Goal: Feedback & Contribution: Contribute content

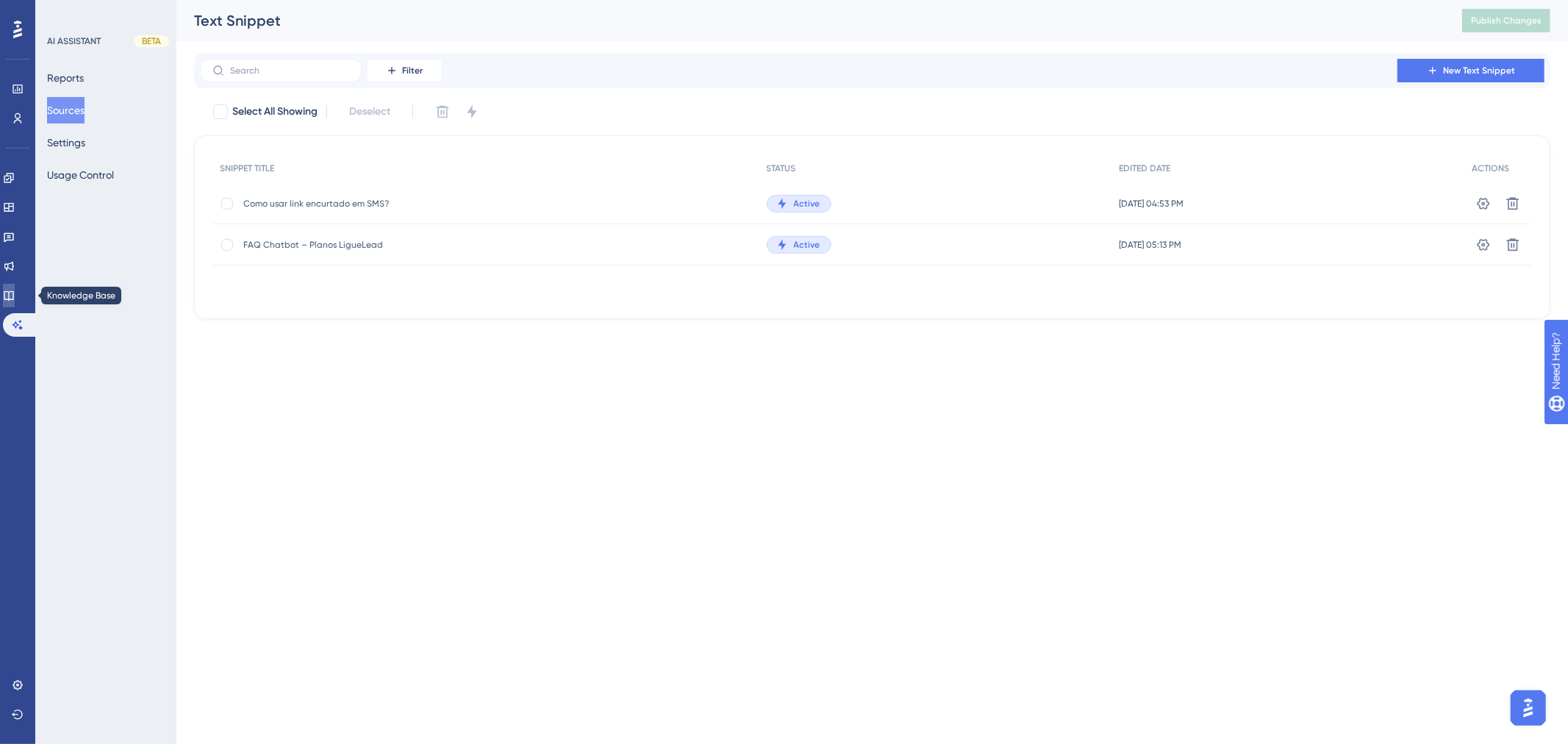
click at [15, 293] on icon at bounding box center [9, 295] width 12 height 12
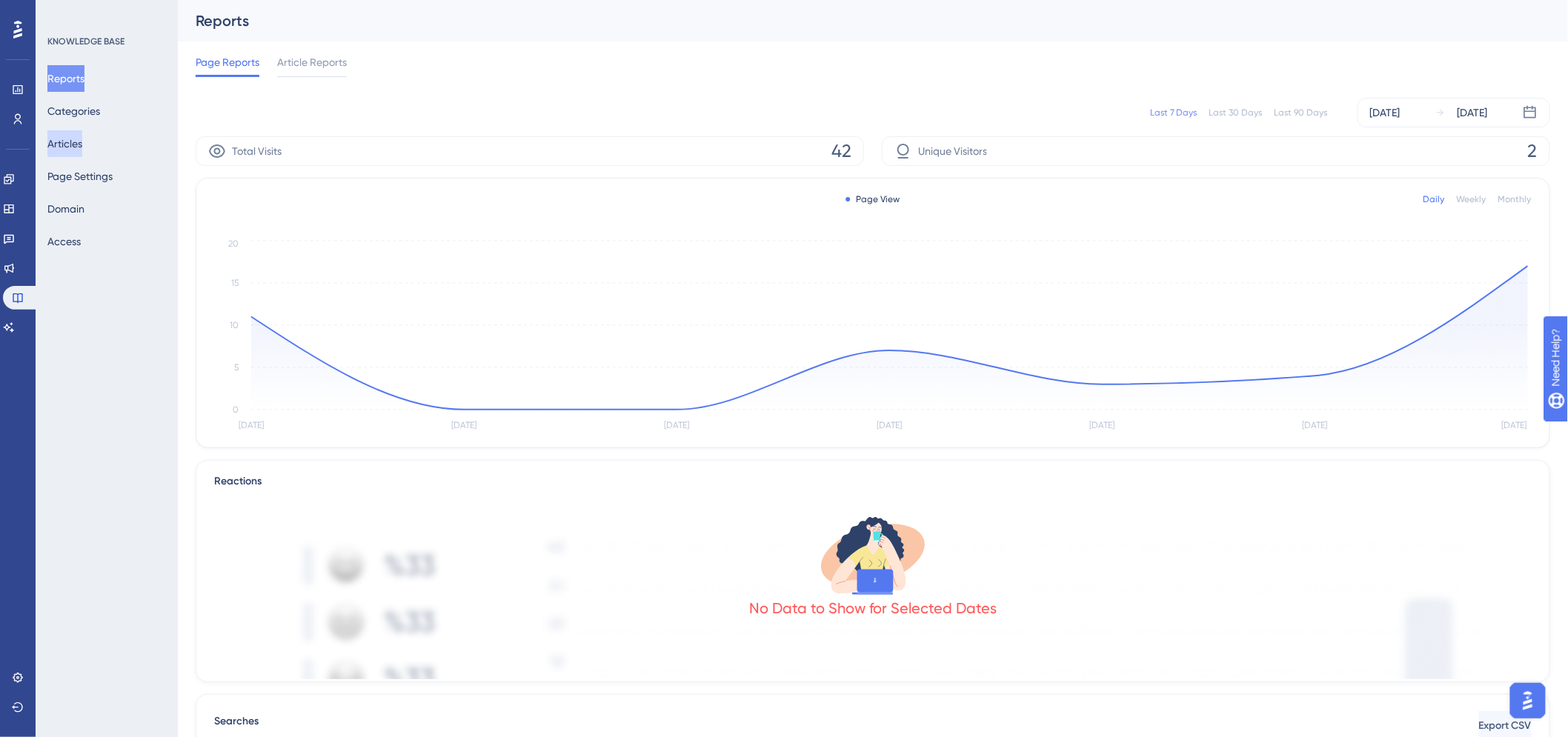
click at [82, 142] on button "Articles" at bounding box center [65, 143] width 35 height 26
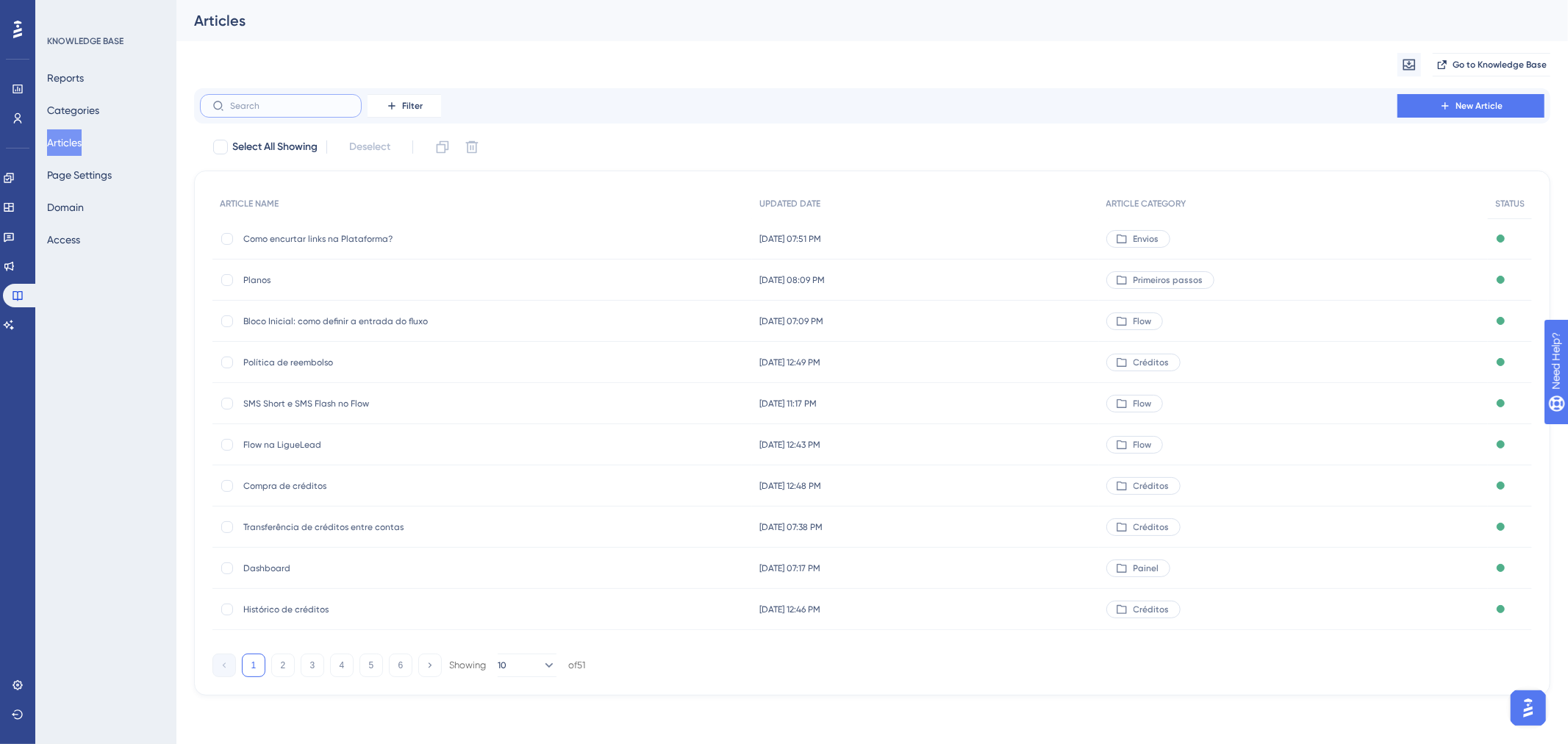
click at [293, 110] on input "text" at bounding box center [289, 105] width 119 height 10
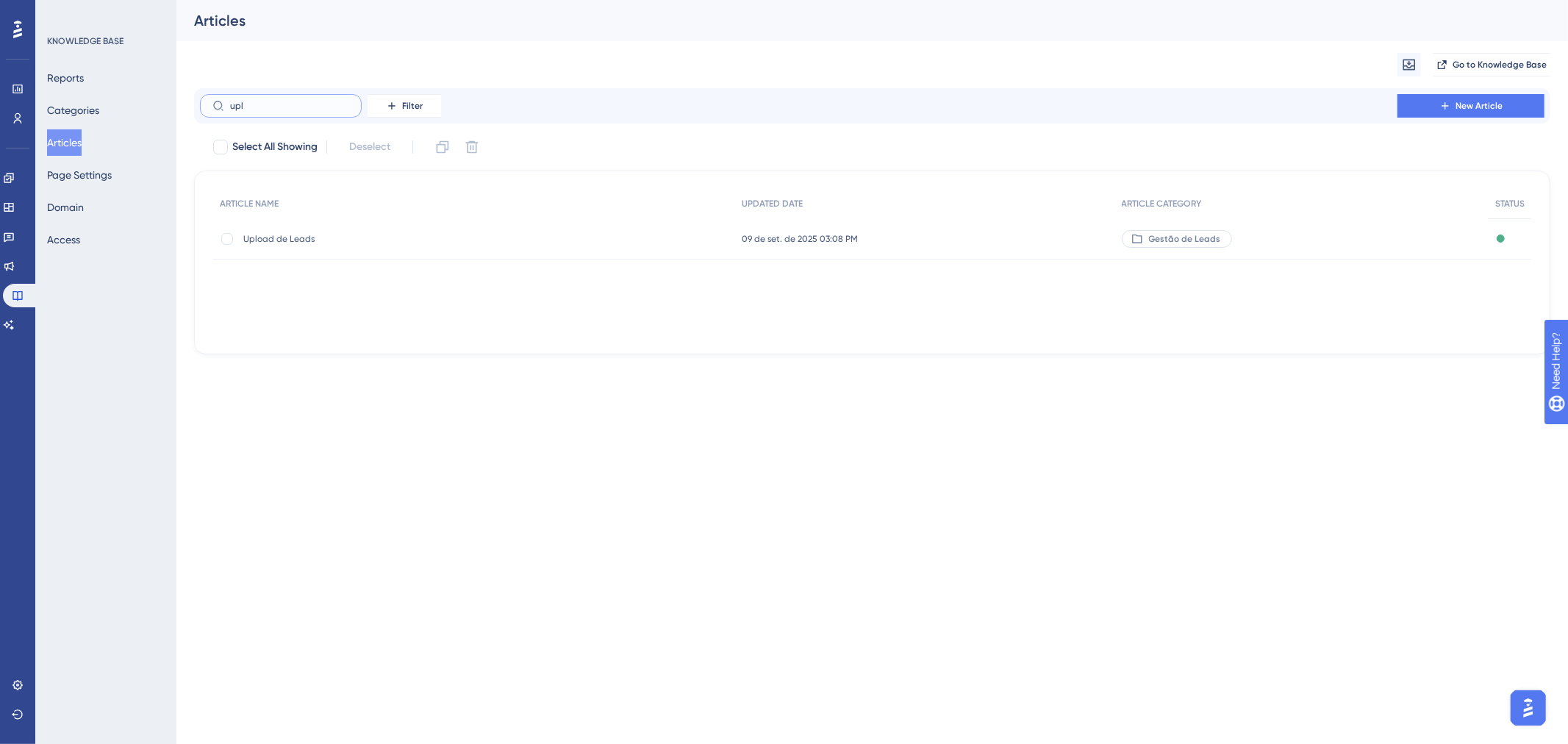
type input "upl"
click at [290, 236] on span "Upload de Leads" at bounding box center [361, 239] width 236 height 12
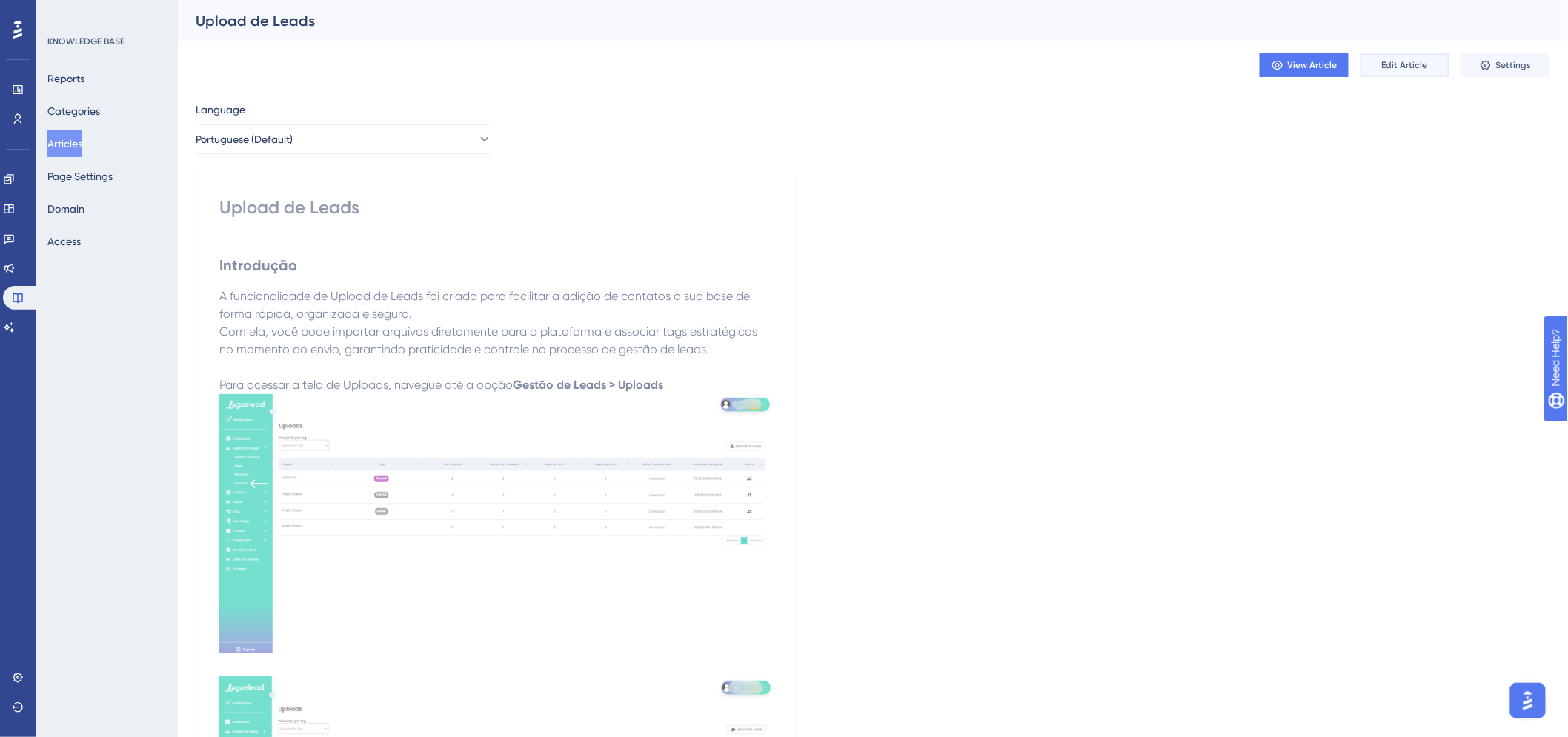
click at [1433, 63] on button "Edit Article" at bounding box center [1405, 65] width 89 height 24
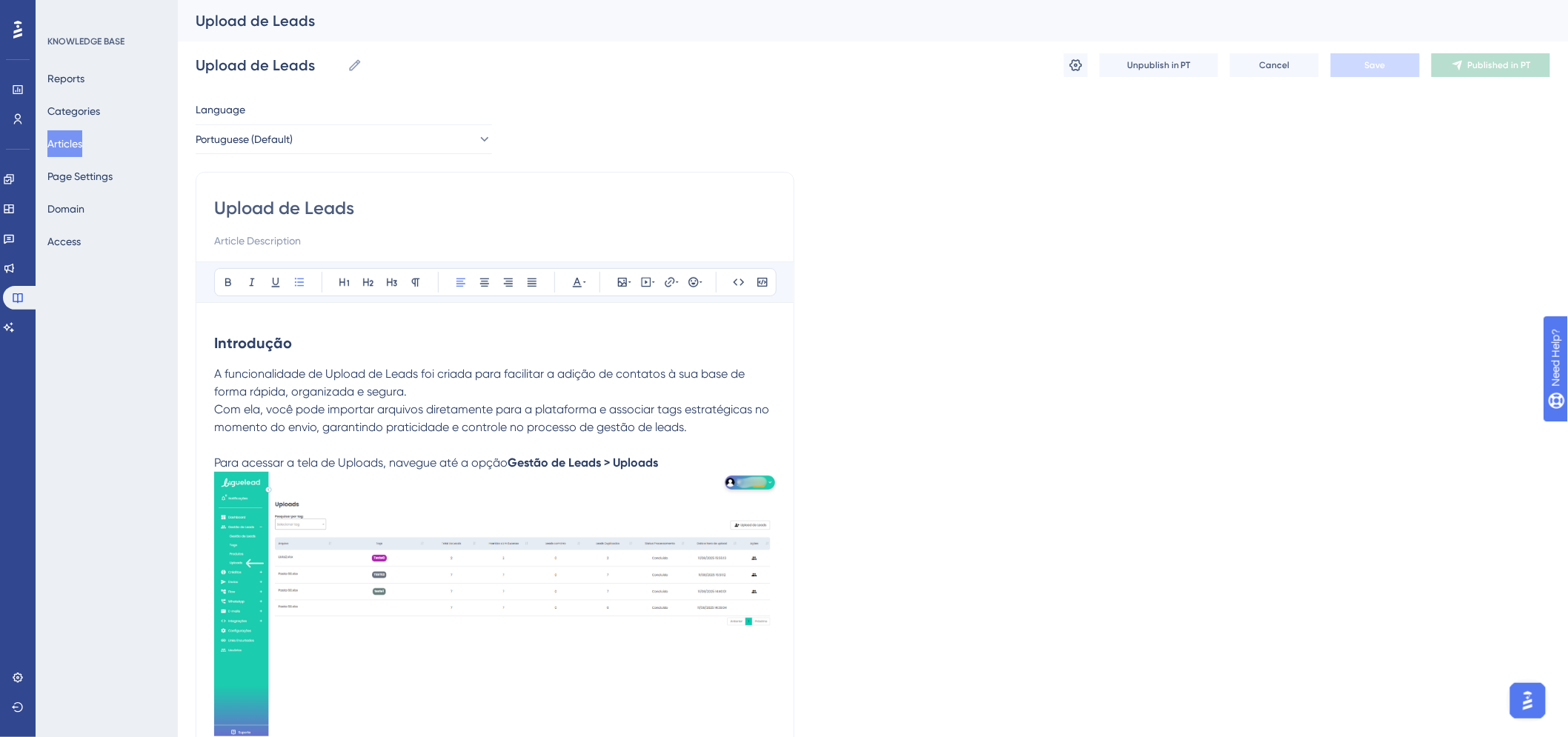
click at [277, 445] on p "A funcionalidade de Upload de Leads foi criada para facilitar a adição de conta…" at bounding box center [495, 418] width 562 height 107
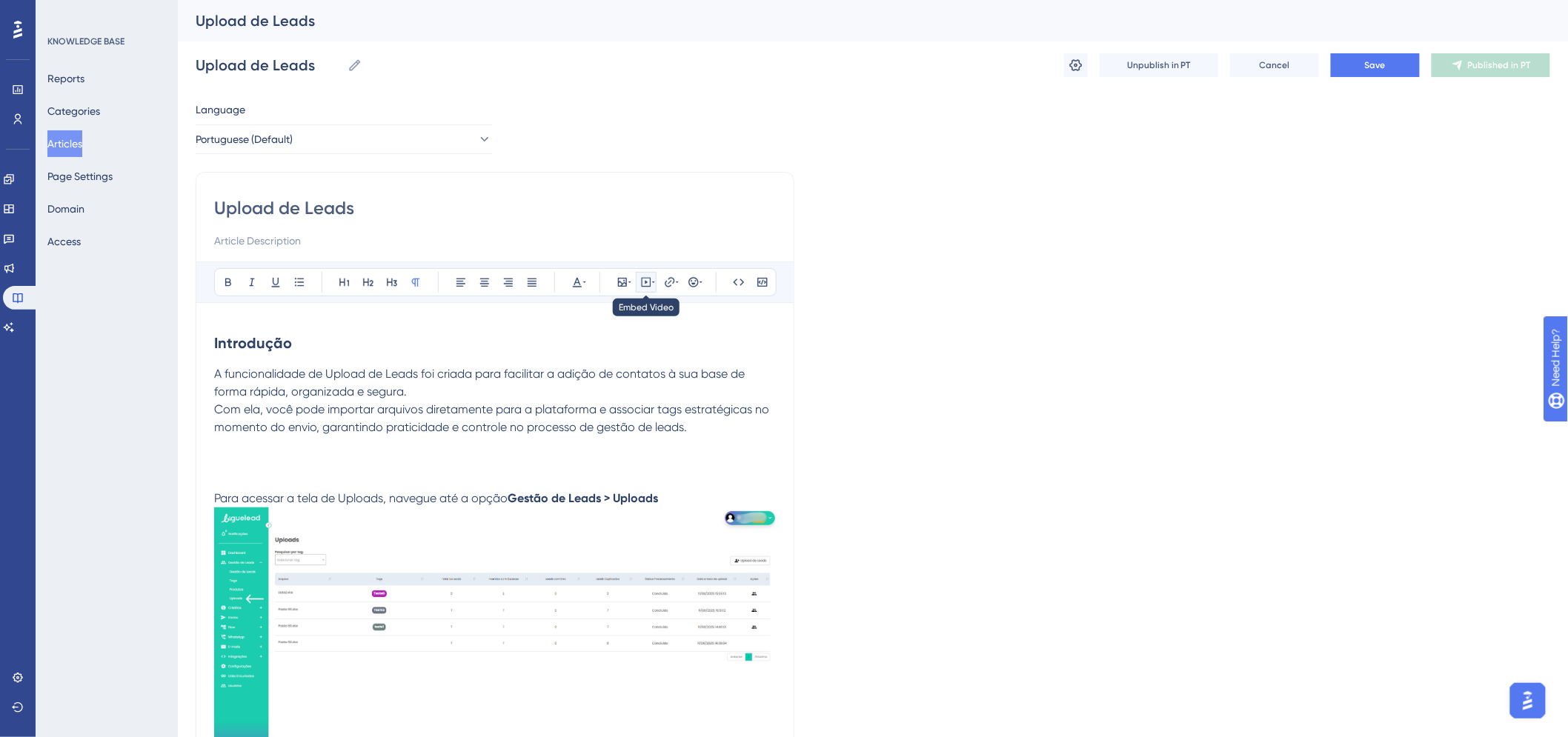
click at [642, 280] on icon at bounding box center [646, 283] width 10 height 10
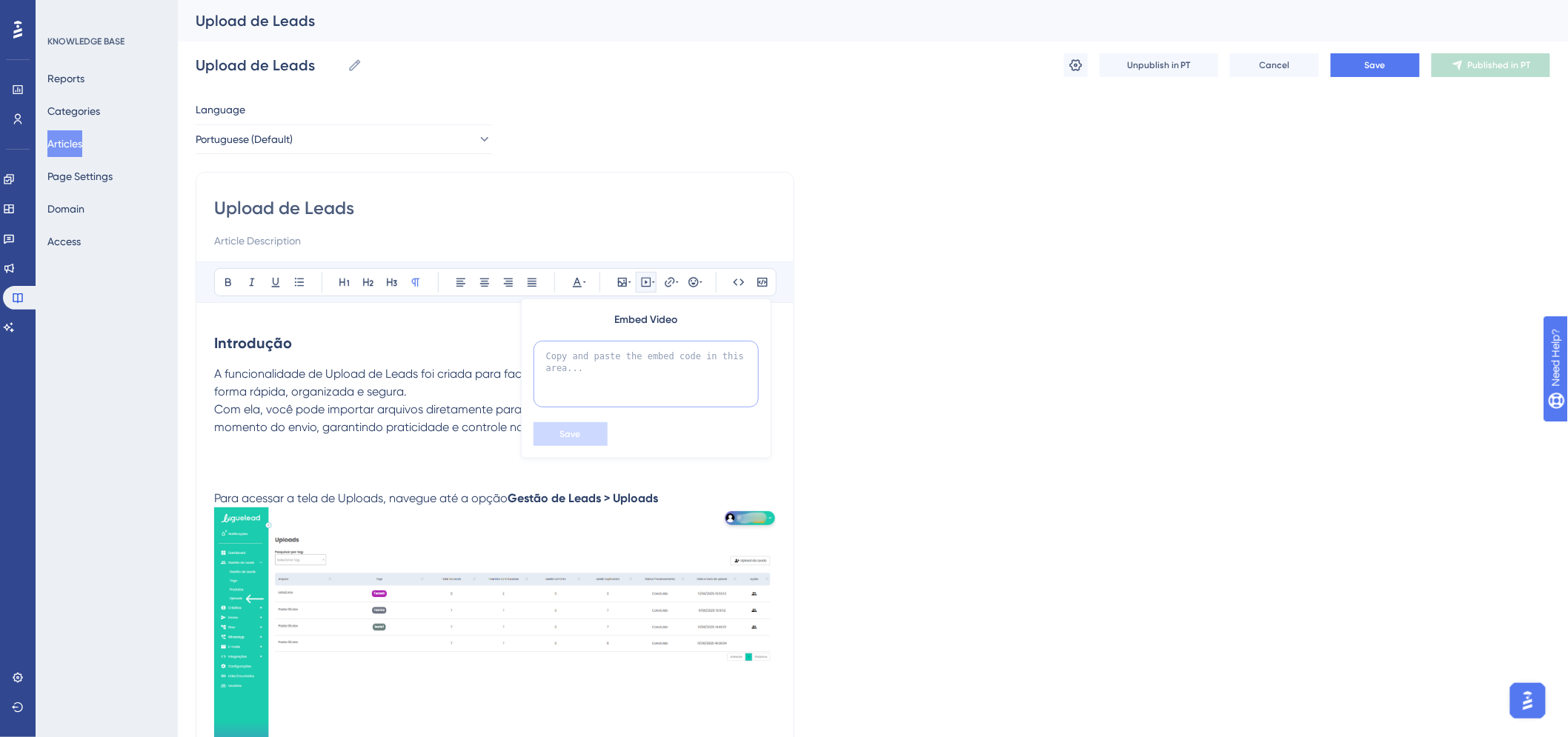
click at [649, 378] on textarea at bounding box center [646, 374] width 226 height 67
click at [648, 378] on textarea at bounding box center [646, 374] width 226 height 67
paste textarea "script"
type textarea "script"
click at [646, 378] on textarea "script" at bounding box center [646, 374] width 226 height 67
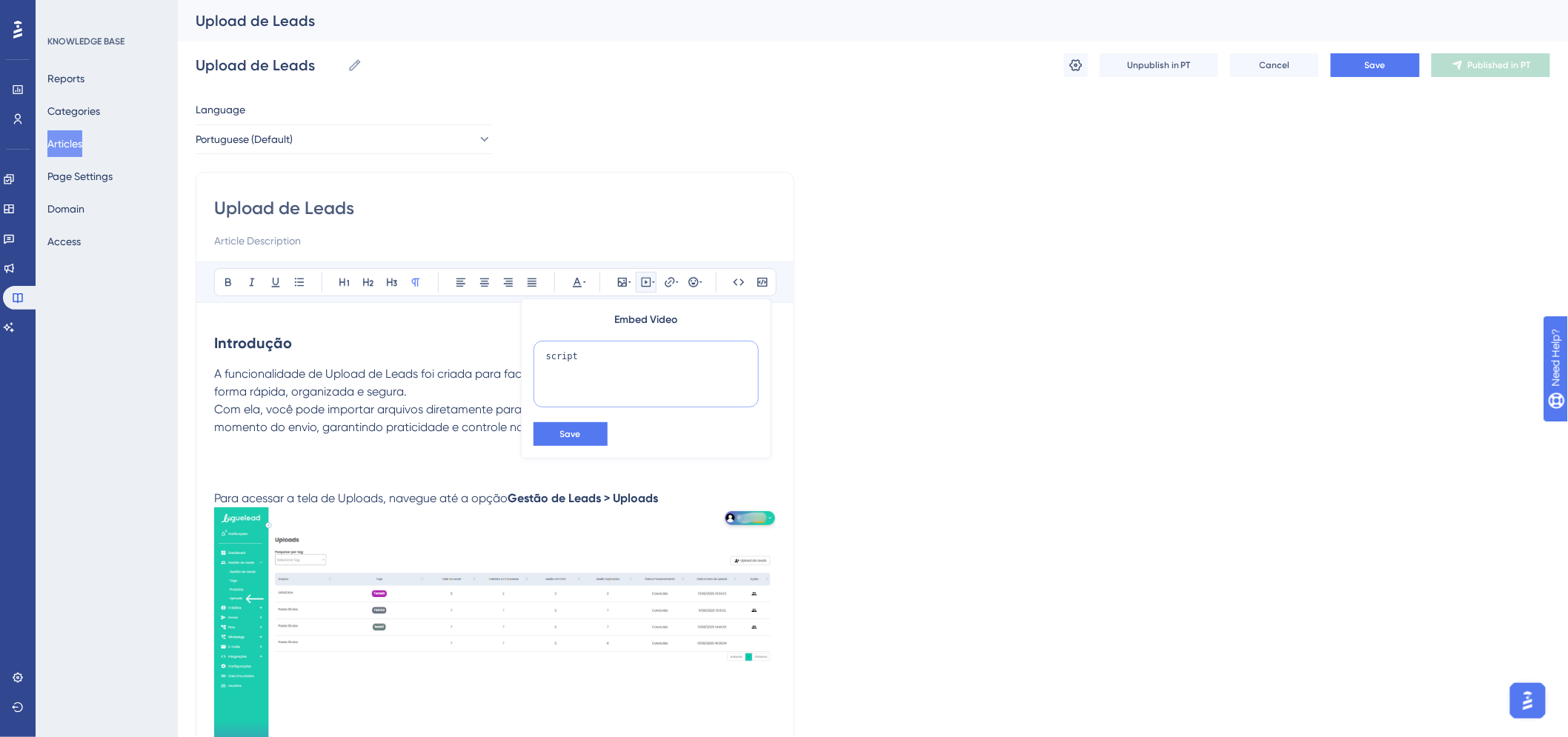
click at [646, 378] on textarea "script" at bounding box center [646, 374] width 226 height 67
click at [683, 351] on textarea at bounding box center [646, 374] width 226 height 67
paste textarea "<iframe width="560" height="315" src="[URL][DOMAIN_NAME]" title="YouTube video …"
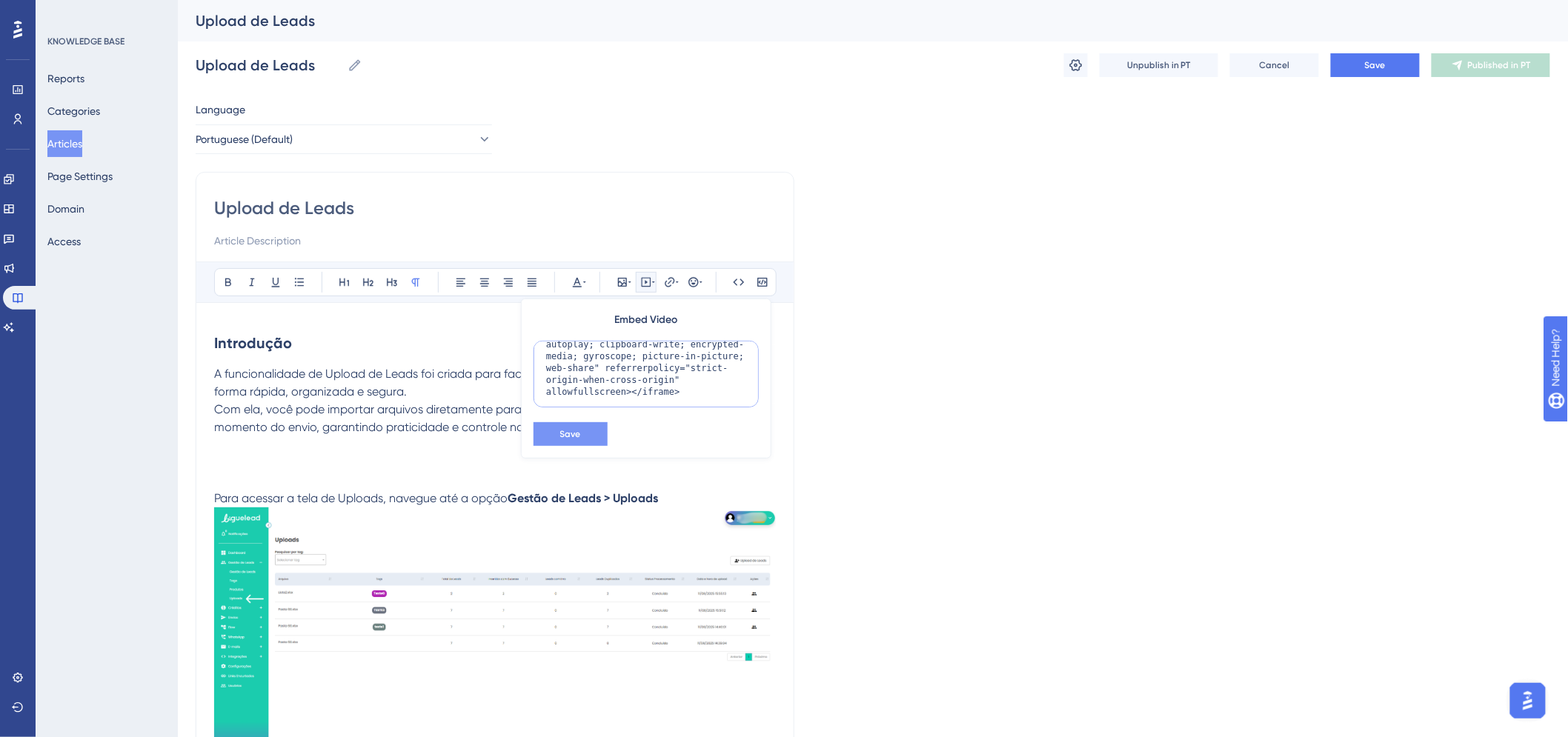
type textarea "<iframe width="560" height="315" src="[URL][DOMAIN_NAME]" title="YouTube video …"
click at [575, 425] on button "Save" at bounding box center [570, 434] width 74 height 24
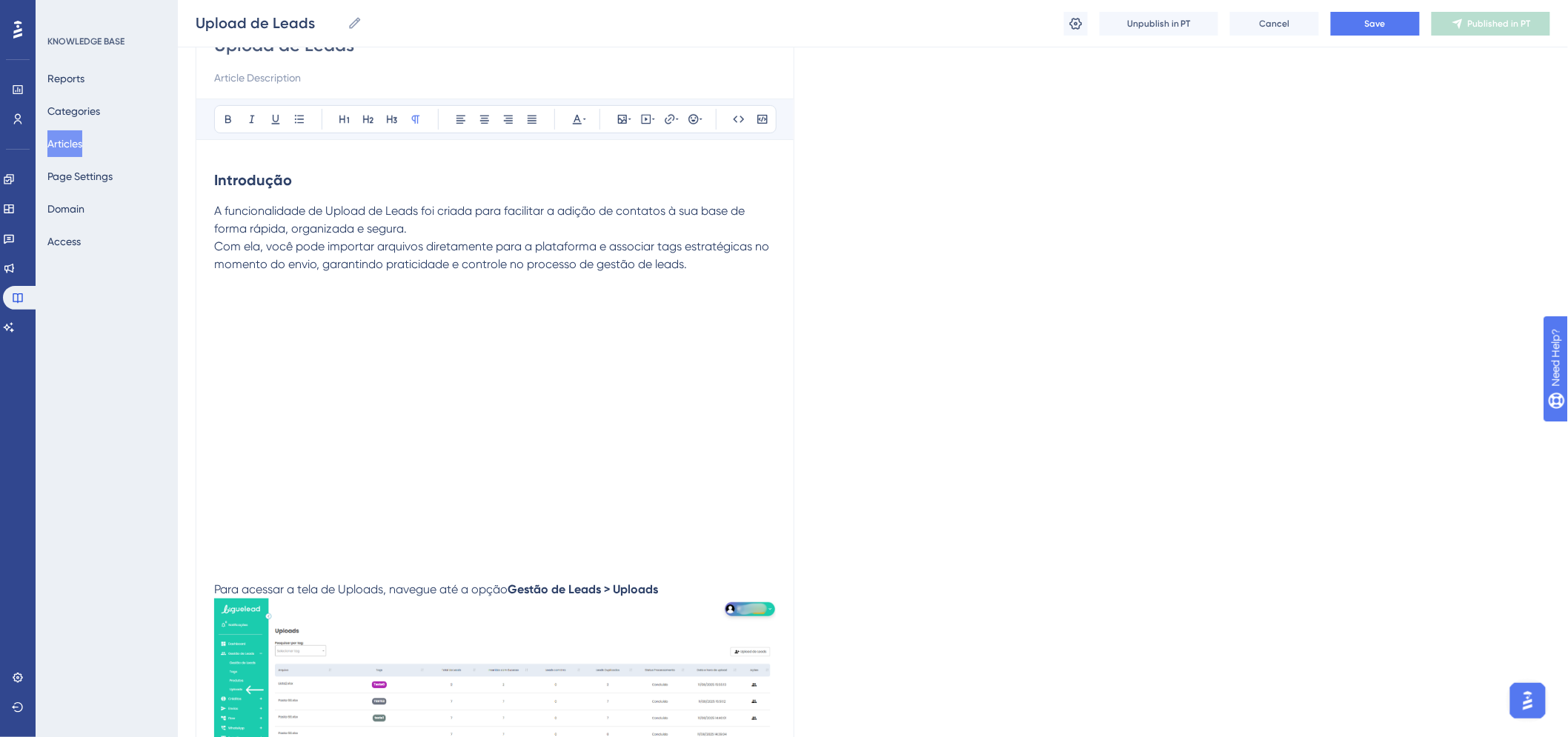
scroll to position [164, 0]
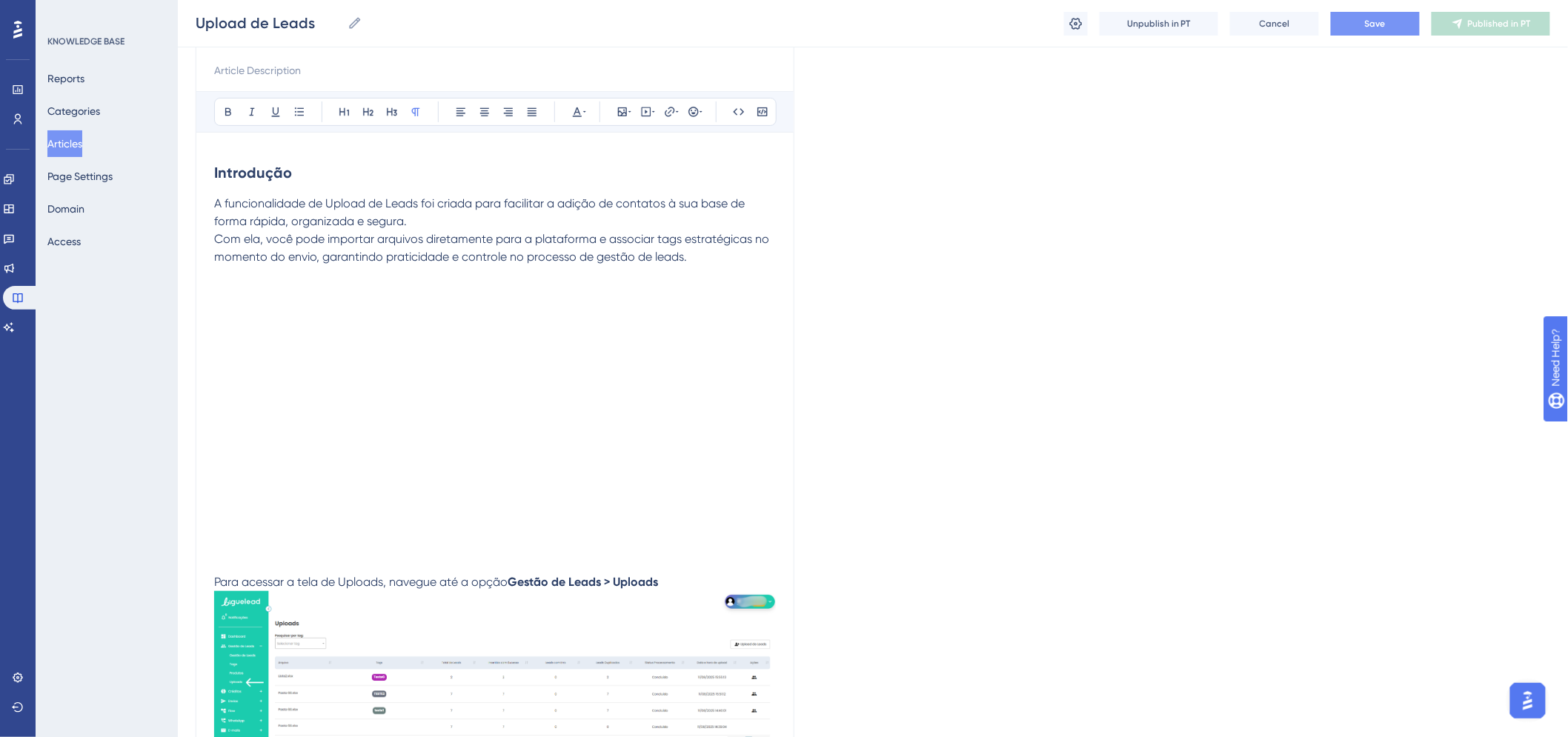
click at [1398, 18] on button "Save" at bounding box center [1376, 24] width 89 height 24
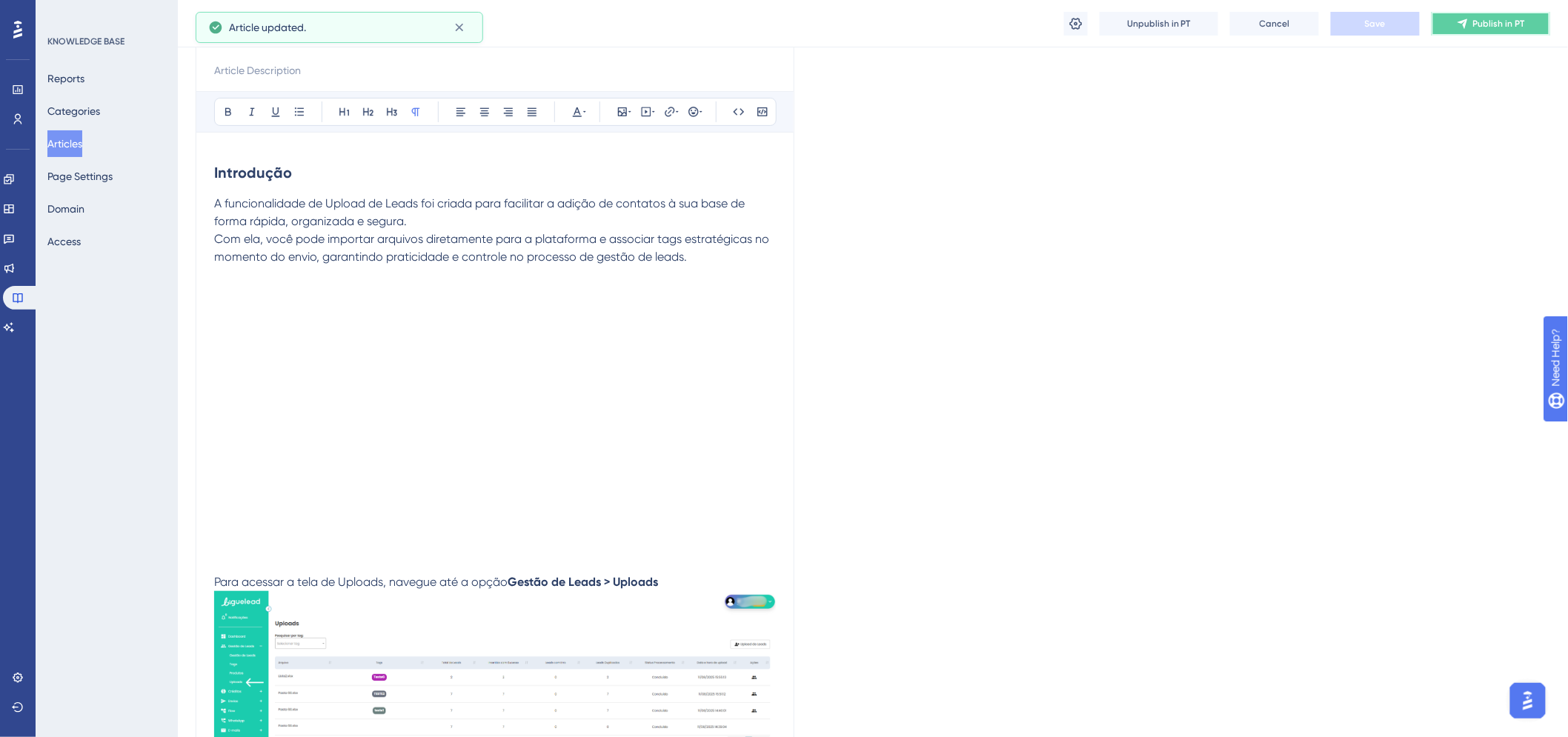
click at [1511, 23] on span "Publish in PT" at bounding box center [1499, 23] width 52 height 12
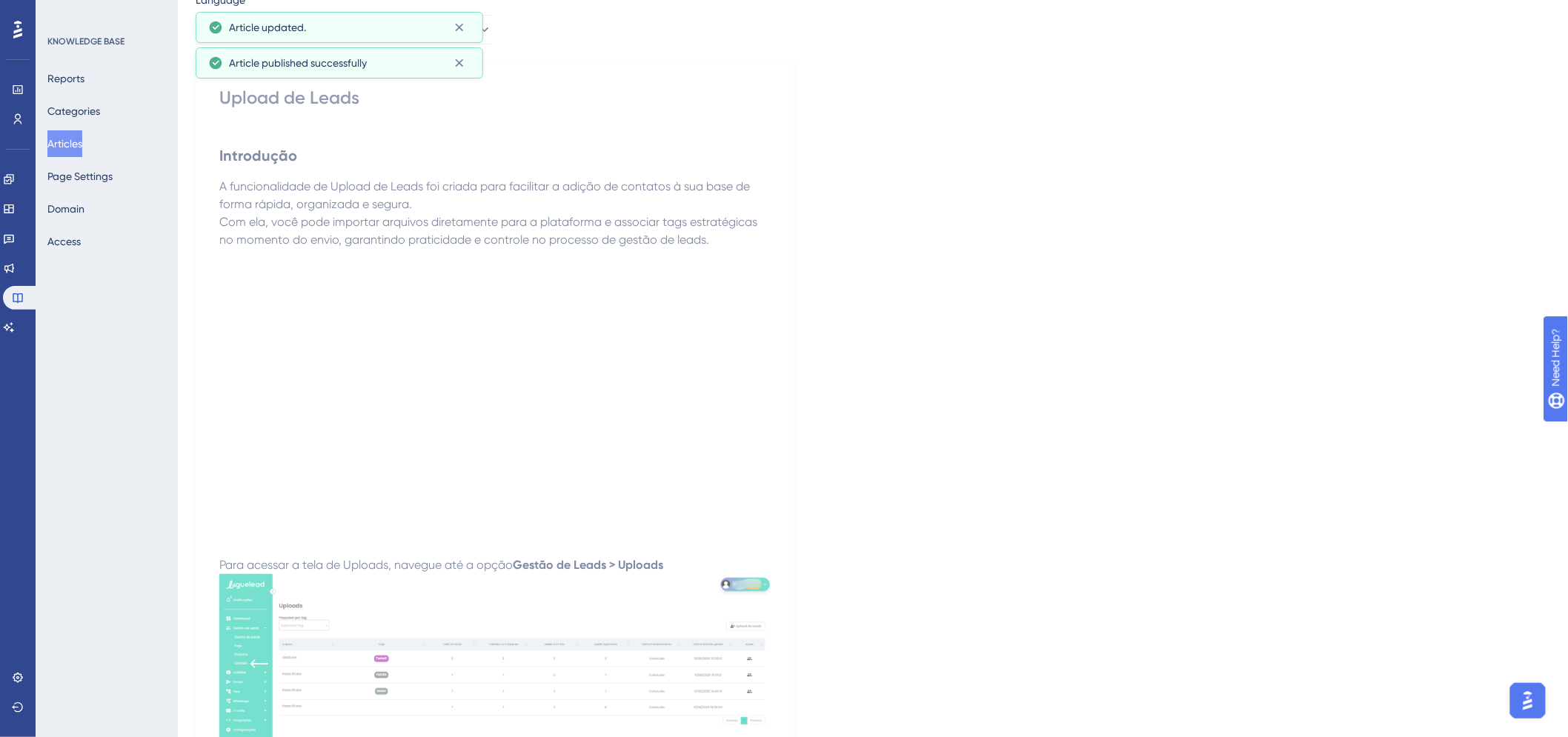
scroll to position [0, 0]
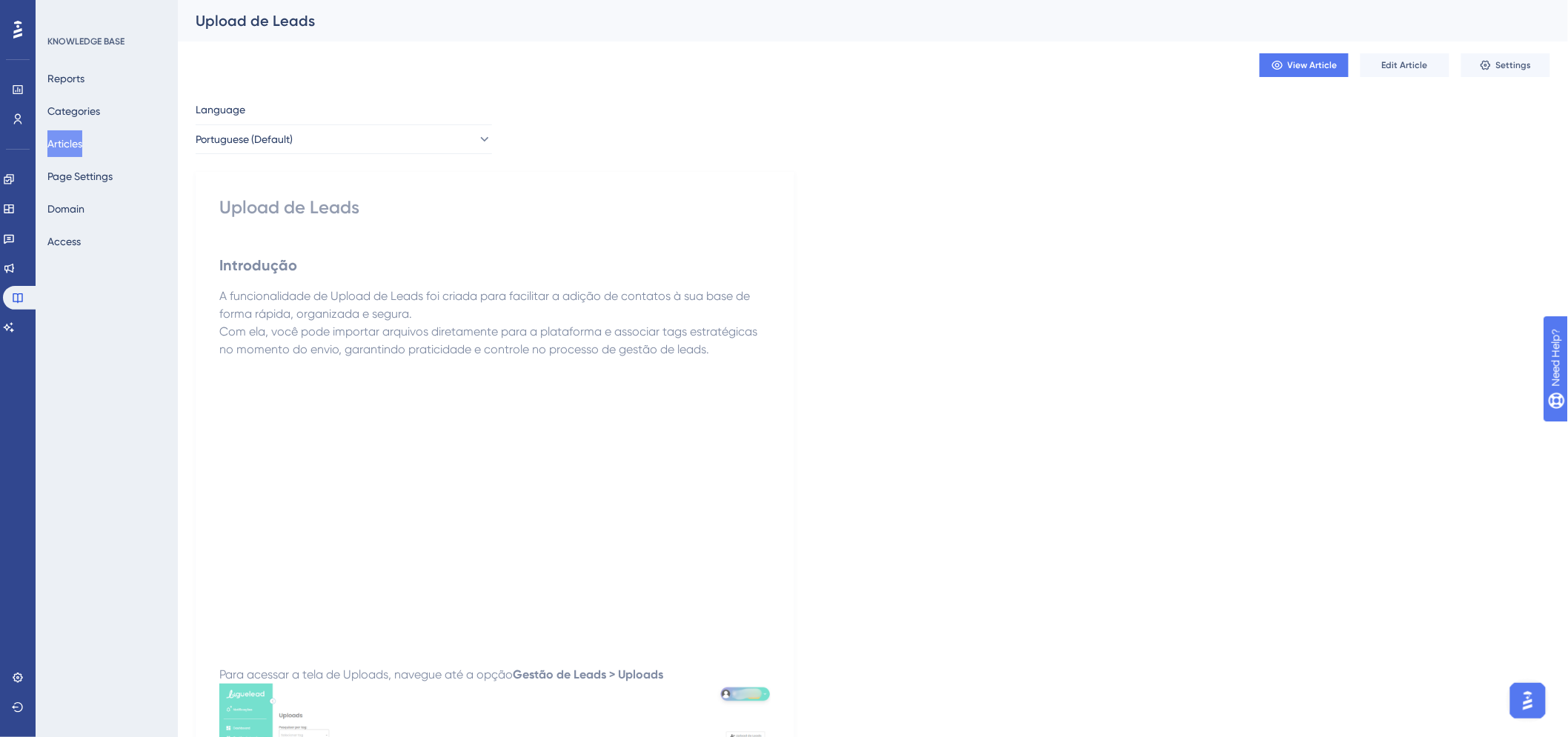
click at [80, 143] on button "Articles" at bounding box center [65, 143] width 35 height 26
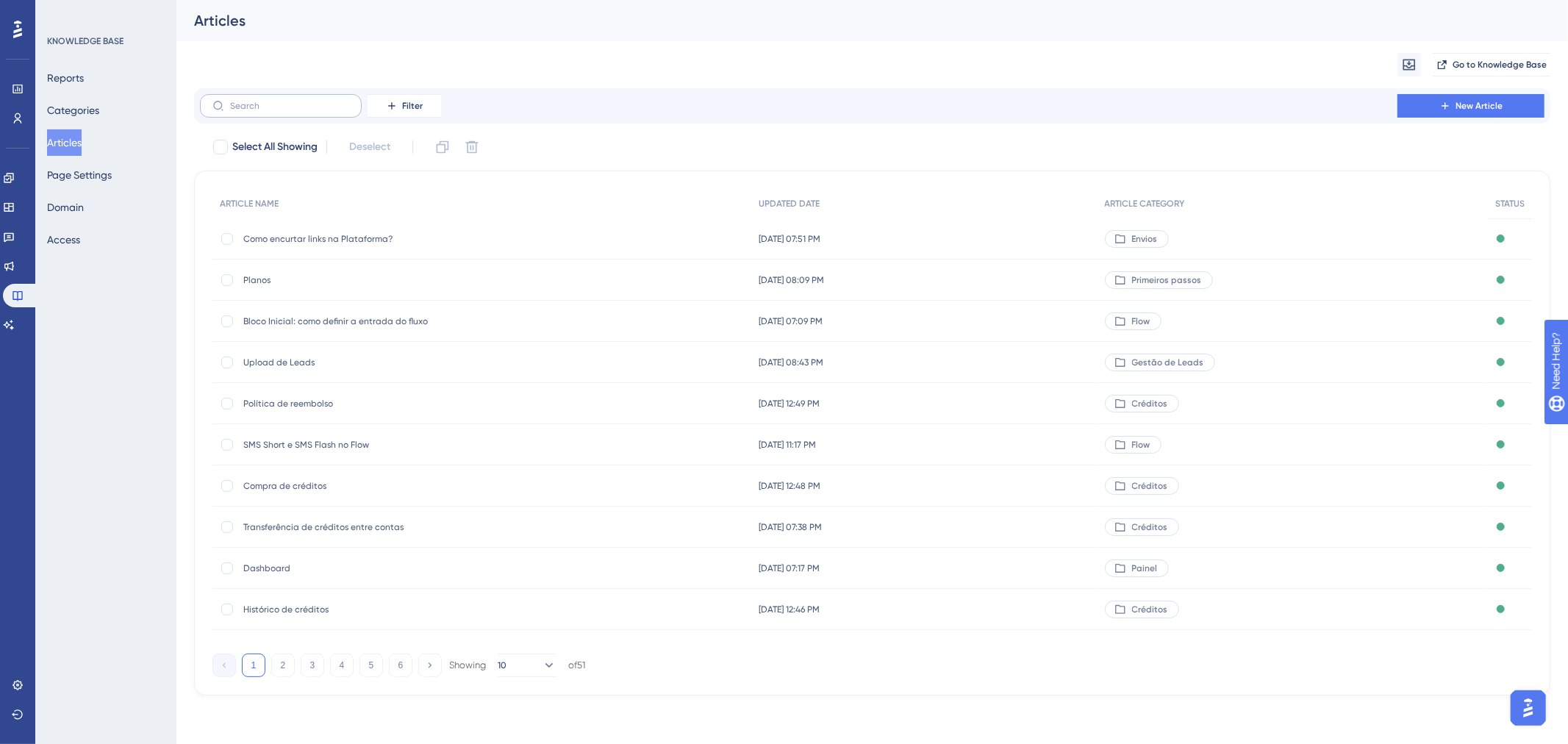
click at [261, 111] on label at bounding box center [281, 106] width 162 height 24
click at [261, 111] on input "text" at bounding box center [289, 105] width 119 height 10
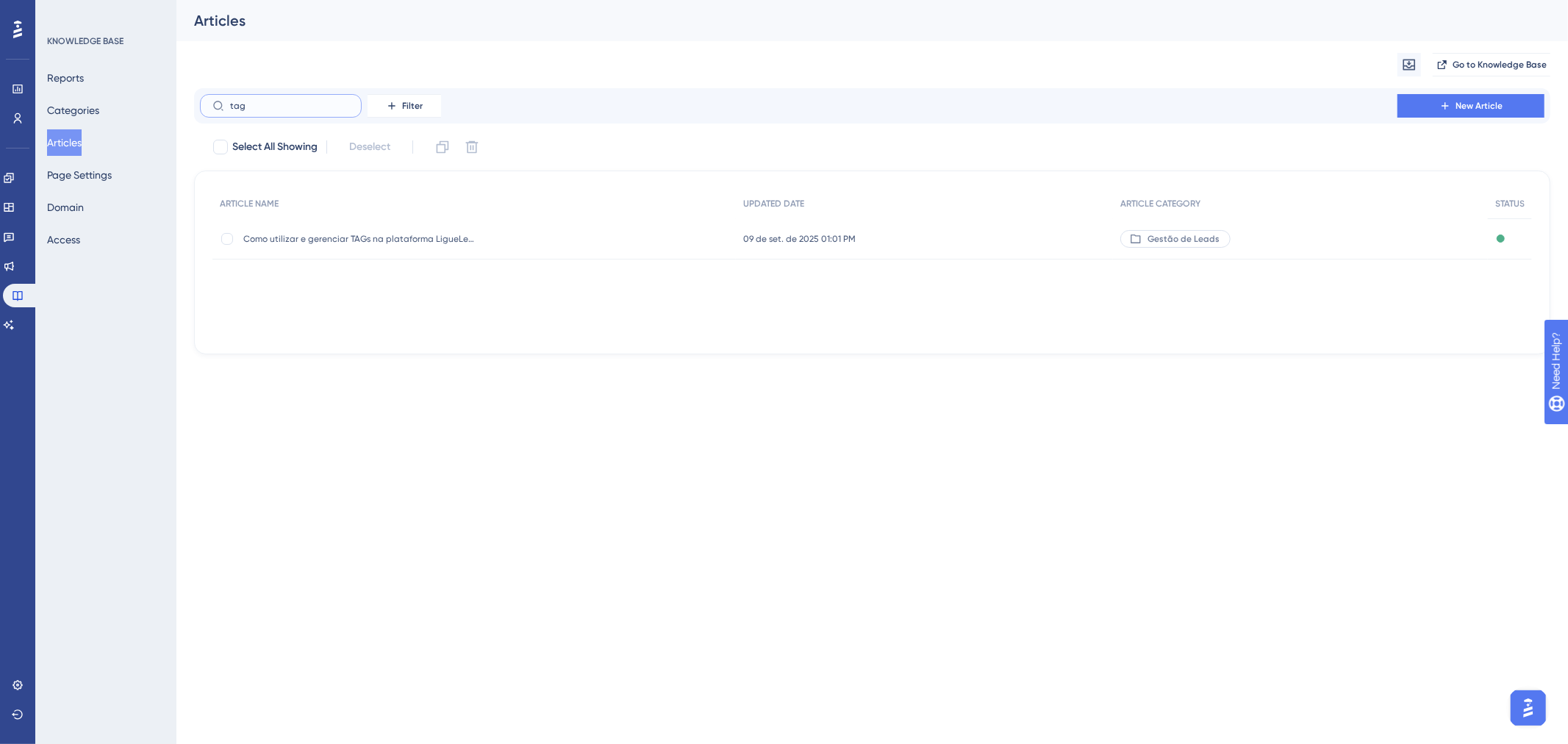
type input "tag"
click at [349, 240] on span "Como utilizar e gerenciar TAGs na plataforma LigueLead" at bounding box center [361, 239] width 236 height 12
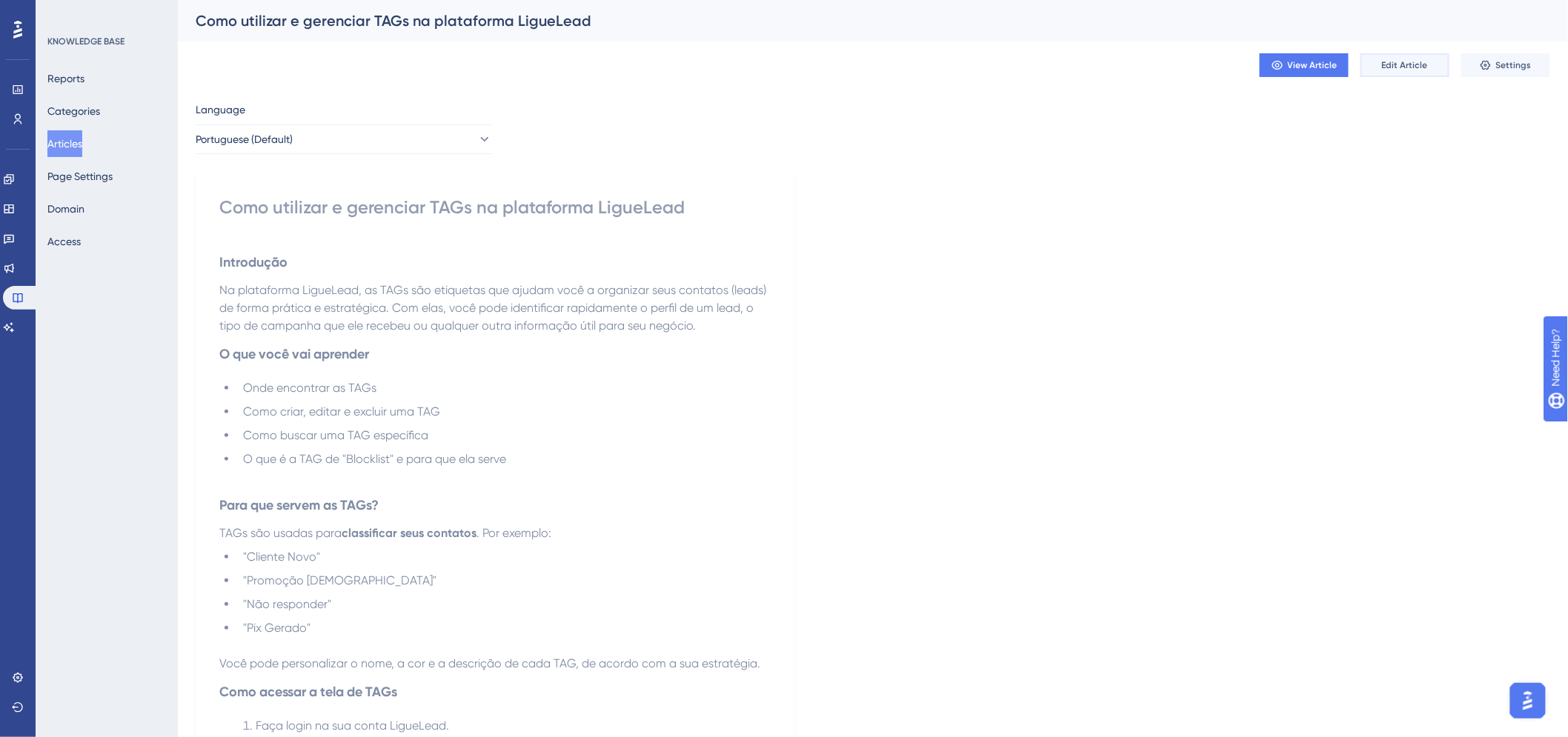
click at [1397, 62] on span "Edit Article" at bounding box center [1405, 65] width 46 height 12
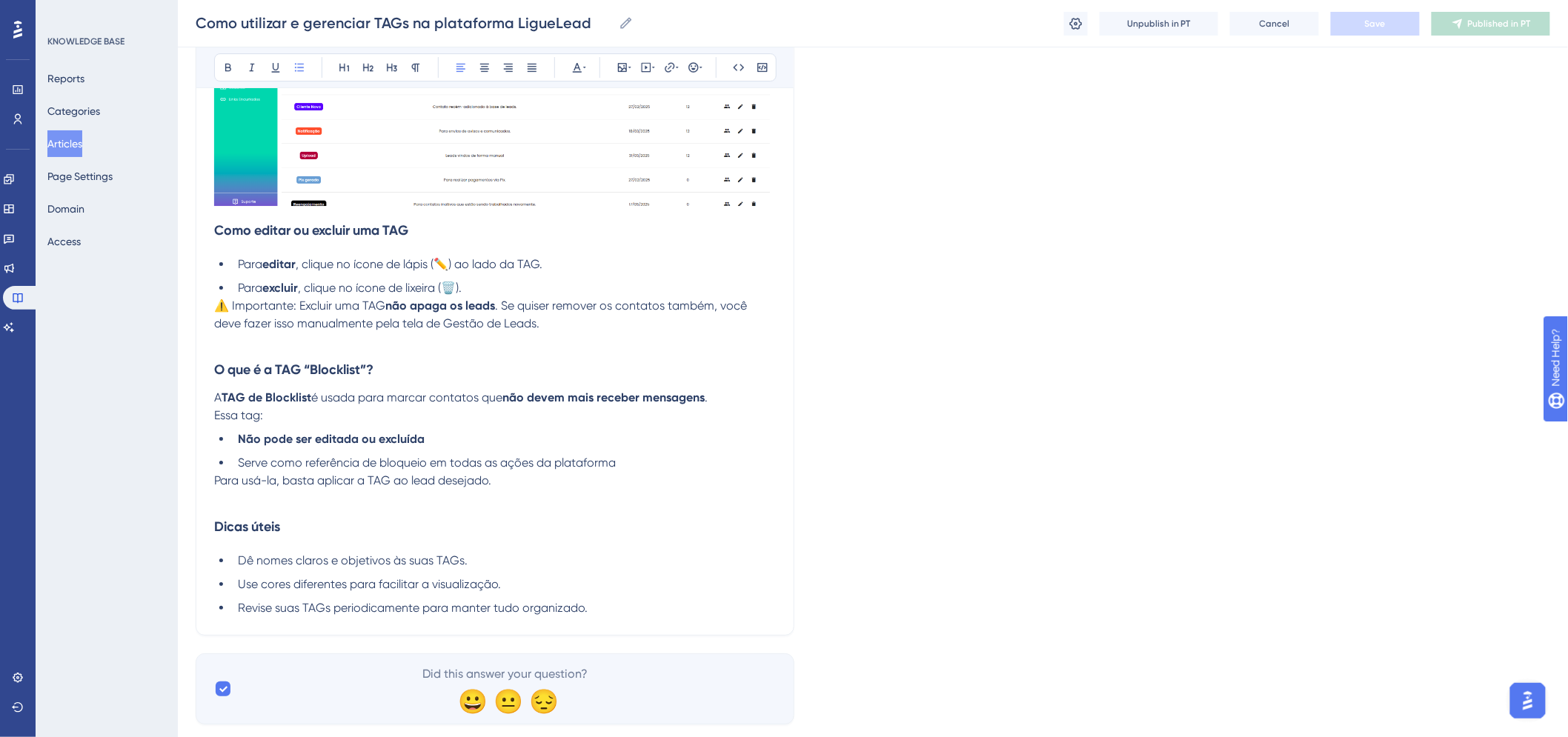
scroll to position [2078, 0]
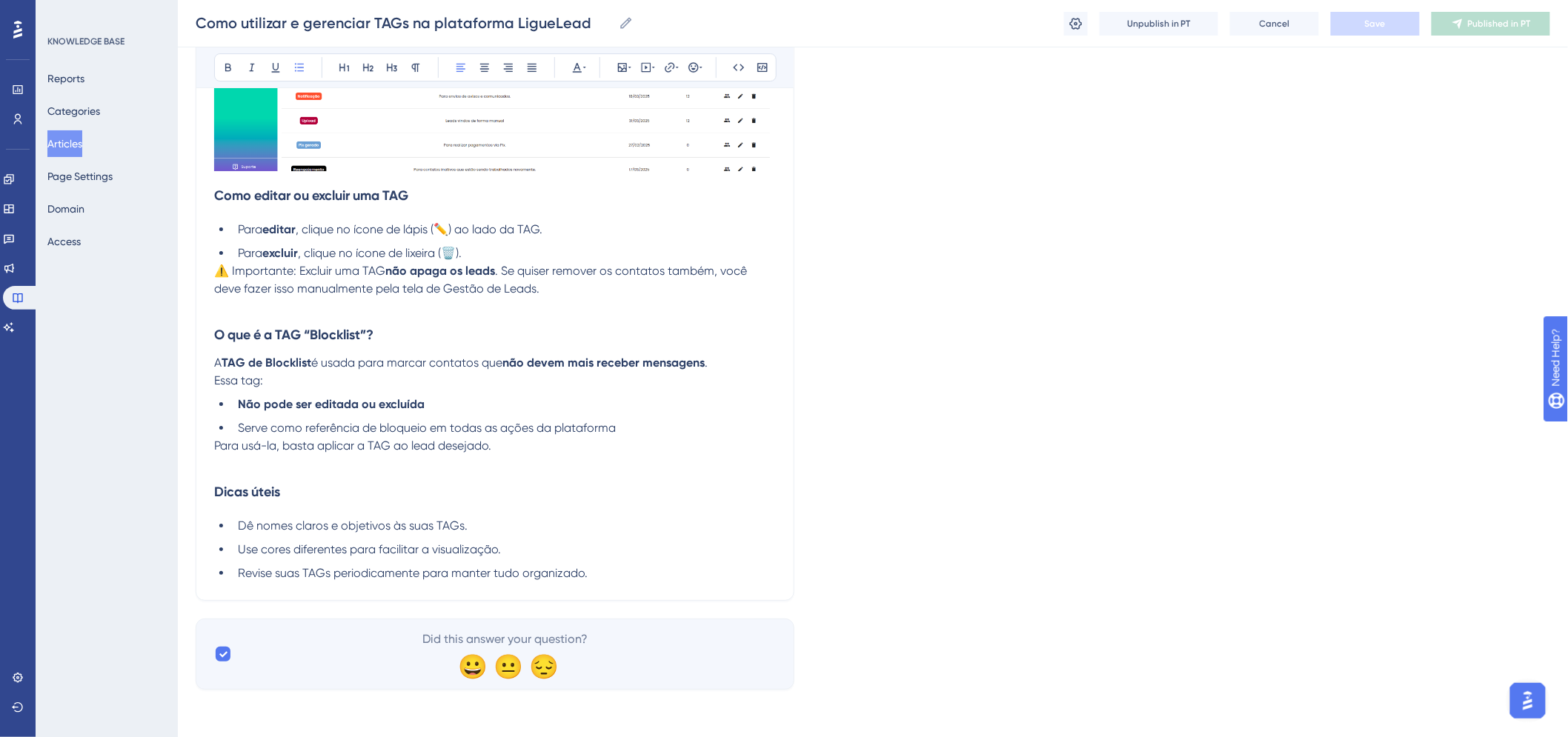
click at [412, 333] on h3 "O que é a TAG “Blocklist”?" at bounding box center [495, 335] width 562 height 38
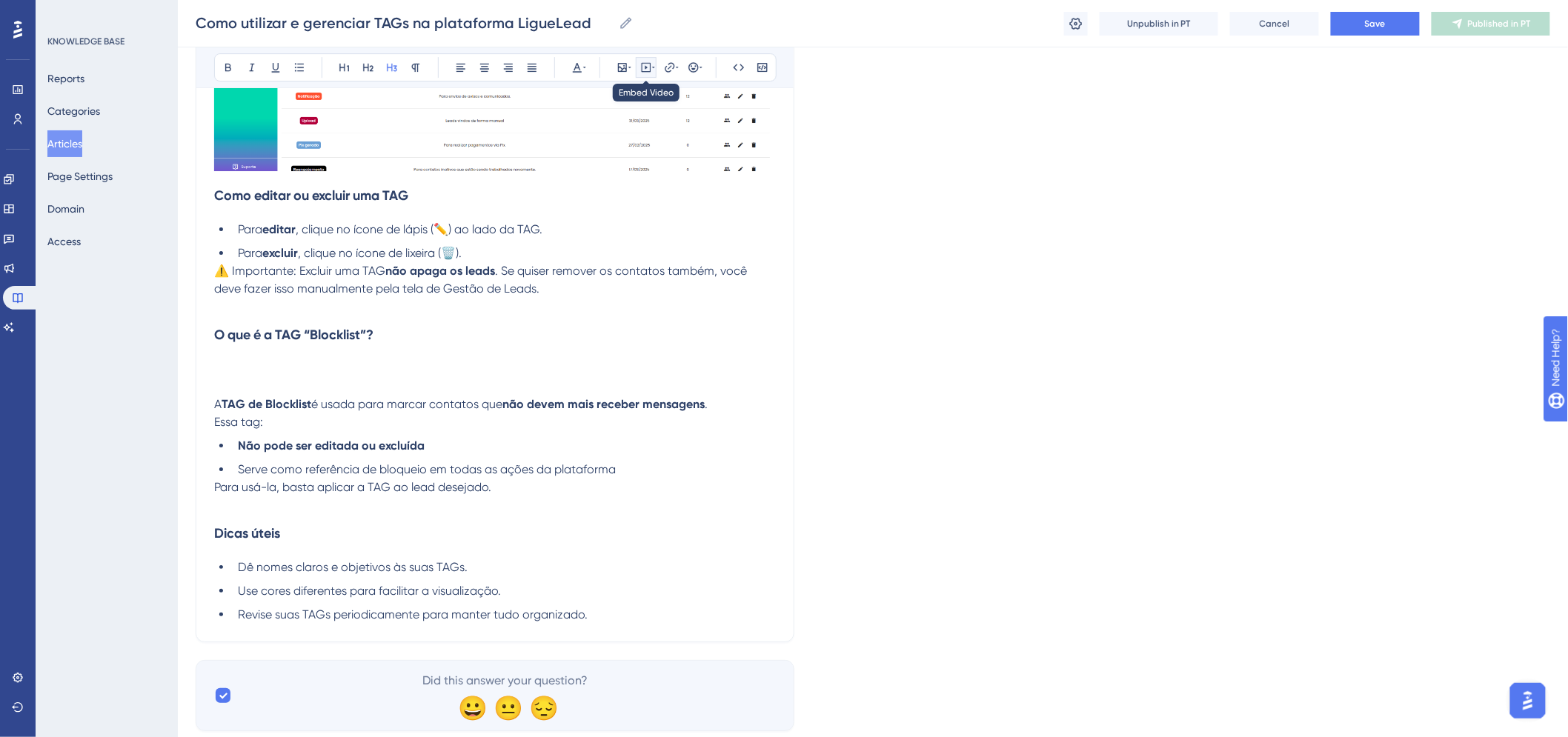
click at [646, 62] on icon at bounding box center [646, 67] width 12 height 12
click at [626, 151] on textarea at bounding box center [646, 159] width 226 height 67
paste textarea "<iframe width="560" height="315" src="[URL][DOMAIN_NAME]" title="YouTube video …"
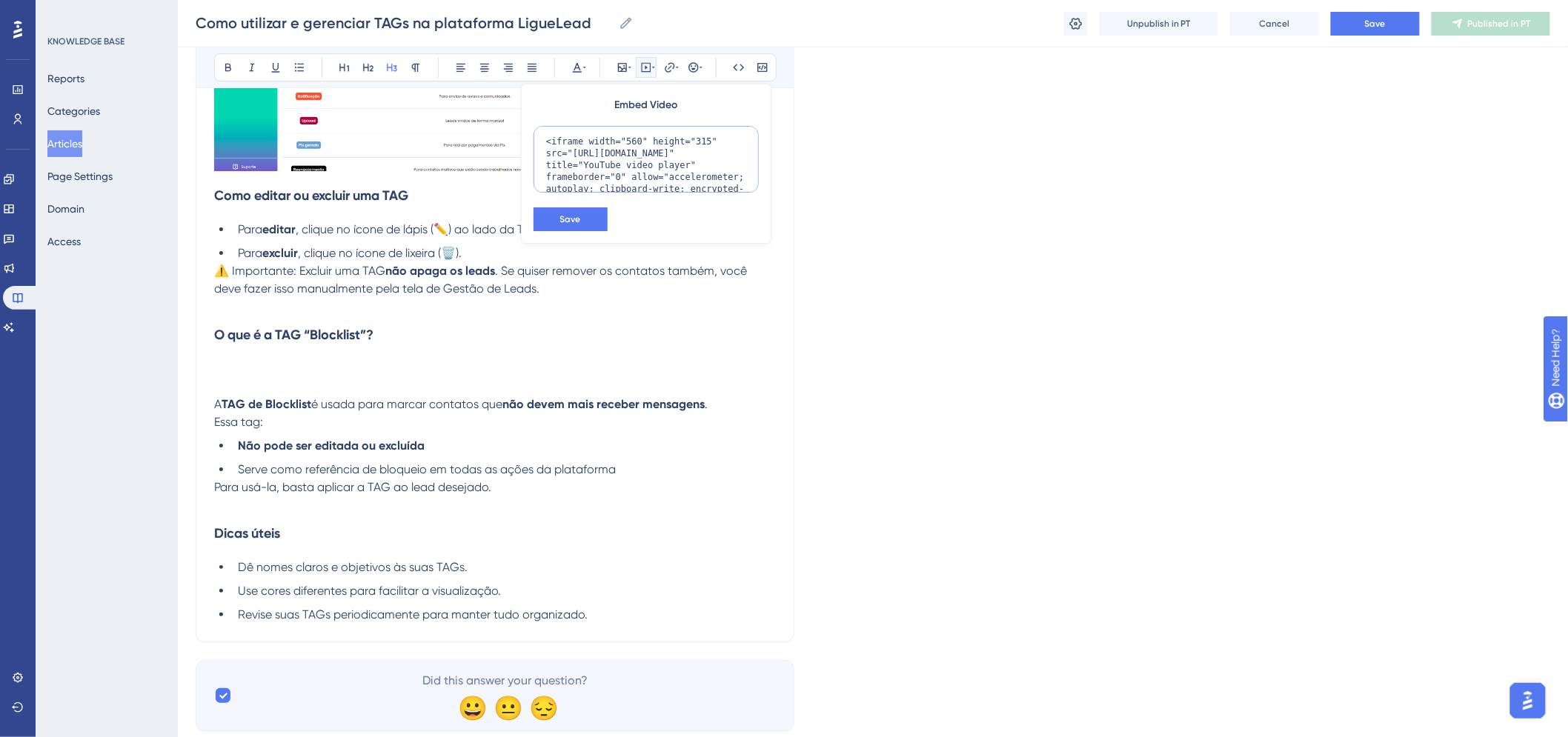
scroll to position [61, 0]
type textarea "<iframe width="560" height="315" src="[URL][DOMAIN_NAME]" title="YouTube video …"
click at [588, 210] on button "Save" at bounding box center [570, 219] width 74 height 24
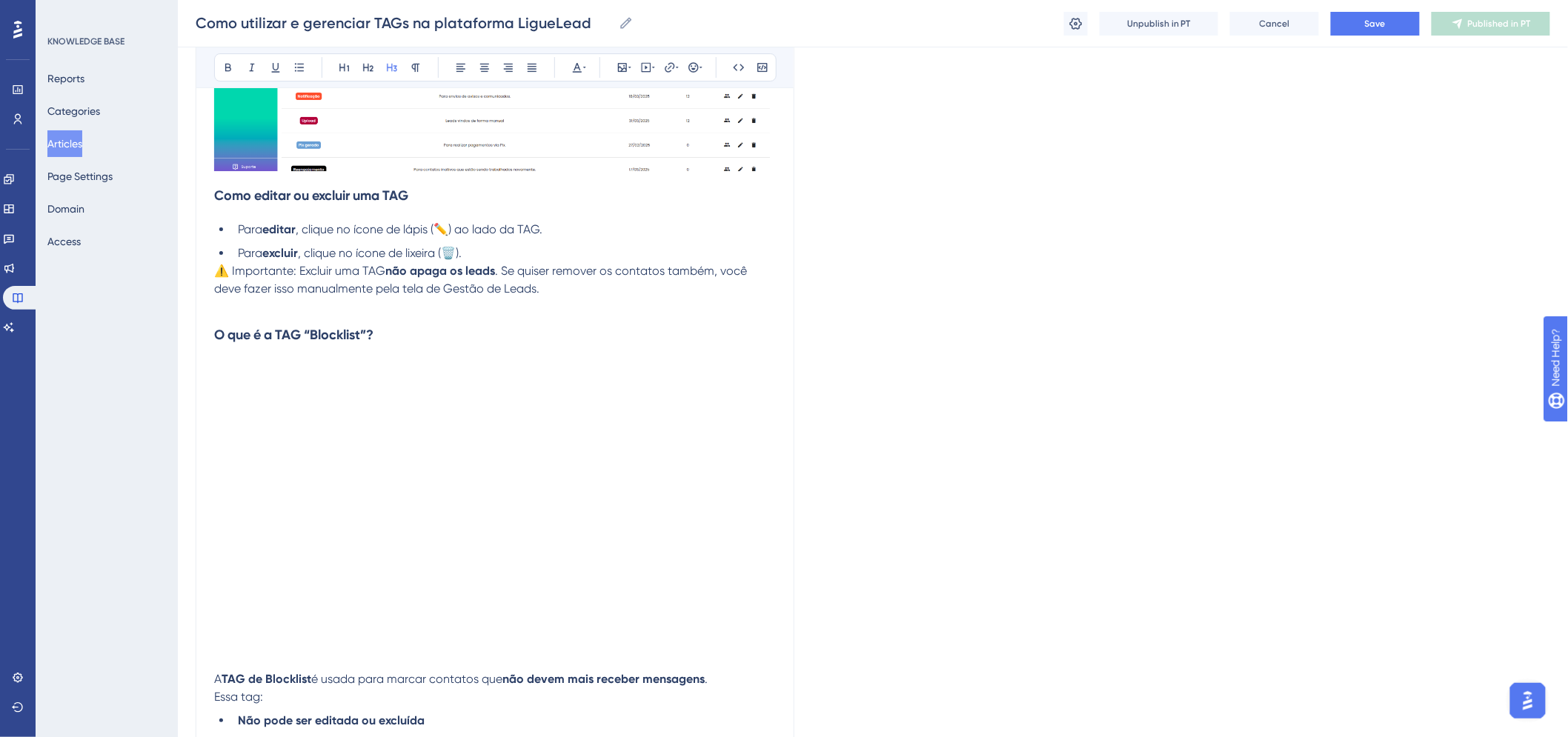
click at [447, 380] on h3 "O que é a TAG “Blocklist”?" at bounding box center [495, 355] width 562 height 80
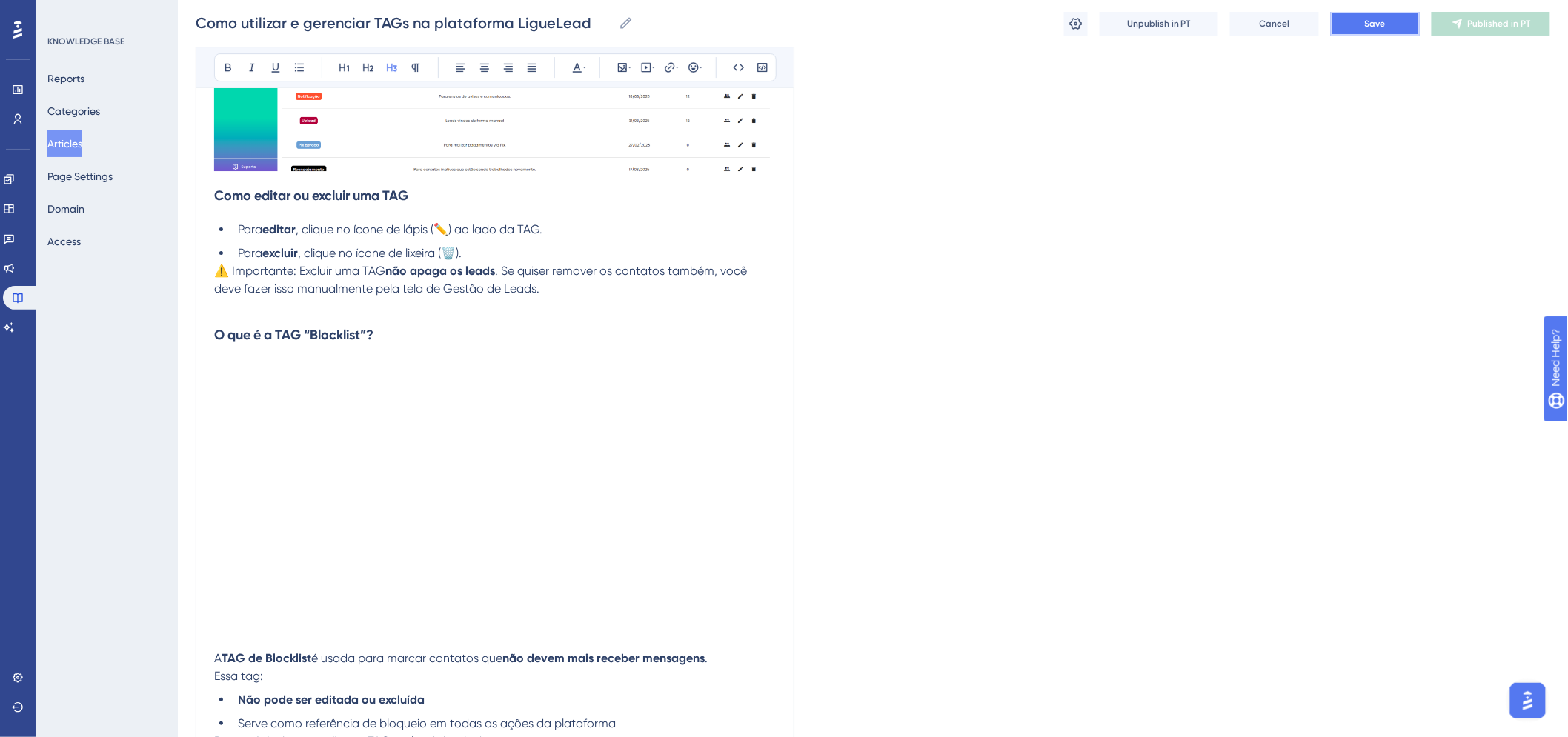
click at [1365, 17] on button "Save" at bounding box center [1376, 24] width 89 height 24
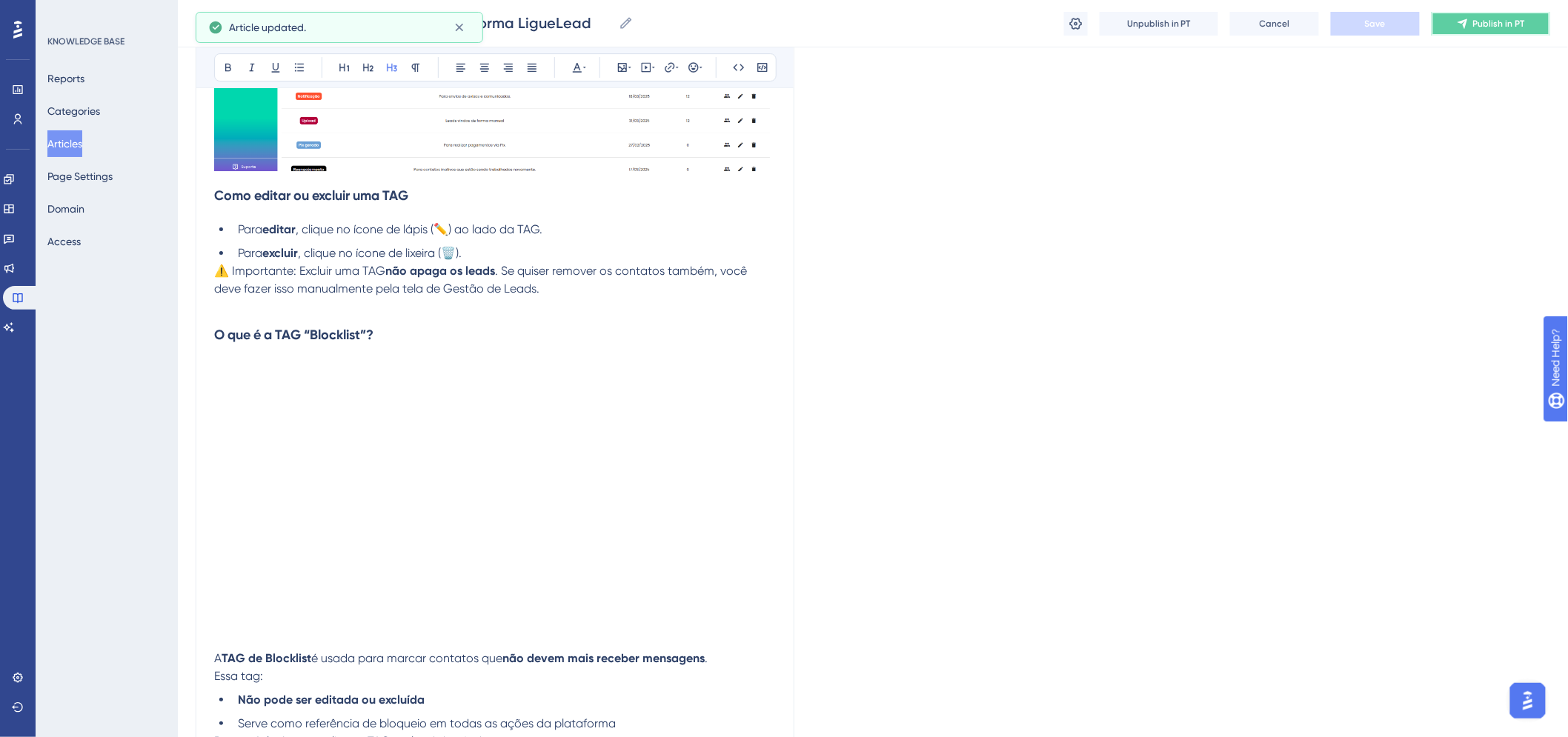
click at [1492, 28] on span "Publish in PT" at bounding box center [1499, 23] width 52 height 12
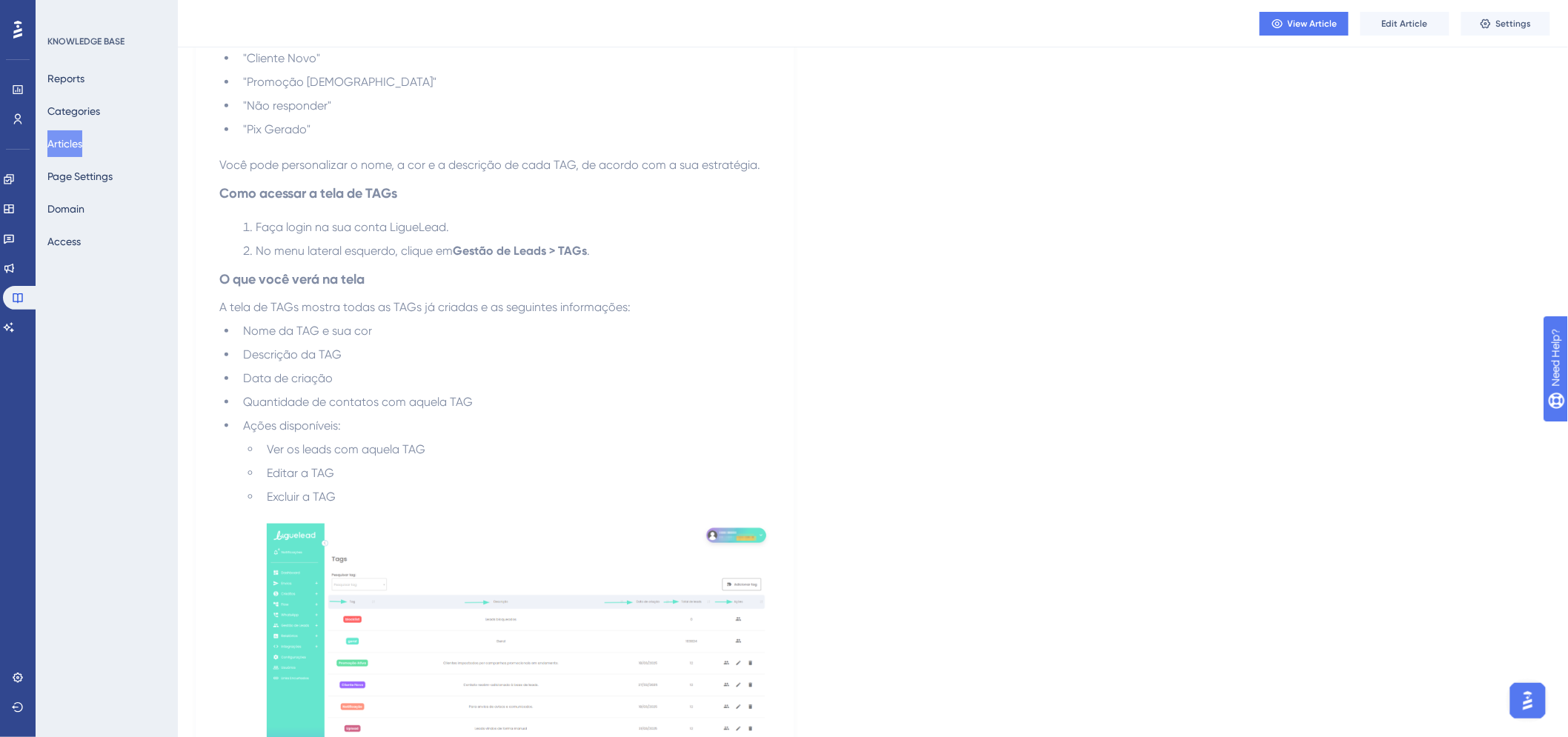
scroll to position [470, 0]
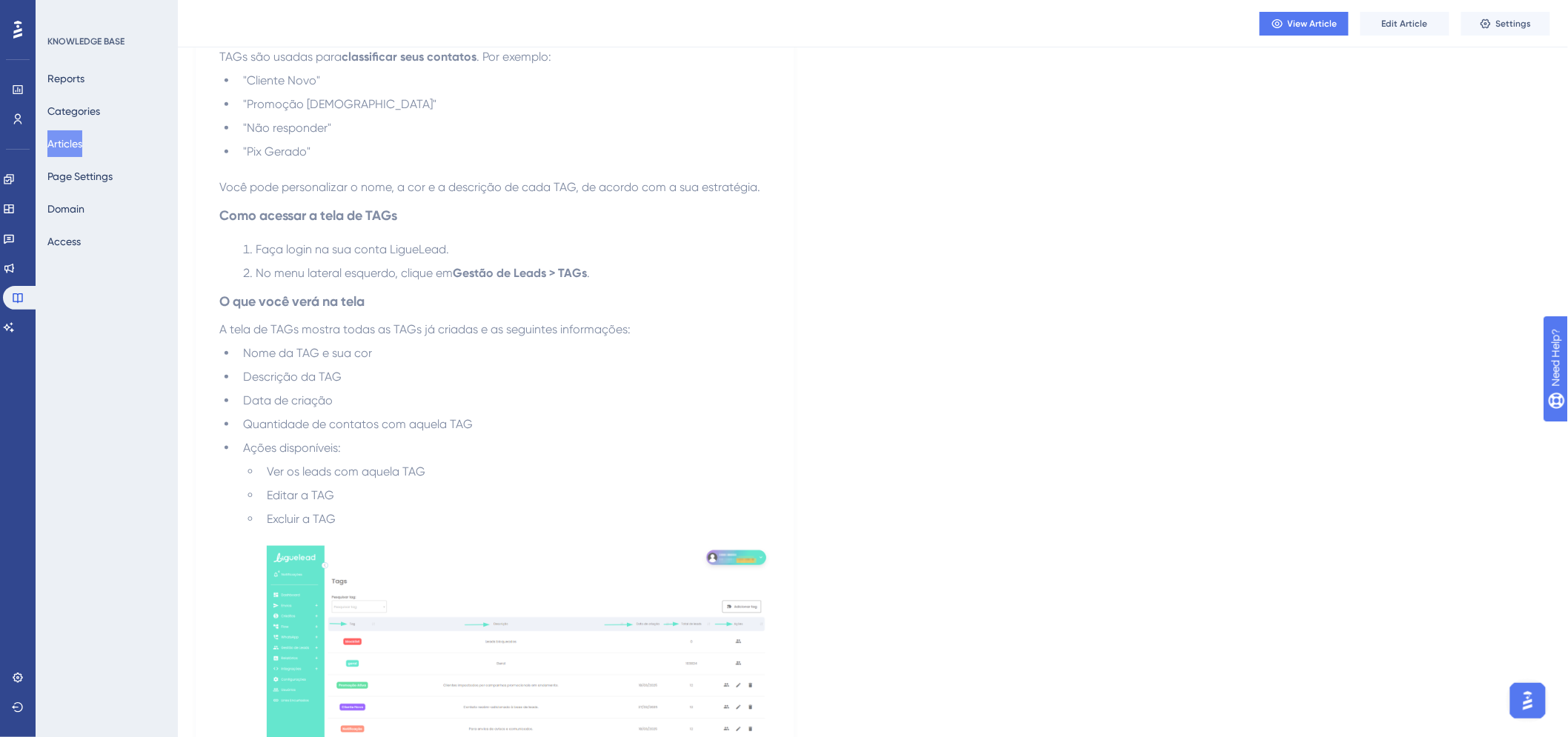
click at [82, 144] on button "Articles" at bounding box center [65, 143] width 35 height 26
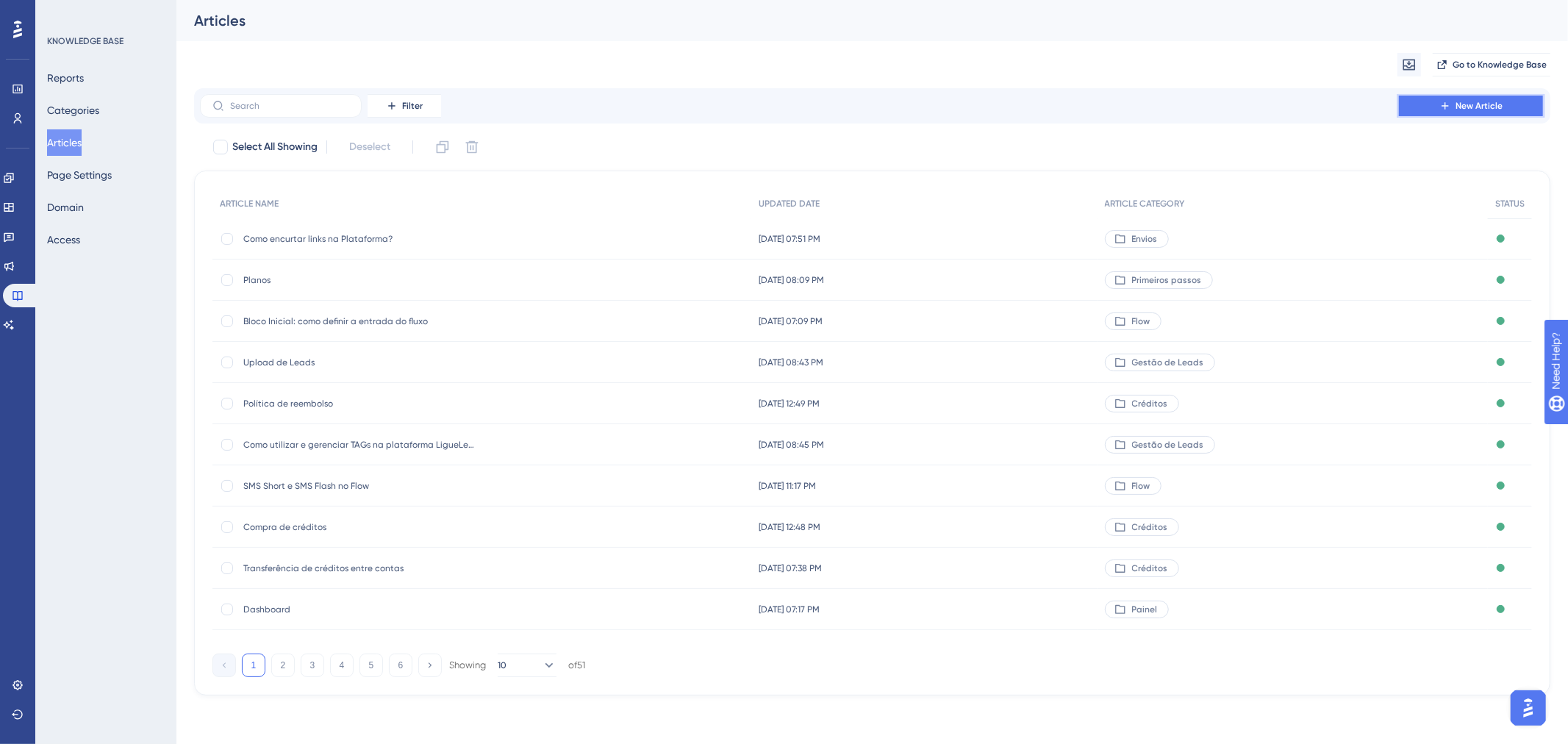
click at [1487, 101] on span "New Article" at bounding box center [1479, 105] width 47 height 12
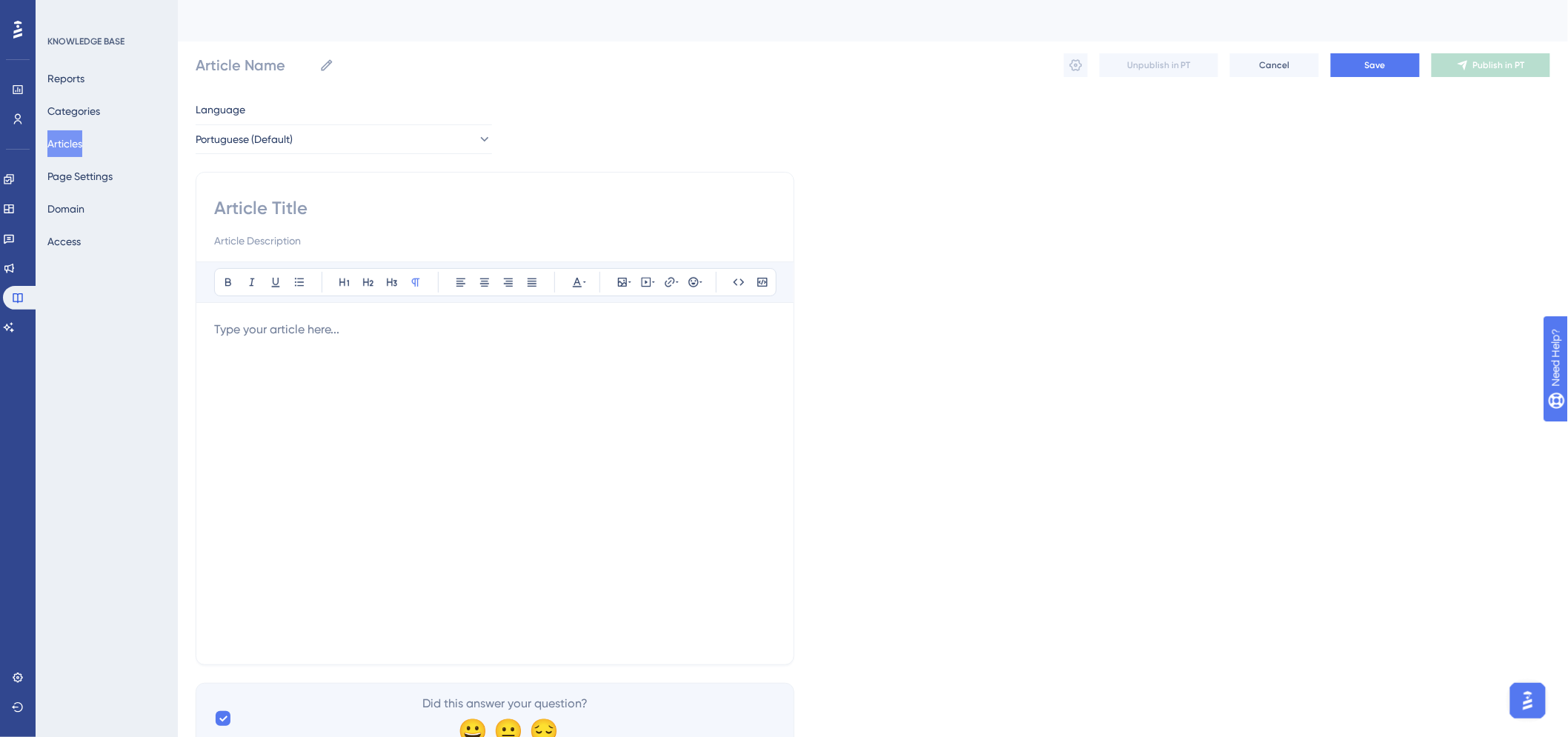
click at [412, 189] on div "Bold Italic Underline Bullet Point Heading 1 Heading 2 Heading 3 Normal Align L…" at bounding box center [494, 418] width 599 height 493
click at [411, 197] on input at bounding box center [495, 208] width 562 height 24
type input "Adicionar contatos na"
type input "Adicionar contatos na Blocklist"
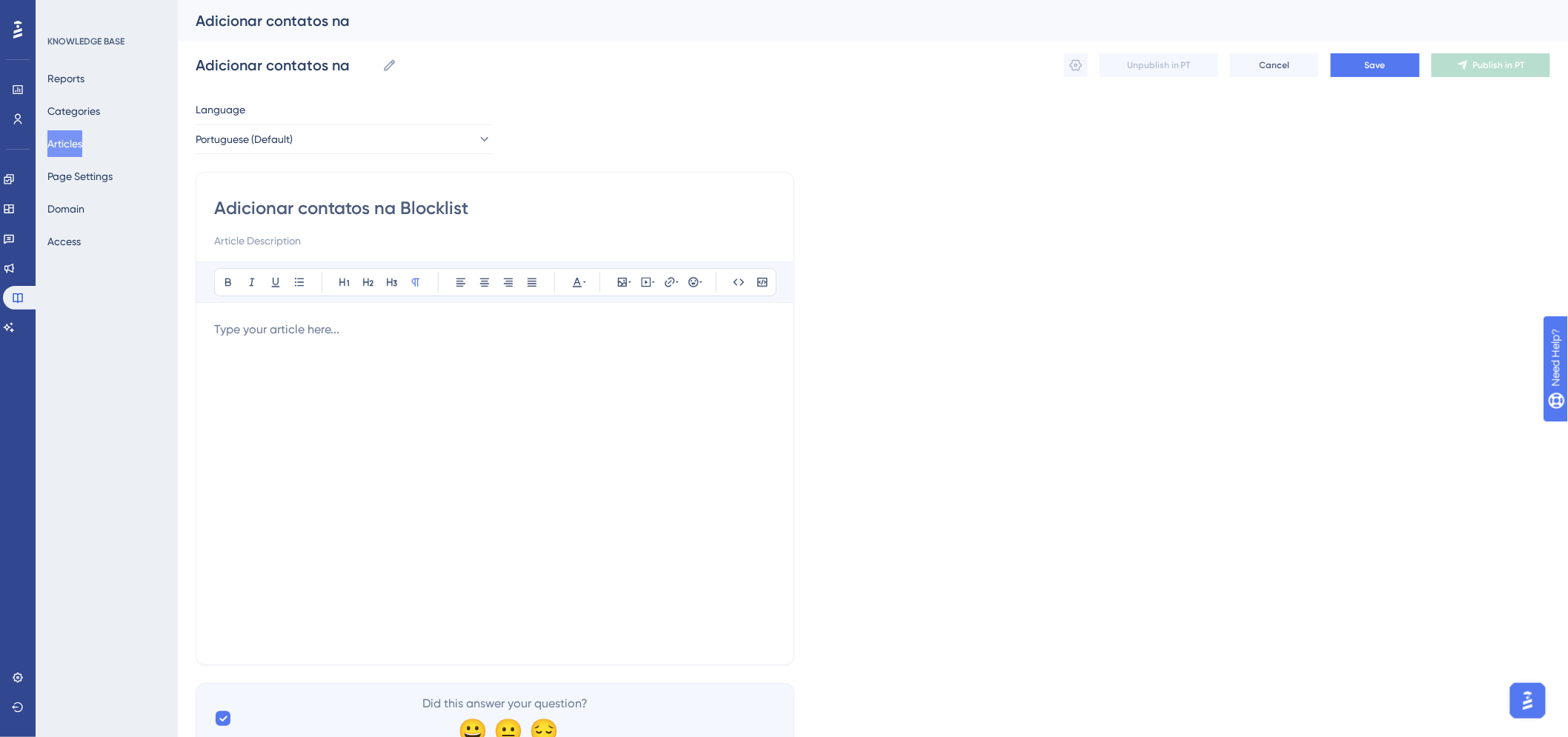
type input "Adicionar contatos na Blocklist"
click at [383, 350] on div at bounding box center [495, 484] width 562 height 326
click at [647, 285] on icon at bounding box center [646, 282] width 12 height 12
click at [610, 357] on textarea at bounding box center [646, 374] width 226 height 67
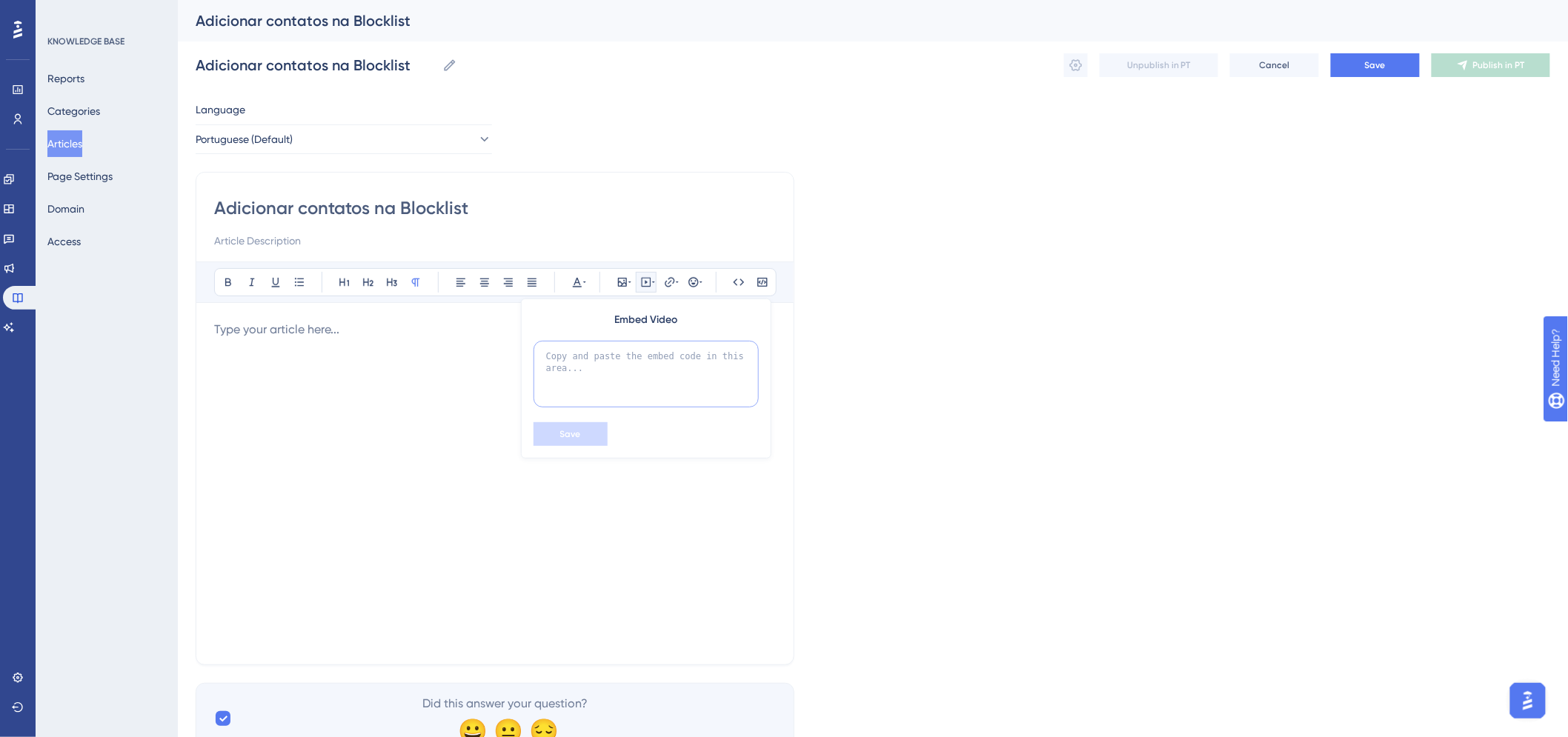
paste textarea "<iframe width="560" height="315" src="[URL][DOMAIN_NAME]" title="YouTube video …"
type textarea "<iframe width="560" height="315" src="[URL][DOMAIN_NAME]" title="YouTube video …"
click at [579, 423] on button "Save" at bounding box center [570, 434] width 74 height 24
click at [1366, 69] on span "Save" at bounding box center [1376, 65] width 21 height 12
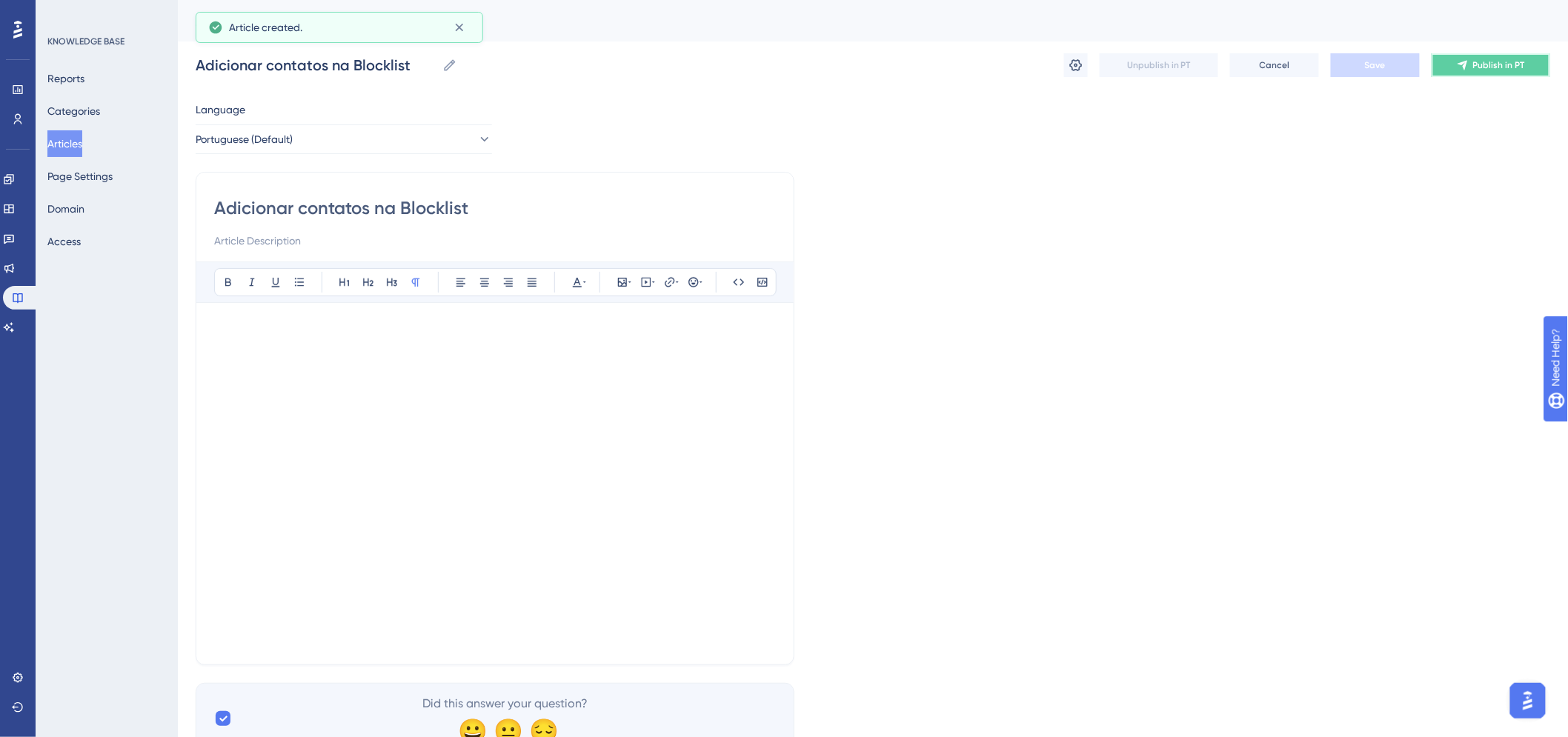
click at [1479, 68] on span "Publish in PT" at bounding box center [1499, 65] width 52 height 12
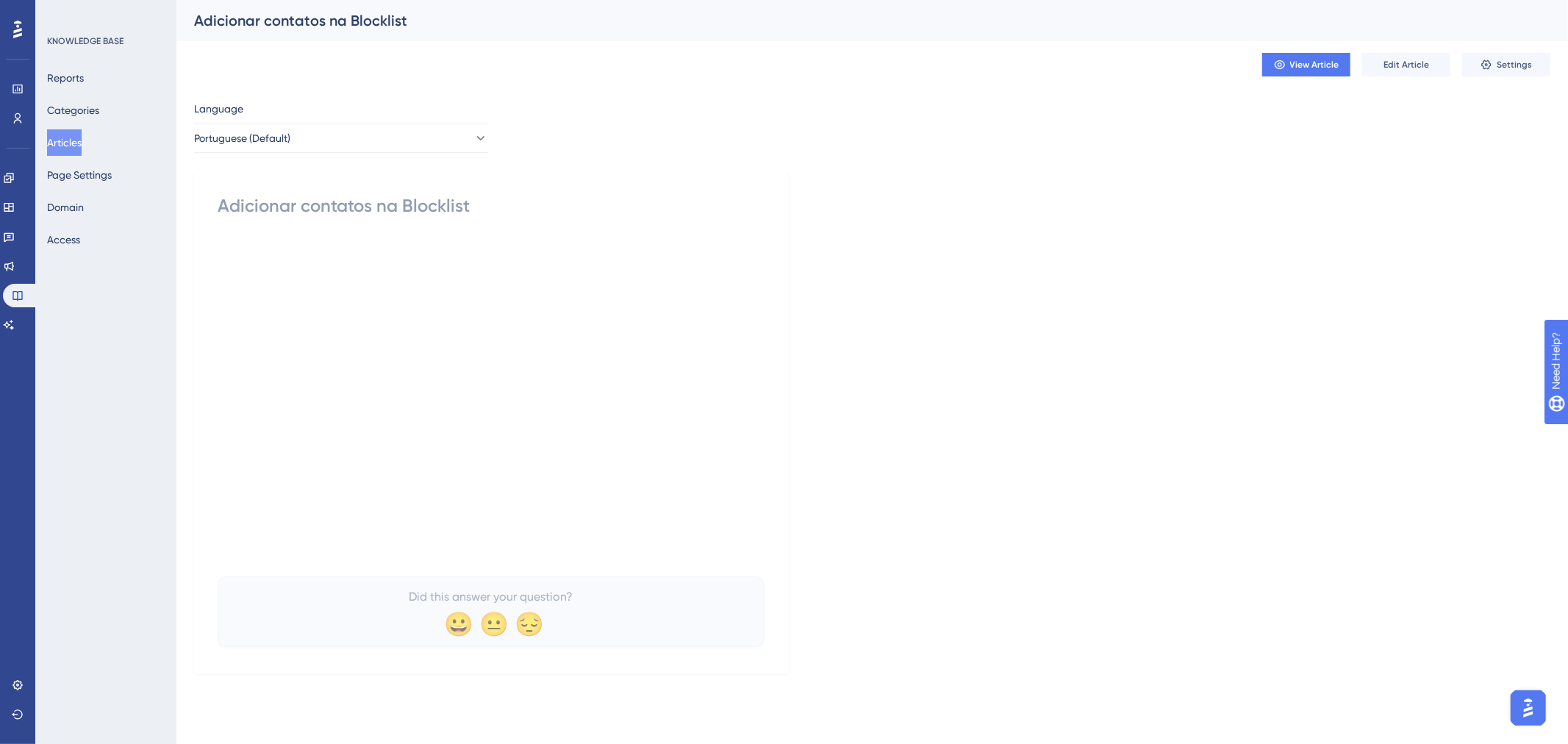
drag, startPoint x: 319, startPoint y: 69, endPoint x: 322, endPoint y: 83, distance: 14.3
click at [319, 69] on div "View Article Edit Article Settings" at bounding box center [871, 65] width 1356 height 47
click at [325, 31] on div "Adicionar contatos na Blocklist" at bounding box center [872, 21] width 1392 height 41
click at [353, 204] on div "Adicionar contatos na Blocklist" at bounding box center [491, 206] width 547 height 24
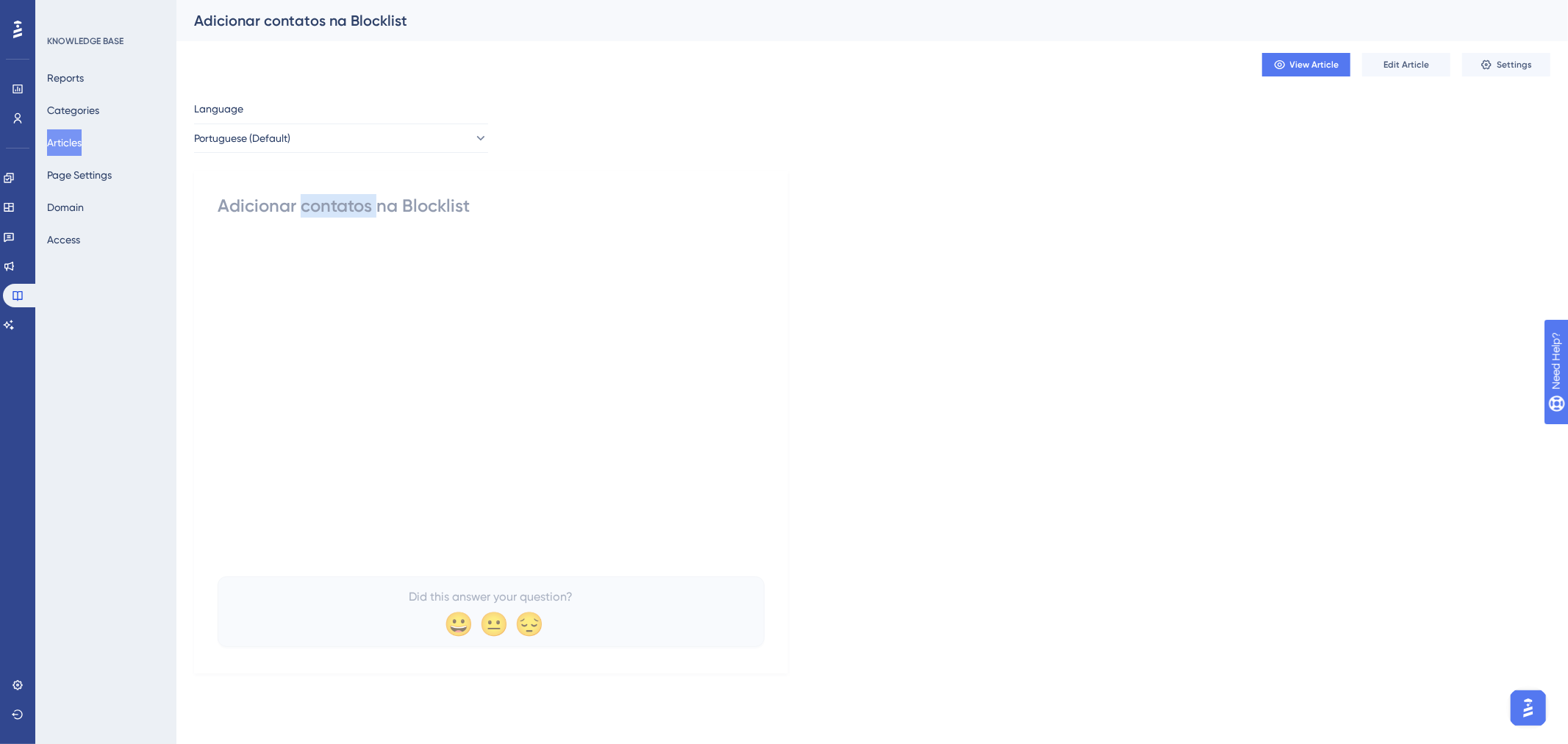
click at [351, 204] on div "Adicionar contatos na Blocklist" at bounding box center [491, 206] width 547 height 24
click at [319, 20] on div "Adicionar contatos na Blocklist" at bounding box center [853, 21] width 1320 height 21
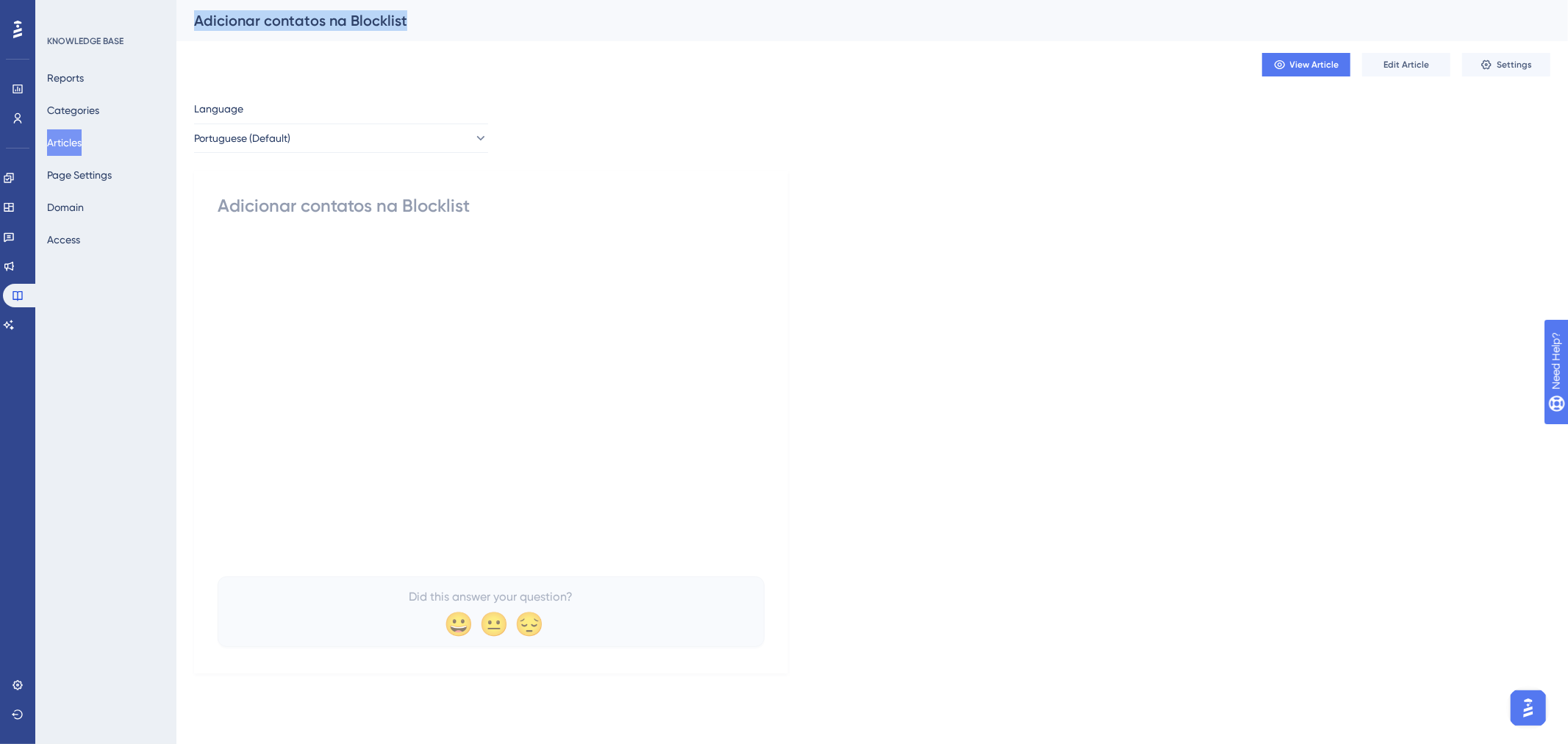
copy div "Adicionar contatos na Blocklist View Article Edit Article Settings Language Por…"
click at [83, 105] on button "Categories" at bounding box center [74, 110] width 52 height 26
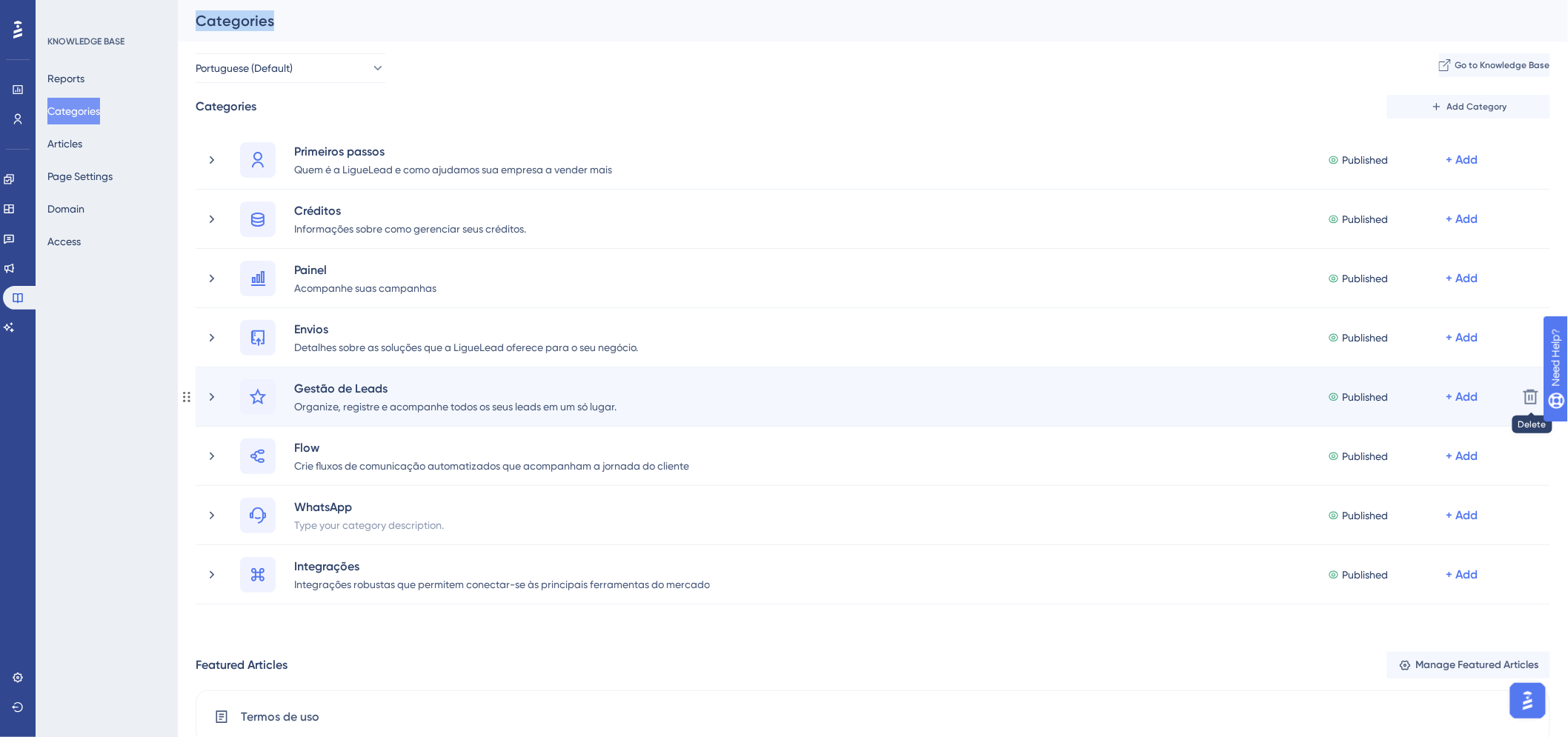
click at [1476, 384] on div "Published + Add" at bounding box center [1405, 397] width 154 height 36
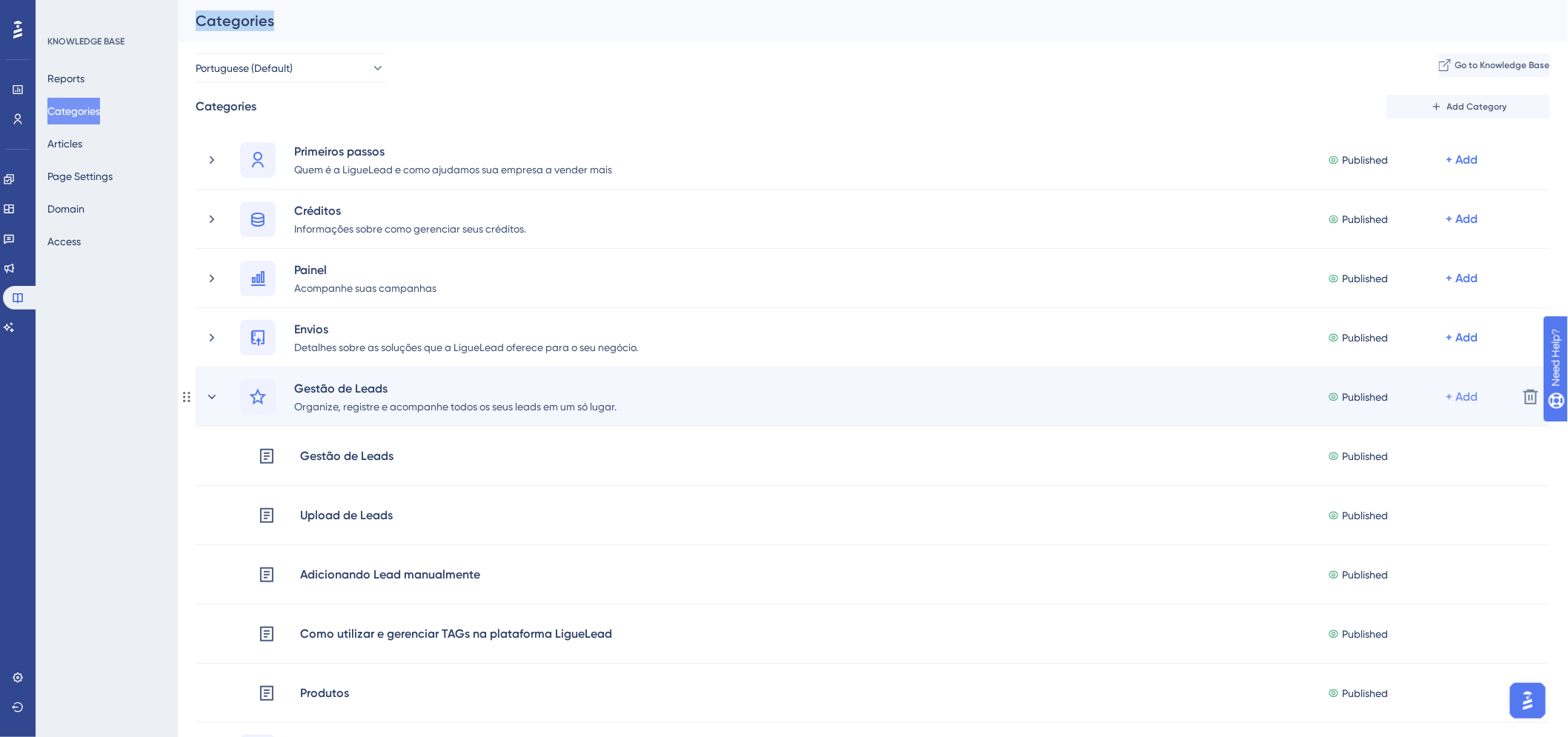
click at [1465, 398] on div "+ Add" at bounding box center [1463, 397] width 32 height 18
click at [1389, 472] on span "Add Articles" at bounding box center [1369, 466] width 57 height 18
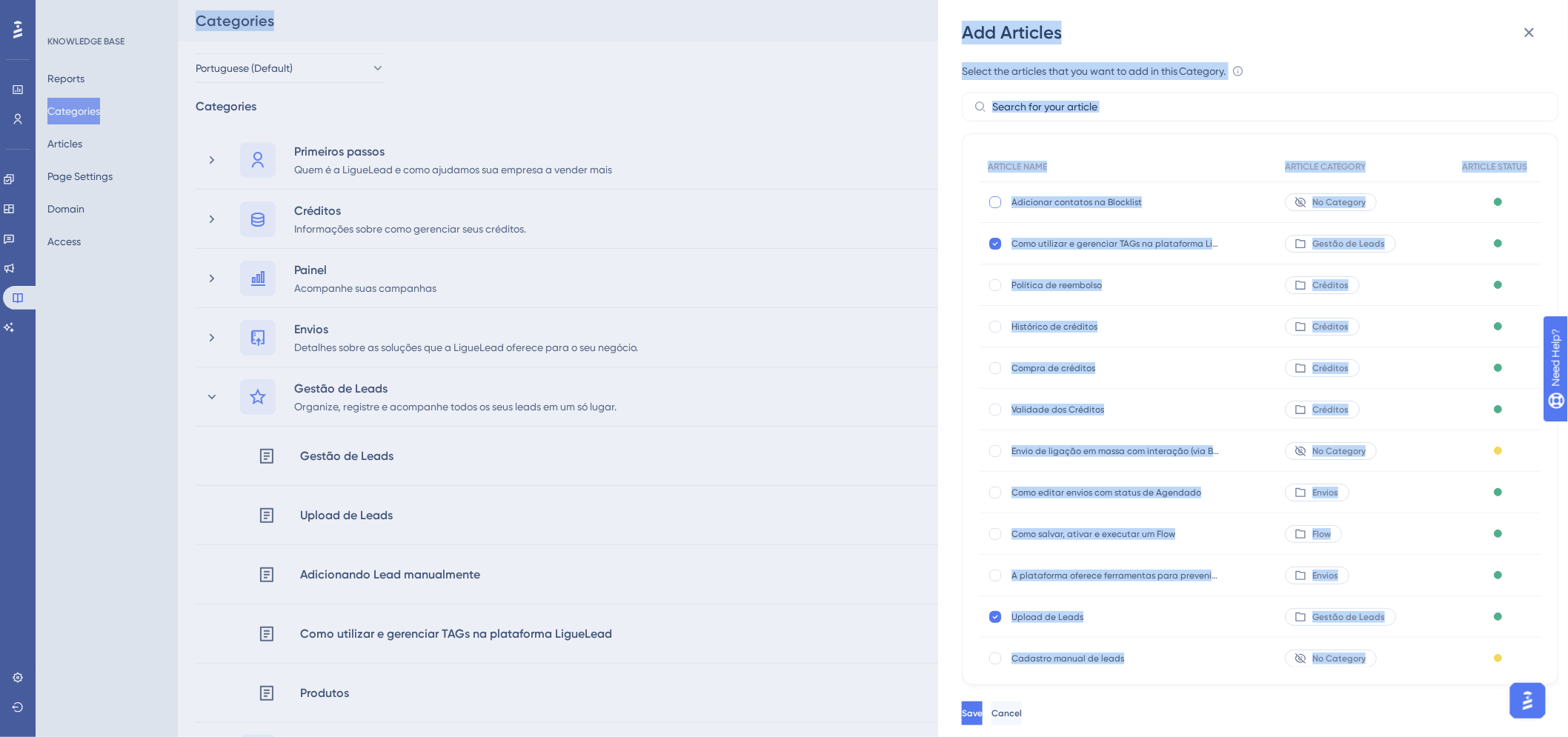
click at [996, 198] on div at bounding box center [995, 202] width 12 height 12
checkbox input "true"
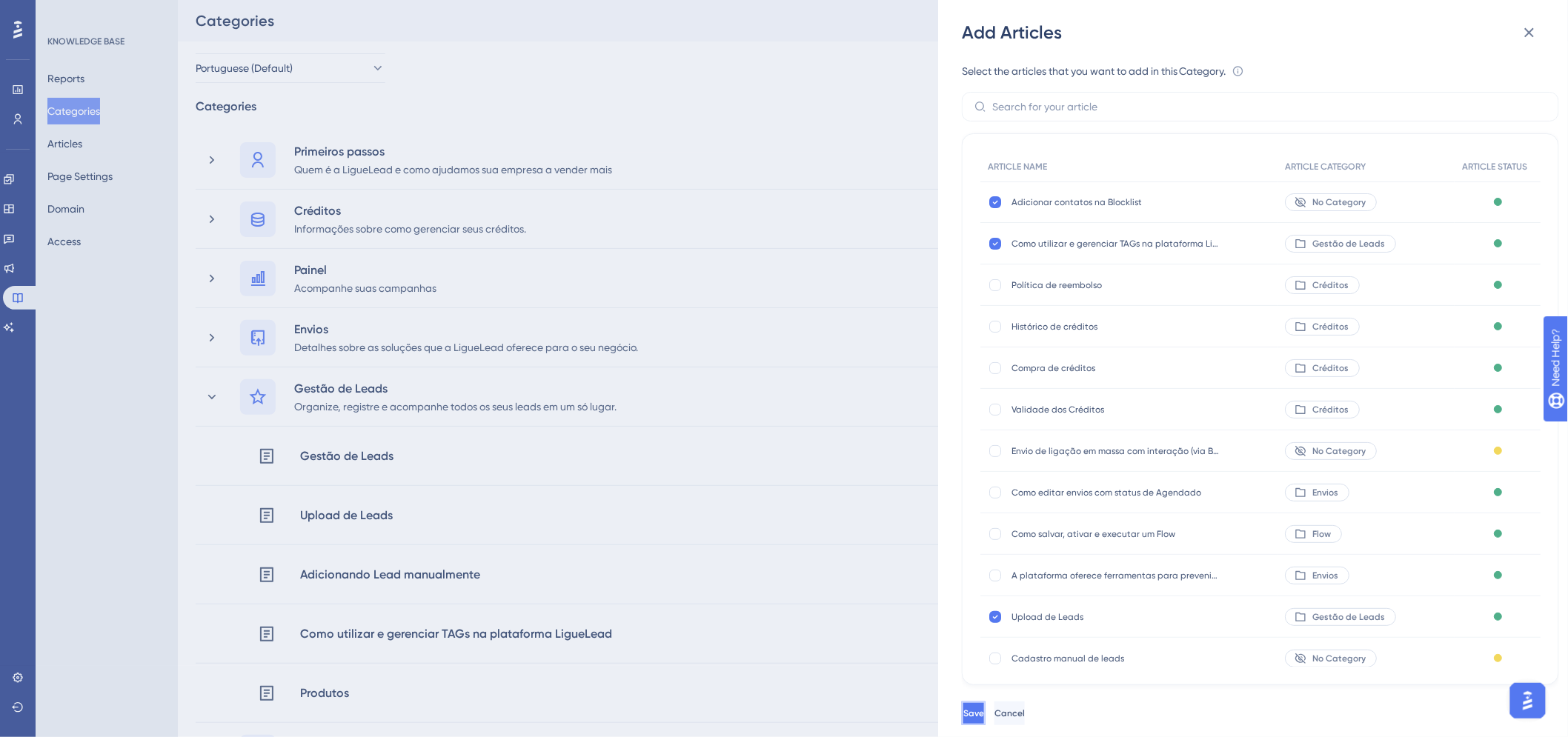
click at [984, 719] on span "Save" at bounding box center [974, 713] width 21 height 12
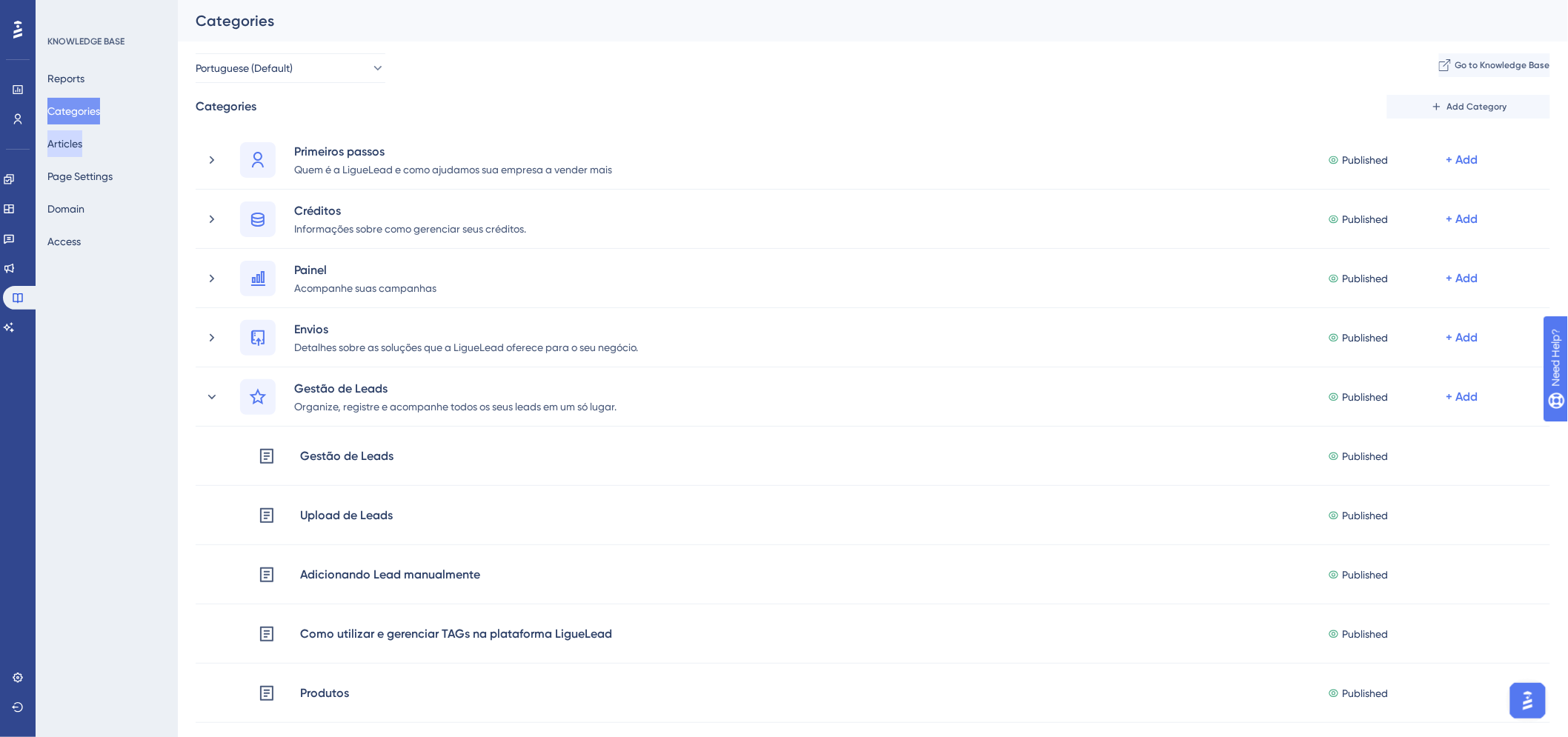
click at [82, 155] on button "Articles" at bounding box center [65, 143] width 35 height 26
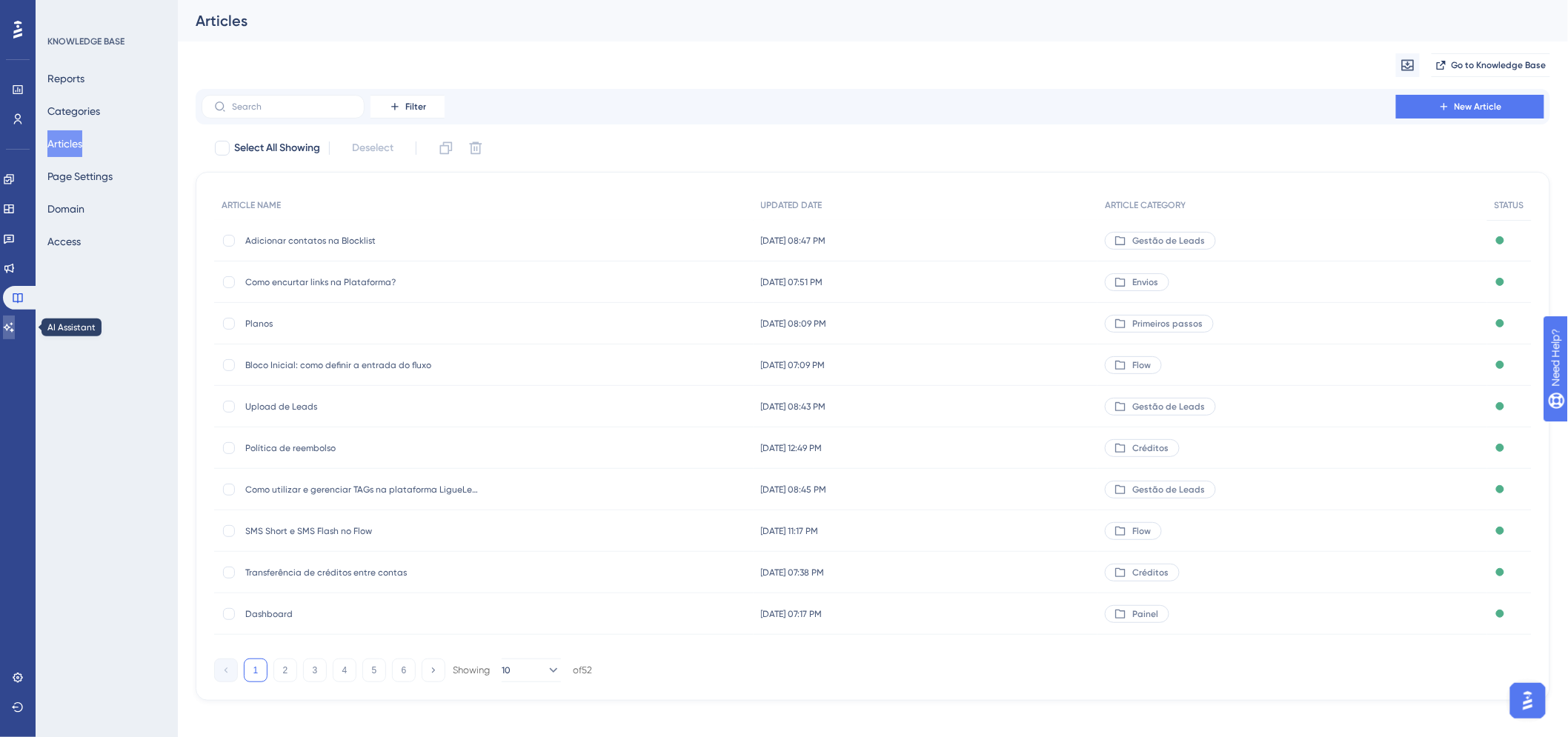
click at [15, 324] on icon at bounding box center [9, 327] width 12 height 12
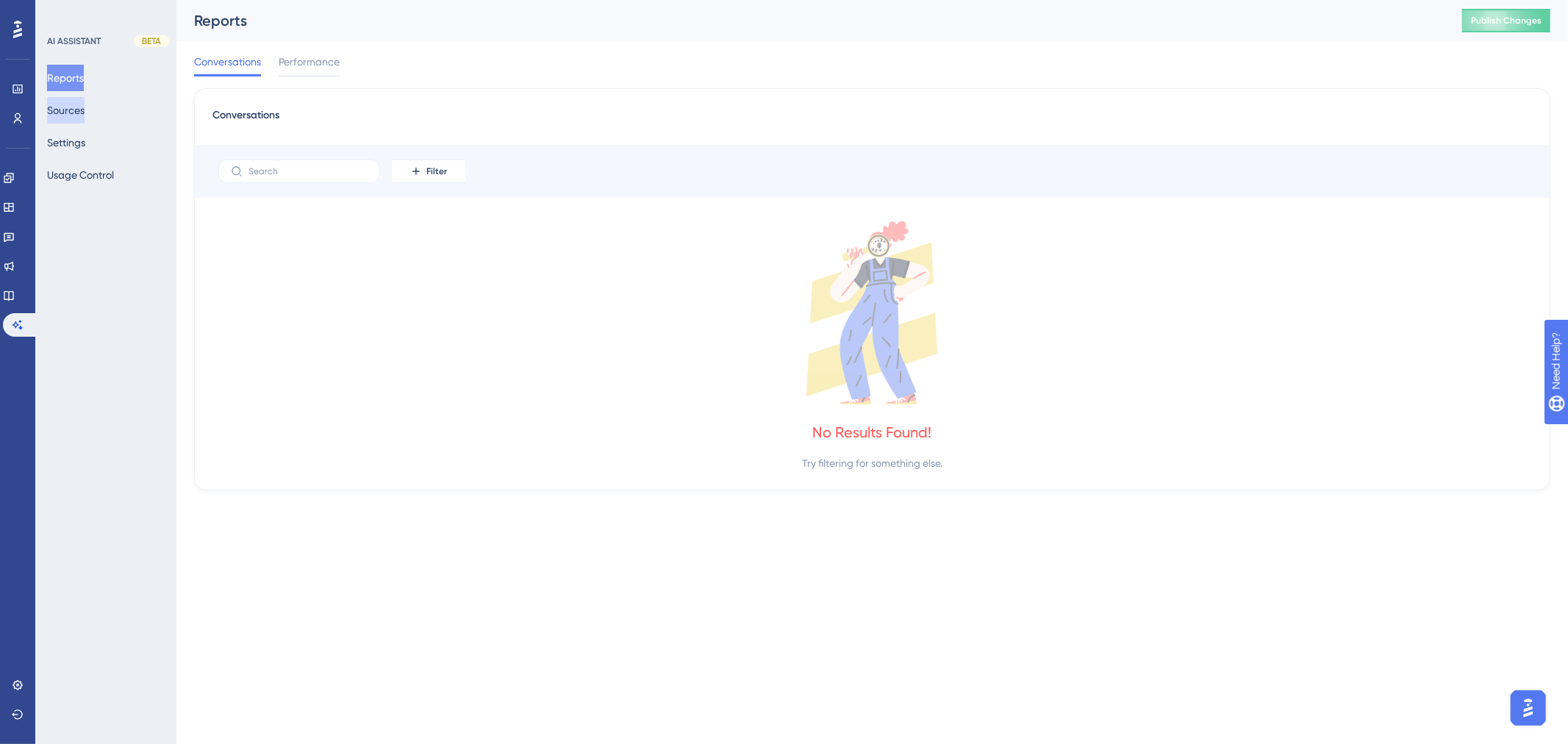
click at [53, 100] on button "Sources" at bounding box center [66, 110] width 37 height 26
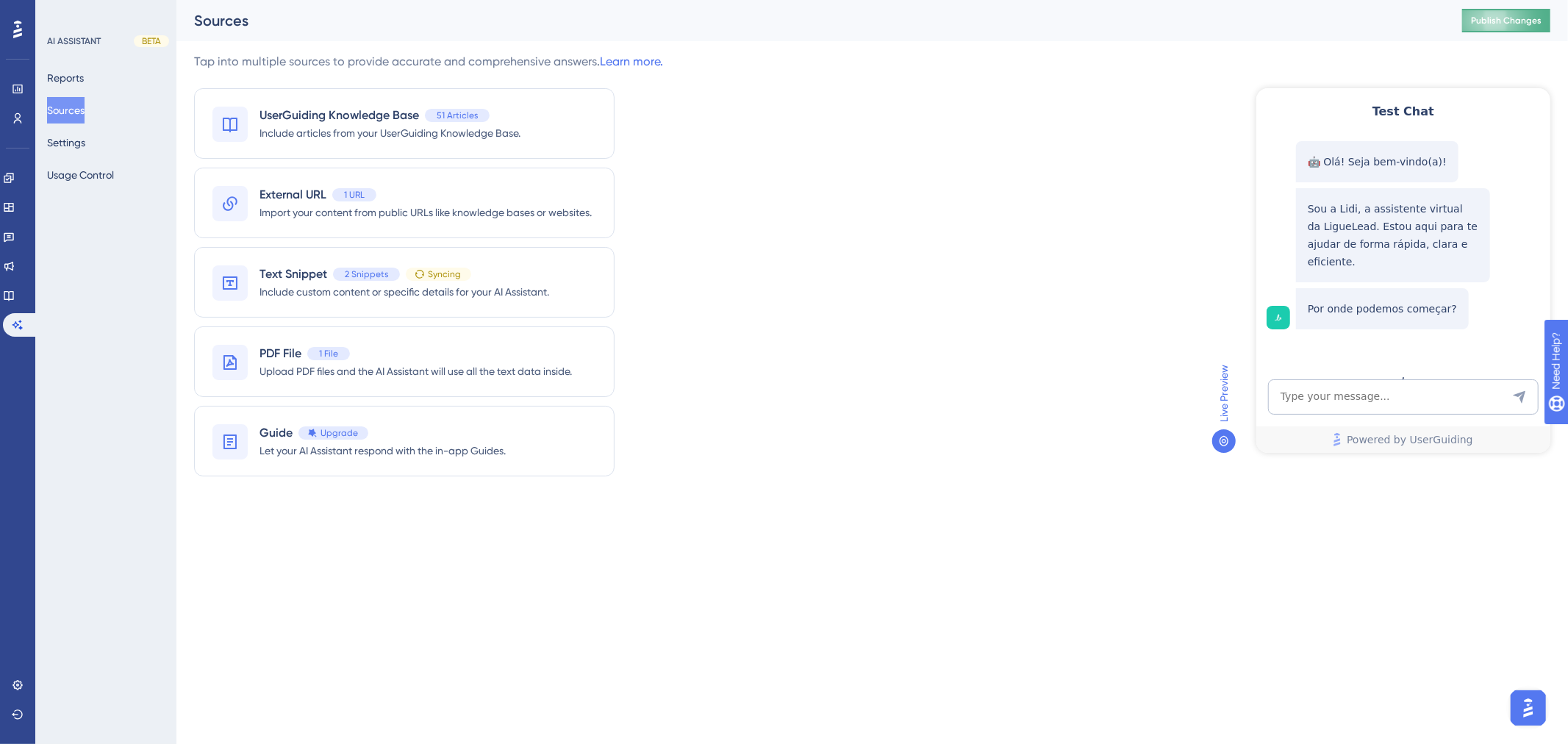
click at [1465, 22] on button "Publish Changes" at bounding box center [1506, 21] width 89 height 24
click at [441, 278] on span "Syncing" at bounding box center [444, 274] width 33 height 12
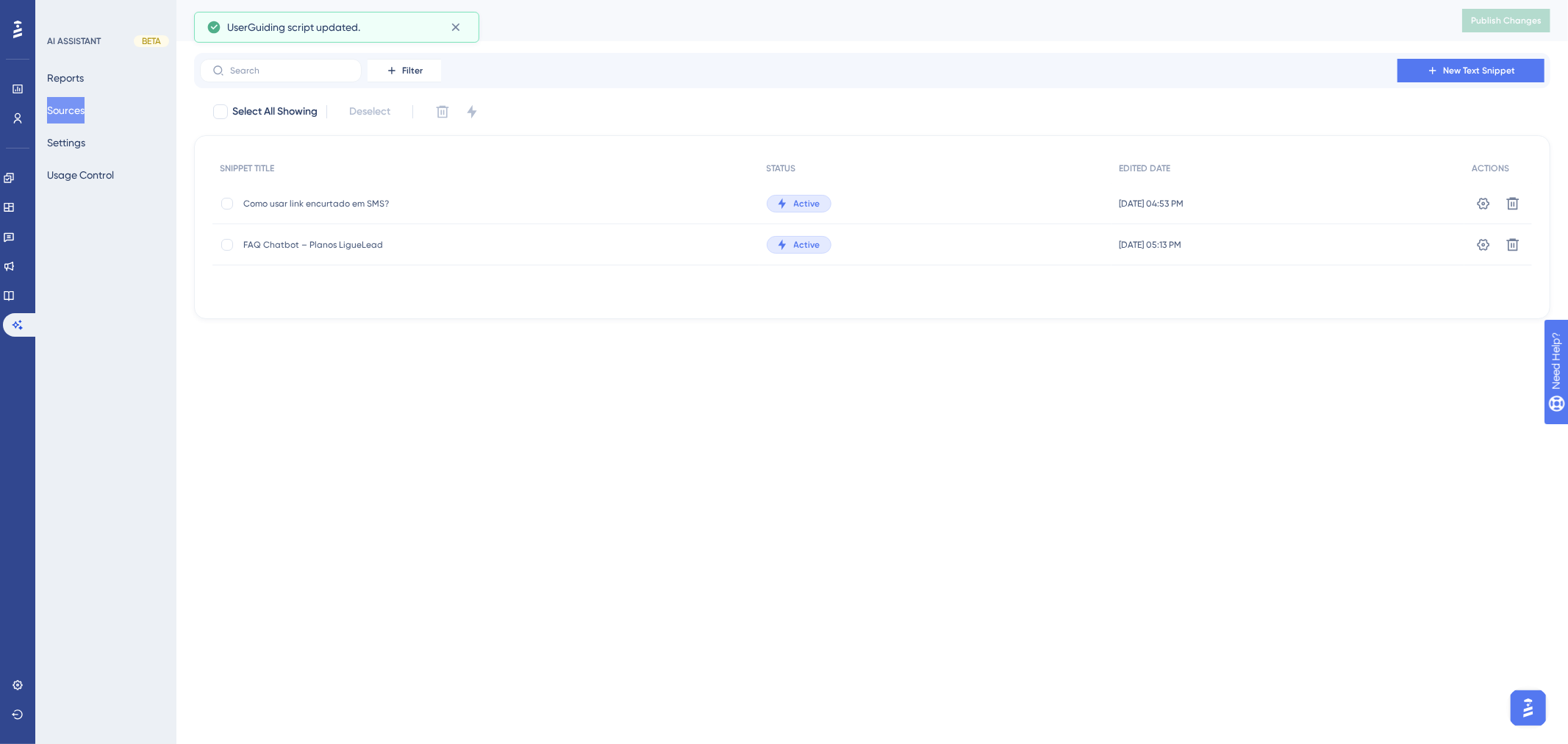
click at [85, 111] on button "Sources" at bounding box center [66, 110] width 37 height 26
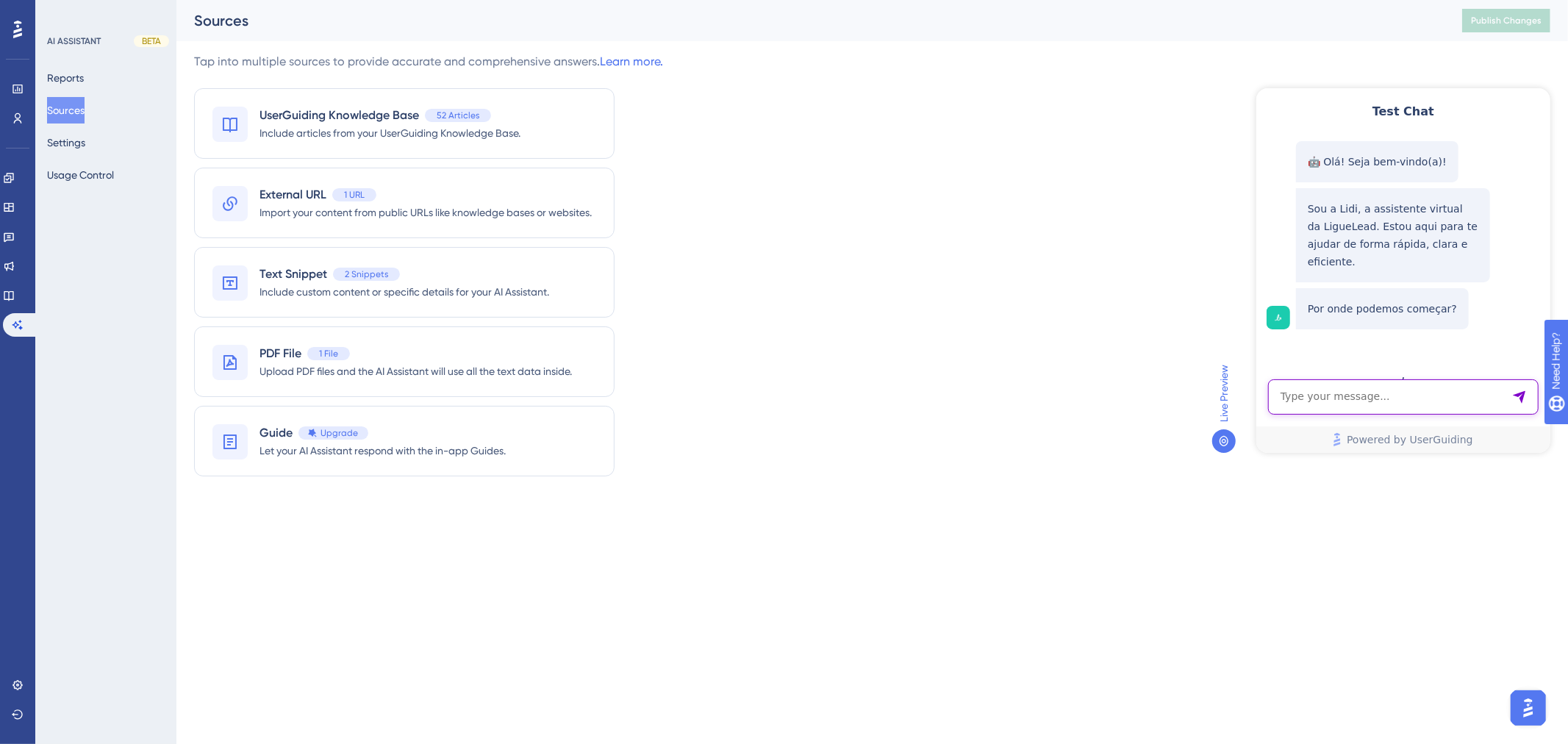
click at [1320, 382] on textarea "AI Assistant Text Input" at bounding box center [1403, 396] width 270 height 36
click at [15, 284] on link at bounding box center [9, 296] width 12 height 24
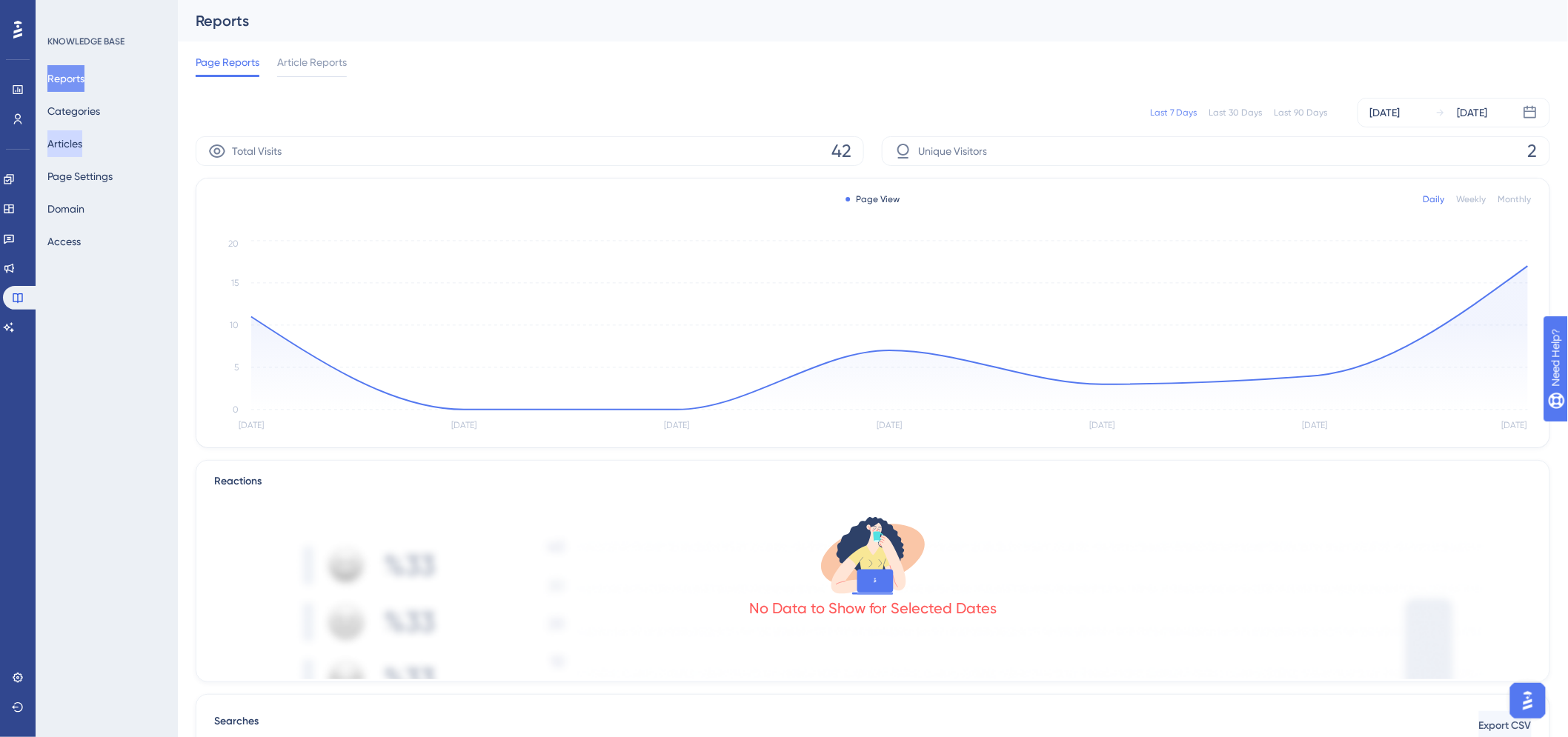
click at [82, 135] on button "Articles" at bounding box center [65, 143] width 35 height 26
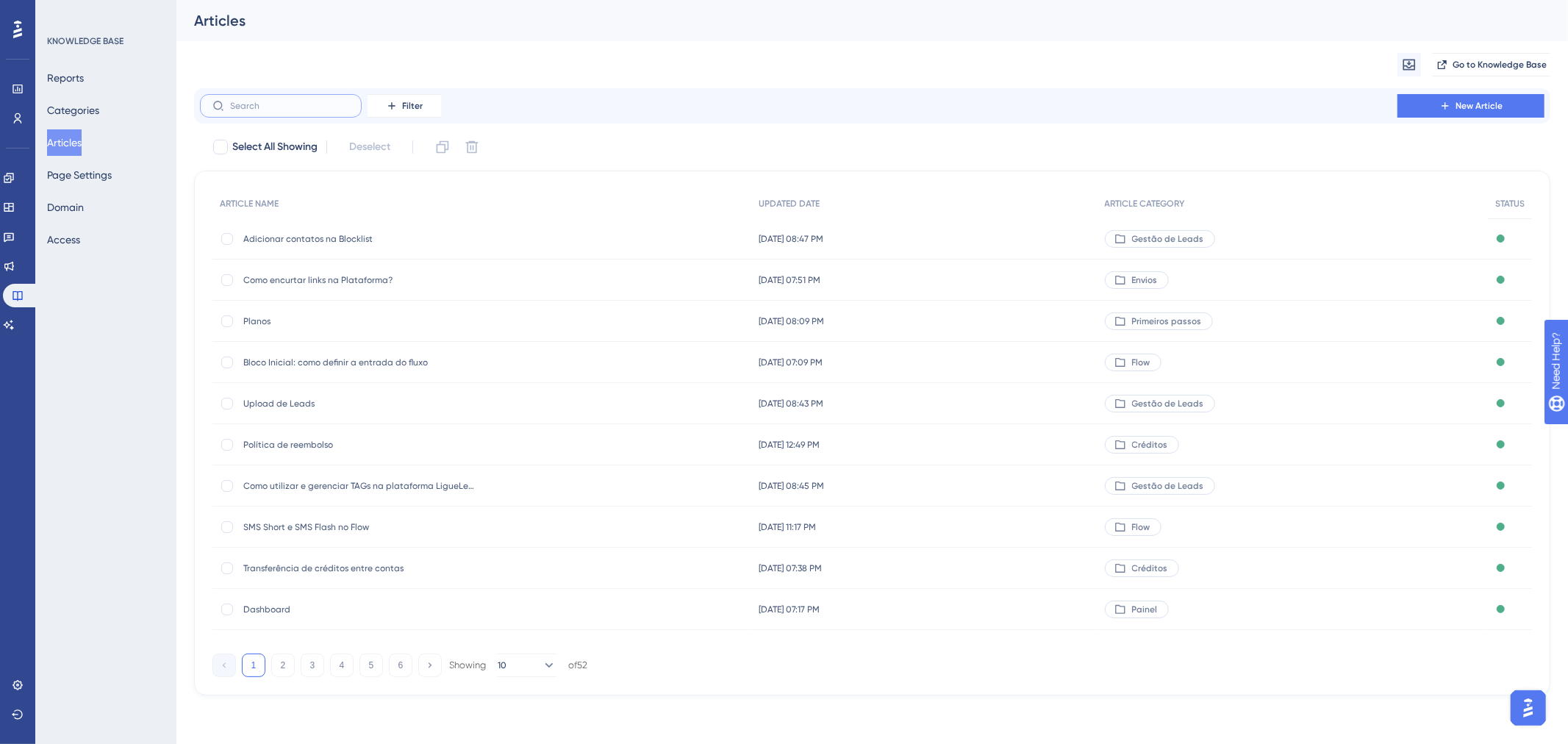
click at [281, 108] on input "text" at bounding box center [289, 105] width 119 height 10
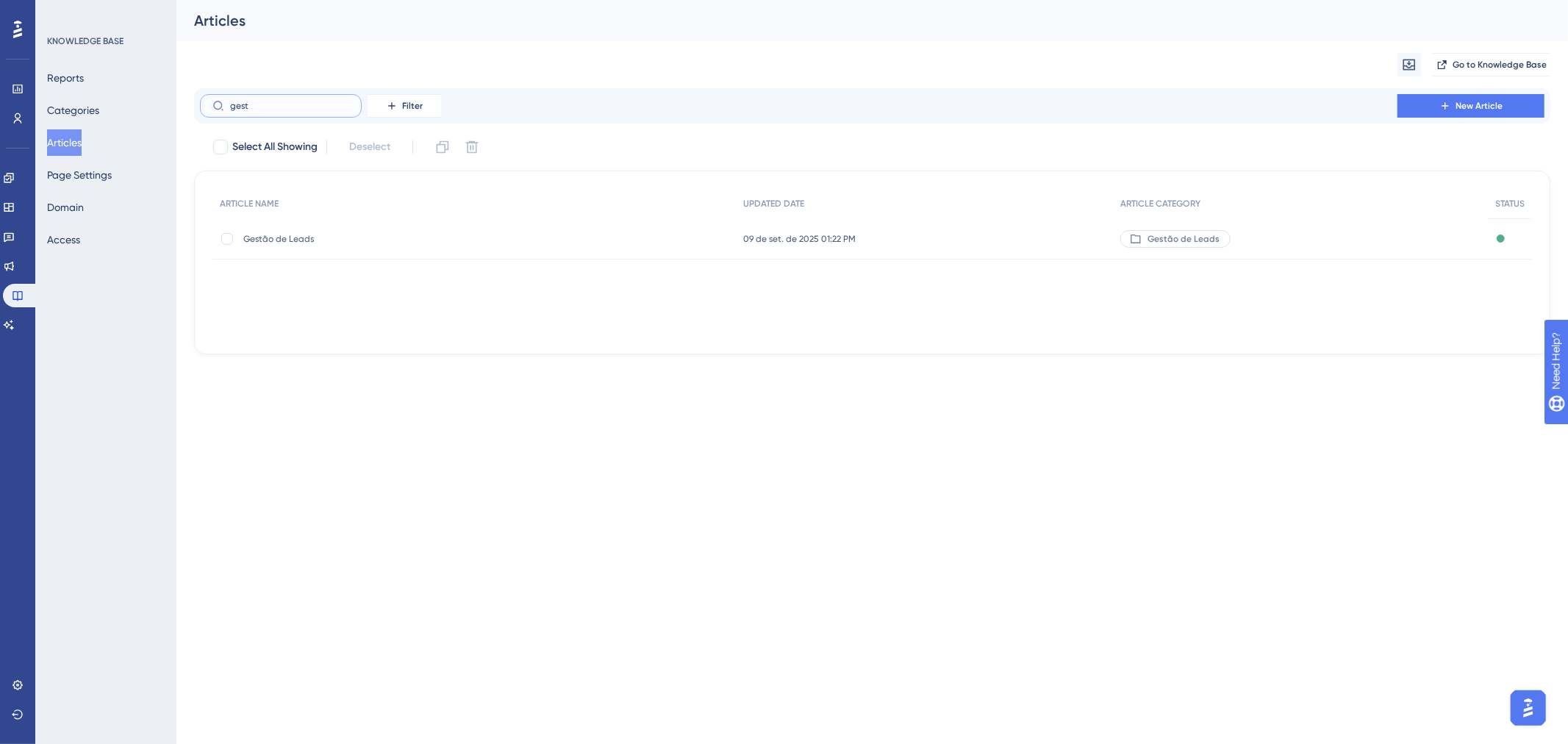
type input "gest"
click at [296, 233] on span "Gestão de Leads" at bounding box center [361, 239] width 236 height 12
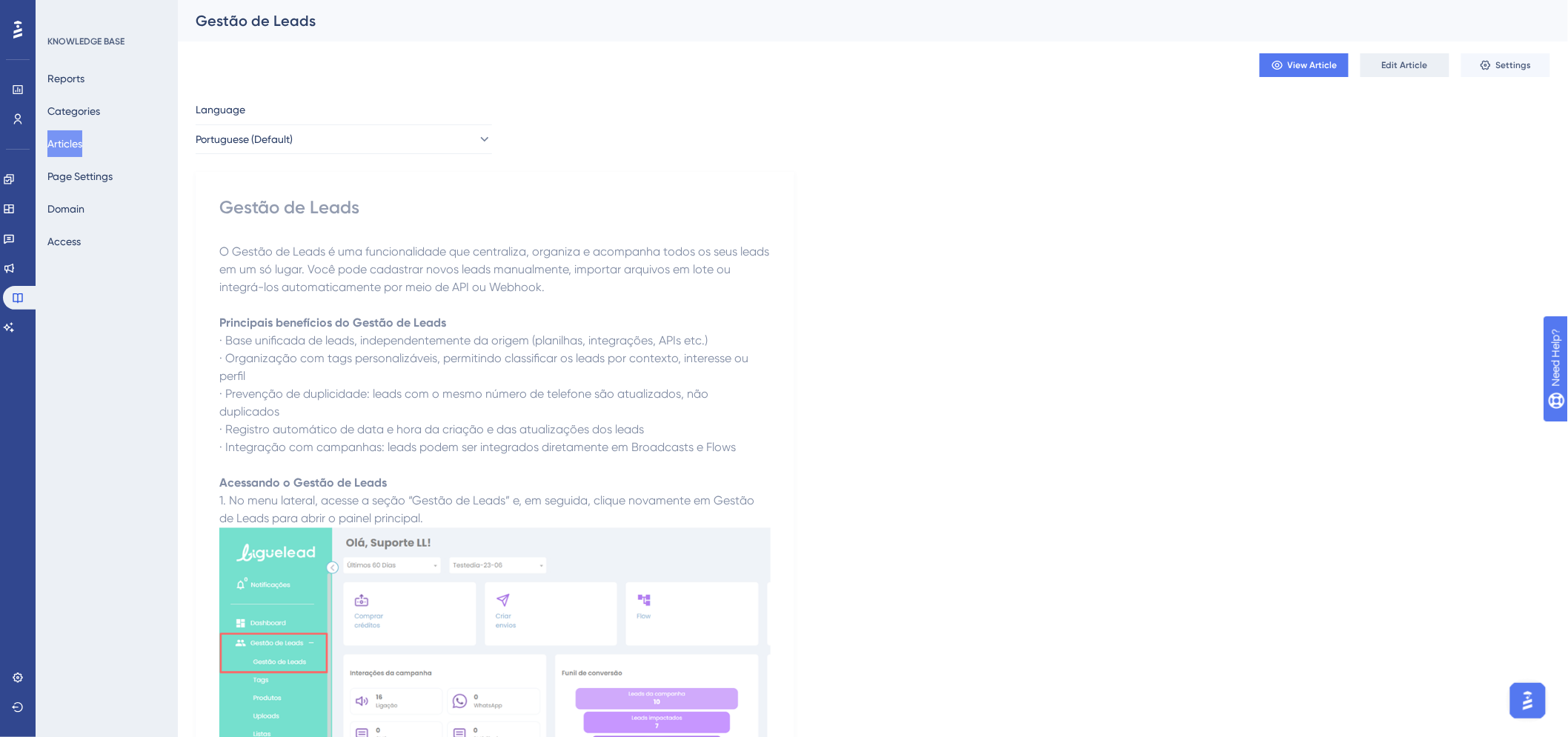
click at [1396, 53] on button "Edit Article" at bounding box center [1405, 65] width 89 height 24
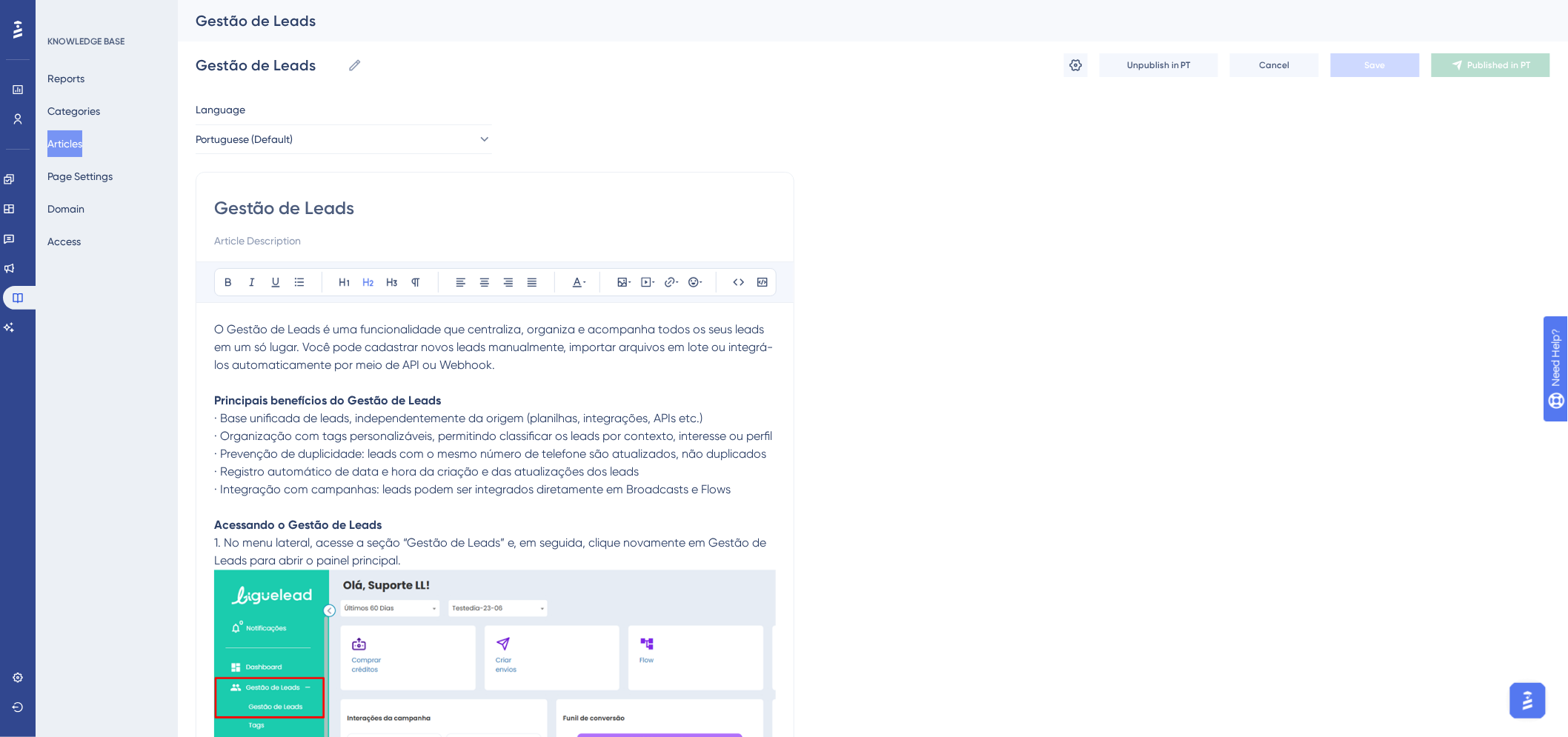
click at [751, 490] on p "· Integração com campanhas: leads podem ser integrados diretamente em Broadcast…" at bounding box center [495, 498] width 562 height 36
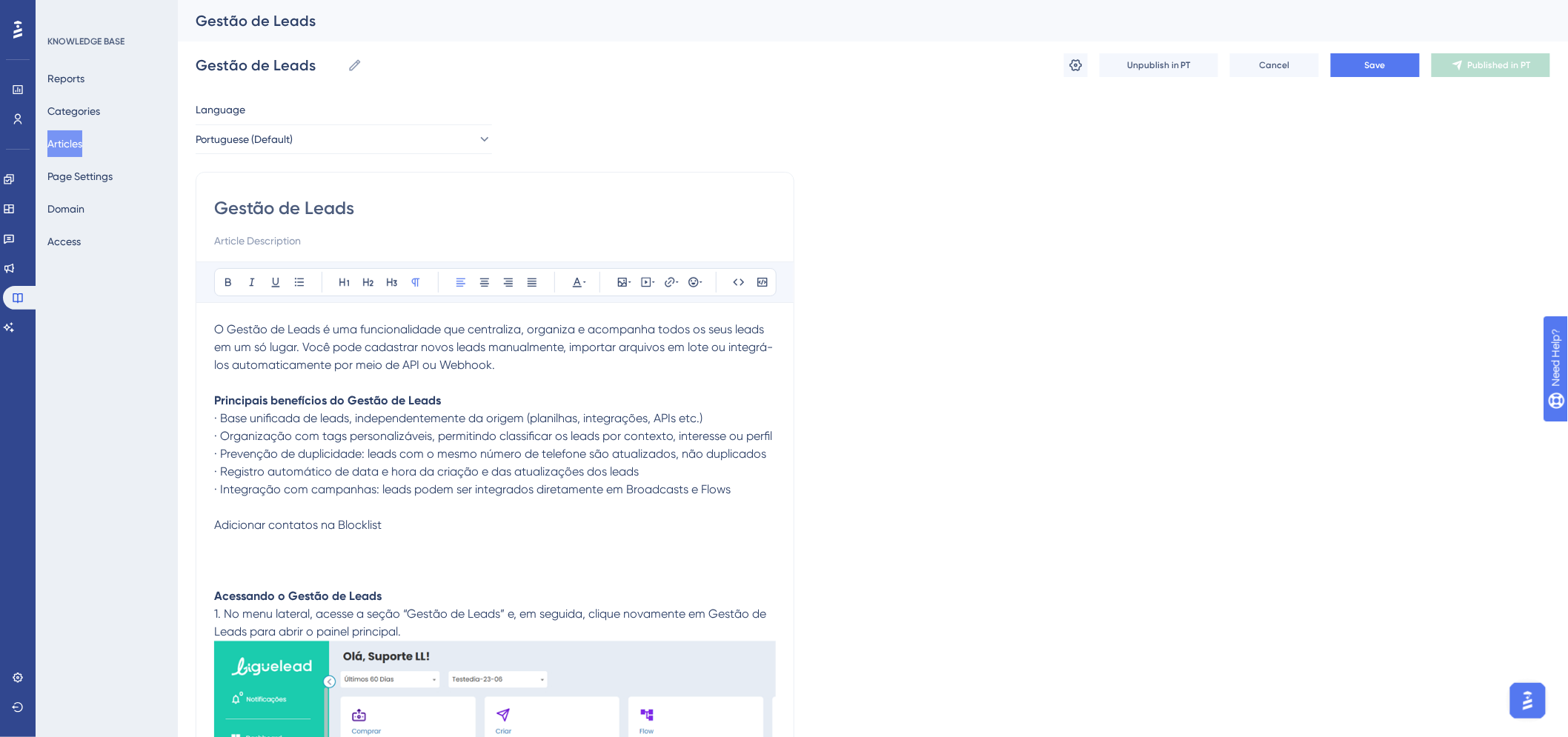
click at [396, 523] on p "Adicionar contatos na Blocklist" at bounding box center [495, 525] width 562 height 18
click at [395, 523] on p "Adicionar contatos na Blocklist" at bounding box center [495, 525] width 562 height 18
click at [238, 574] on p at bounding box center [495, 560] width 562 height 53
click at [219, 560] on p at bounding box center [495, 560] width 562 height 53
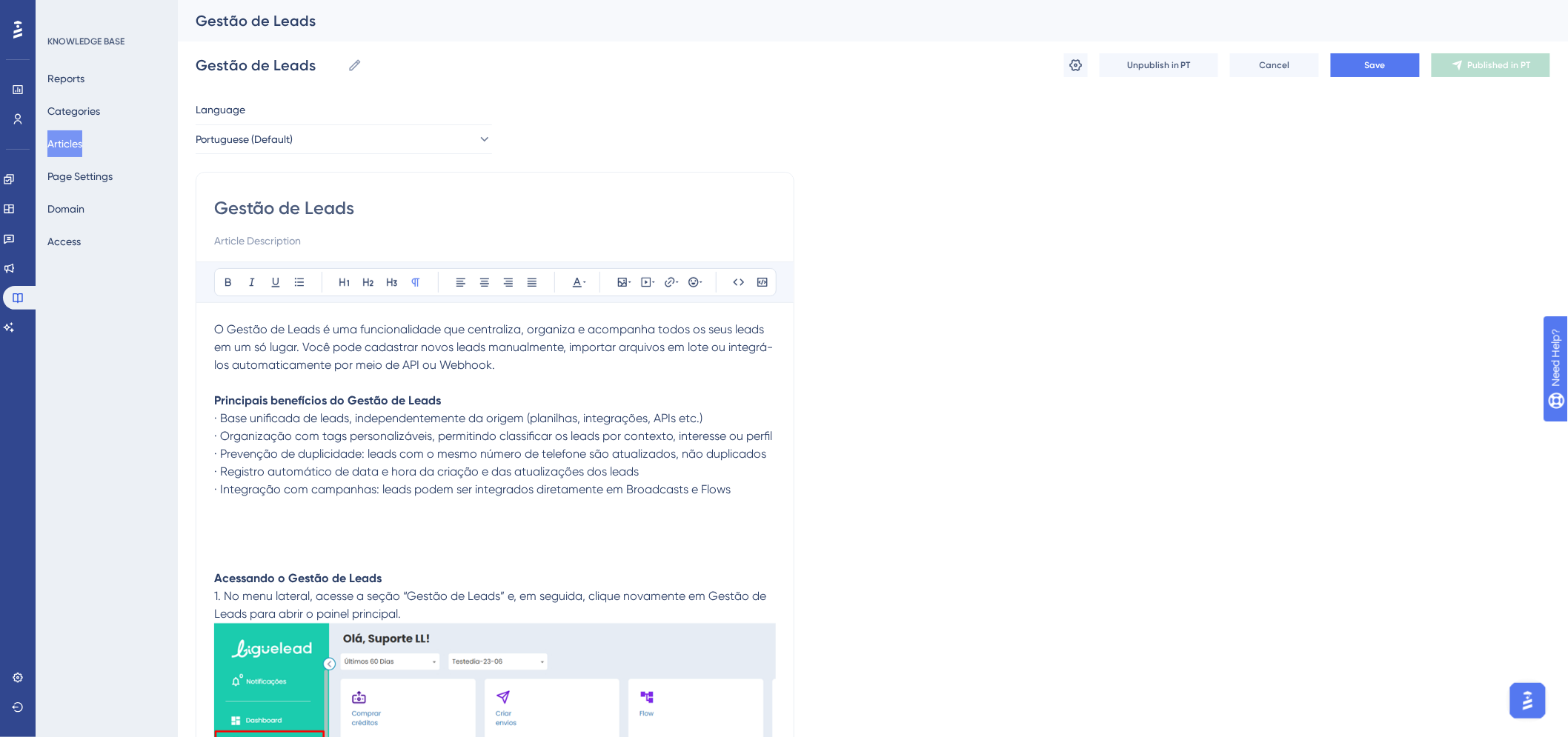
click at [234, 521] on p at bounding box center [495, 525] width 562 height 18
click at [640, 282] on icon at bounding box center [646, 282] width 12 height 12
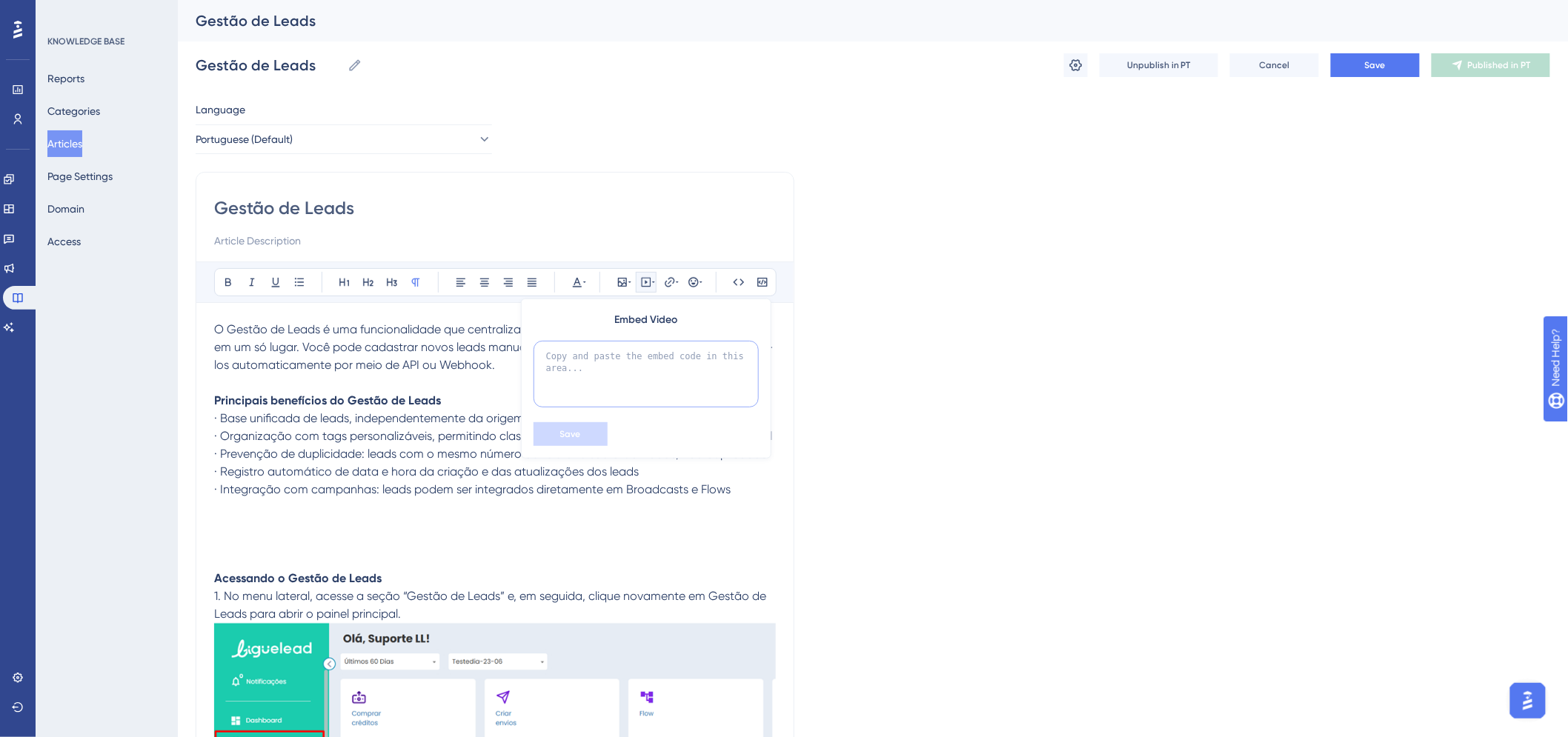
click at [670, 371] on textarea at bounding box center [646, 374] width 226 height 67
paste textarea "<iframe width="560" height="315" src="[URL][DOMAIN_NAME]" title="YouTube video …"
type textarea "<iframe width="560" height="315" src="[URL][DOMAIN_NAME]" title="YouTube video …"
click at [580, 437] on span "Save" at bounding box center [571, 433] width 21 height 12
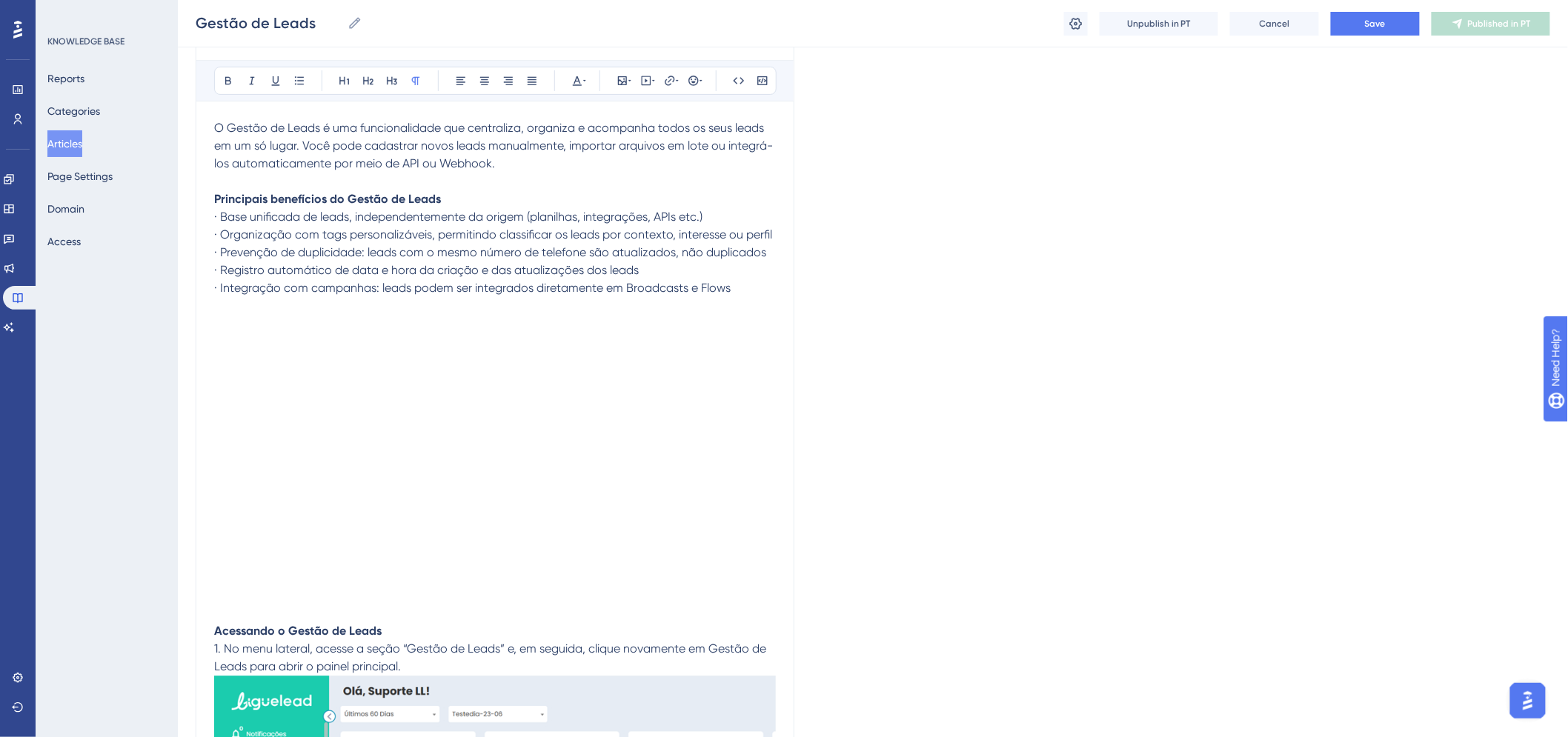
scroll to position [282, 0]
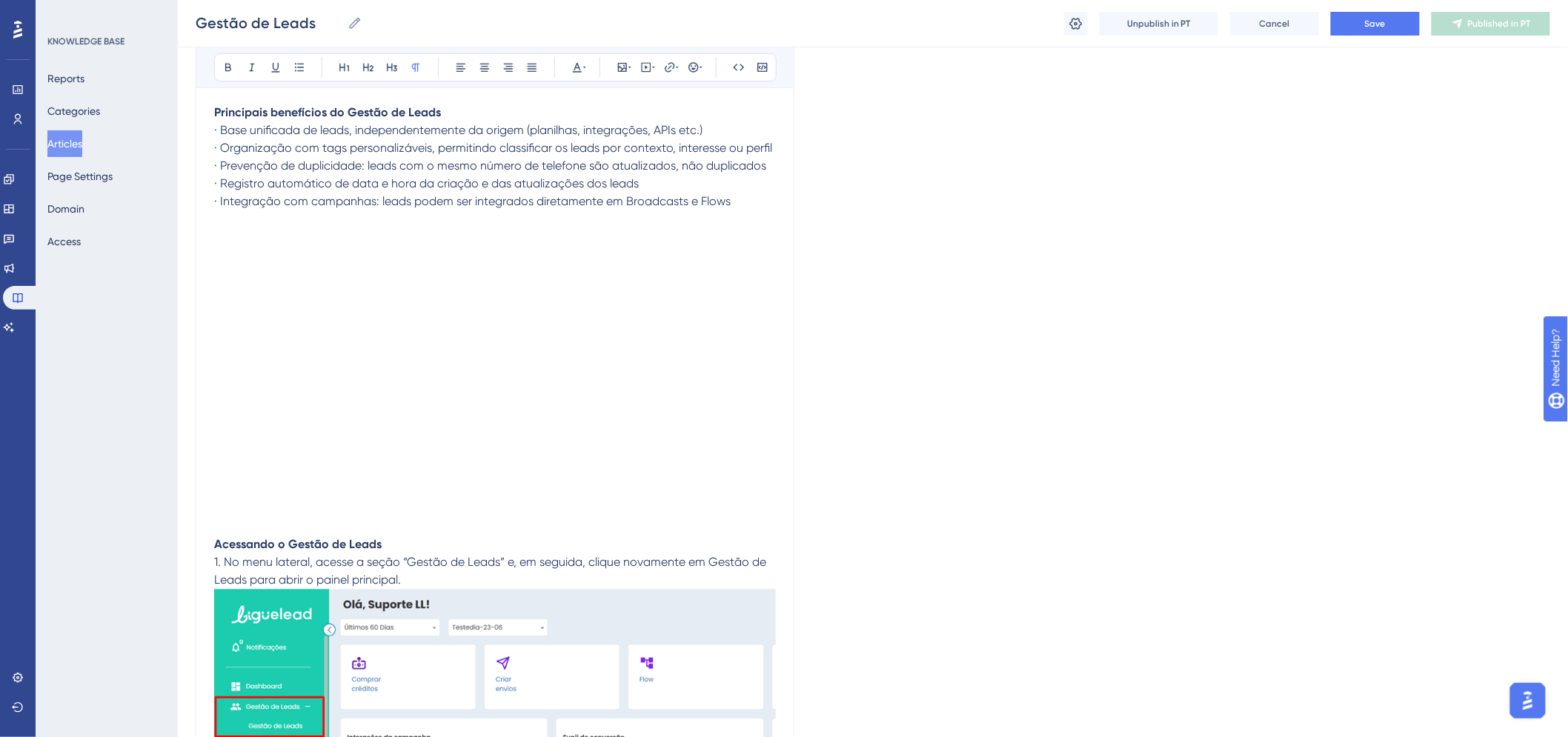
click at [291, 501] on p at bounding box center [495, 518] width 562 height 36
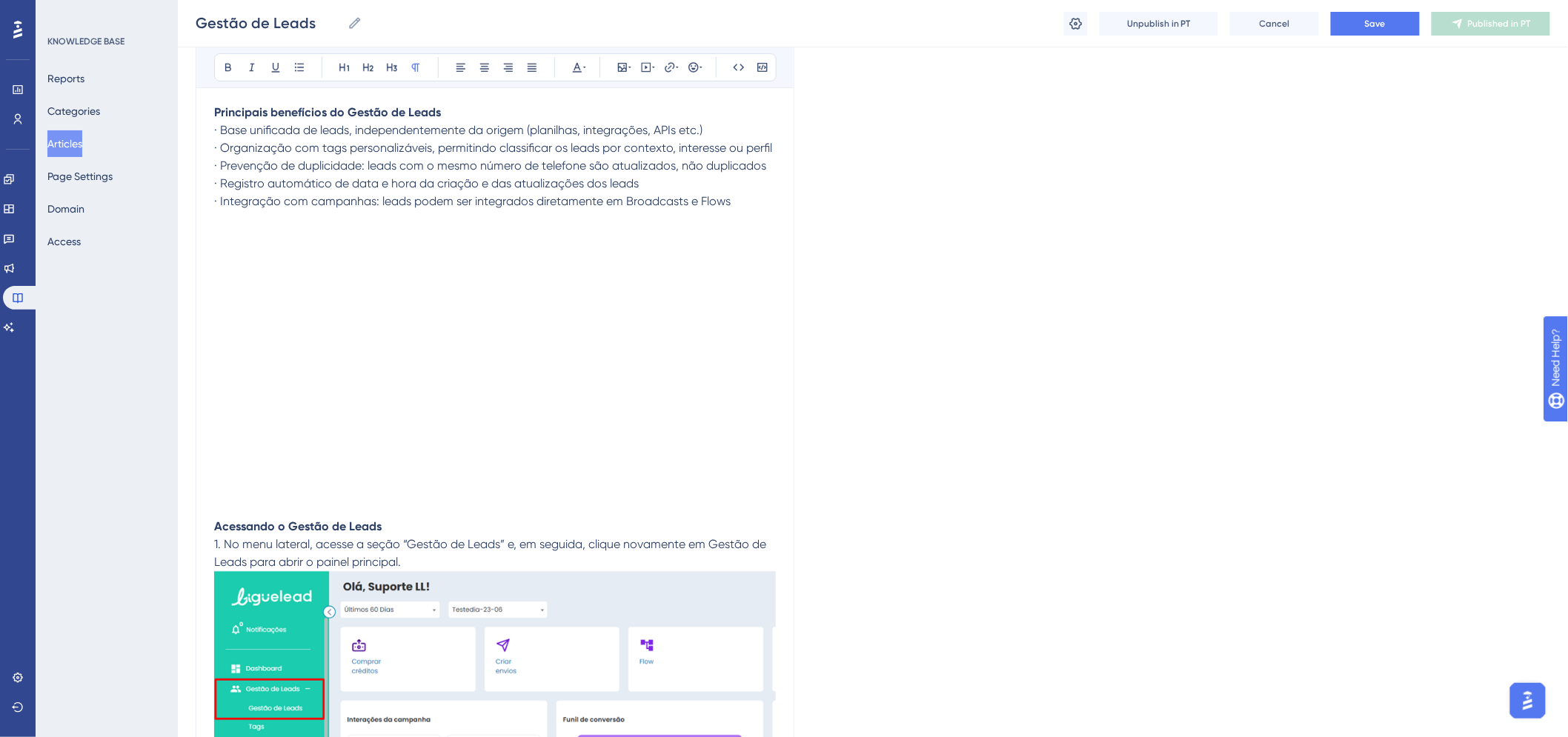
click at [1374, 9] on div "Gestão de Leads Gestão de Leads Unpublish in PT Cancel Save Published in PT" at bounding box center [873, 24] width 1390 height 48
click at [1376, 10] on div "Gestão de Leads Gestão de Leads Unpublish in PT Cancel Save Published in PT" at bounding box center [873, 24] width 1390 height 48
click at [1377, 18] on span "Save" at bounding box center [1376, 23] width 21 height 12
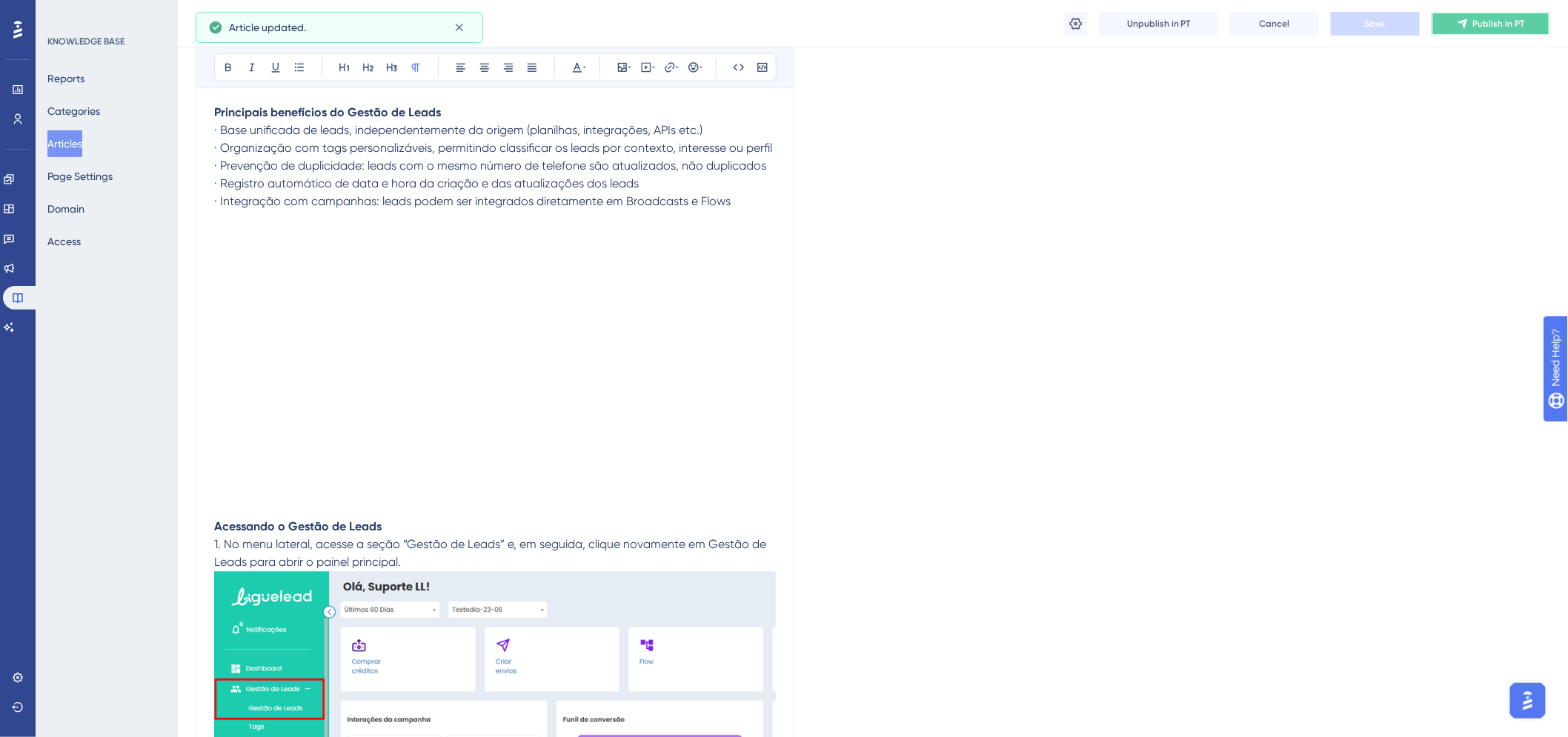
click at [1477, 28] on span "Publish in PT" at bounding box center [1499, 23] width 52 height 12
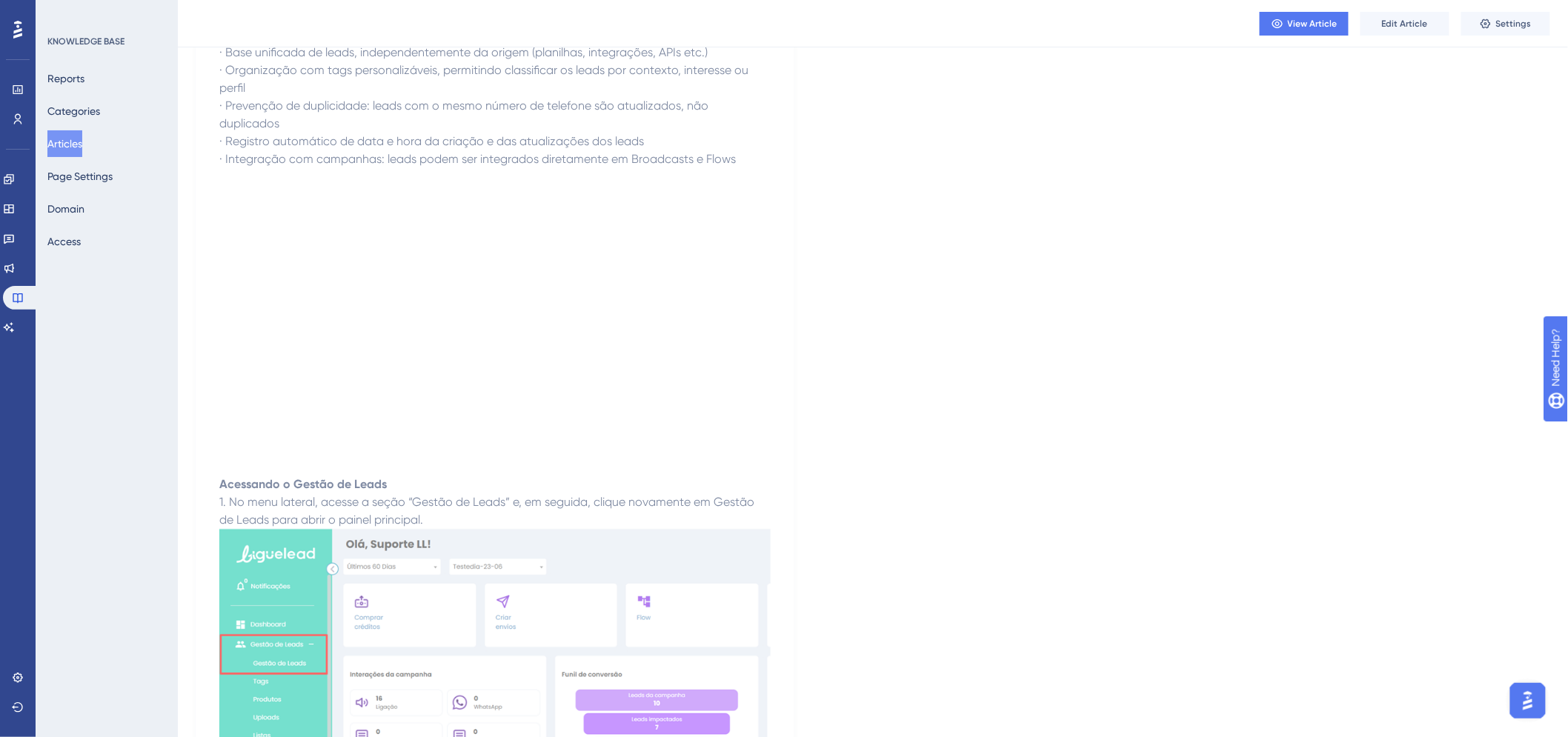
scroll to position [0, 0]
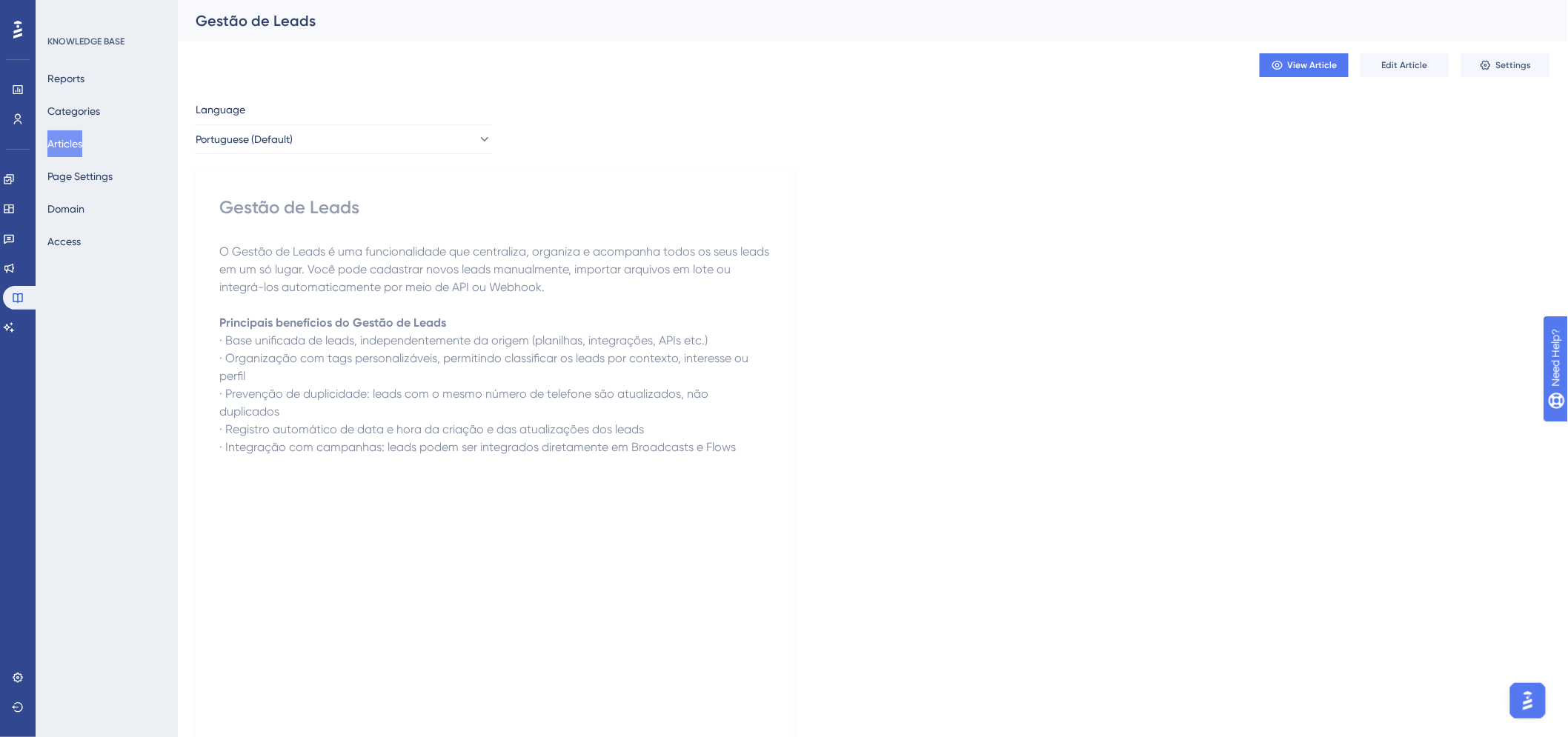
click at [75, 150] on button "Articles" at bounding box center [65, 143] width 35 height 26
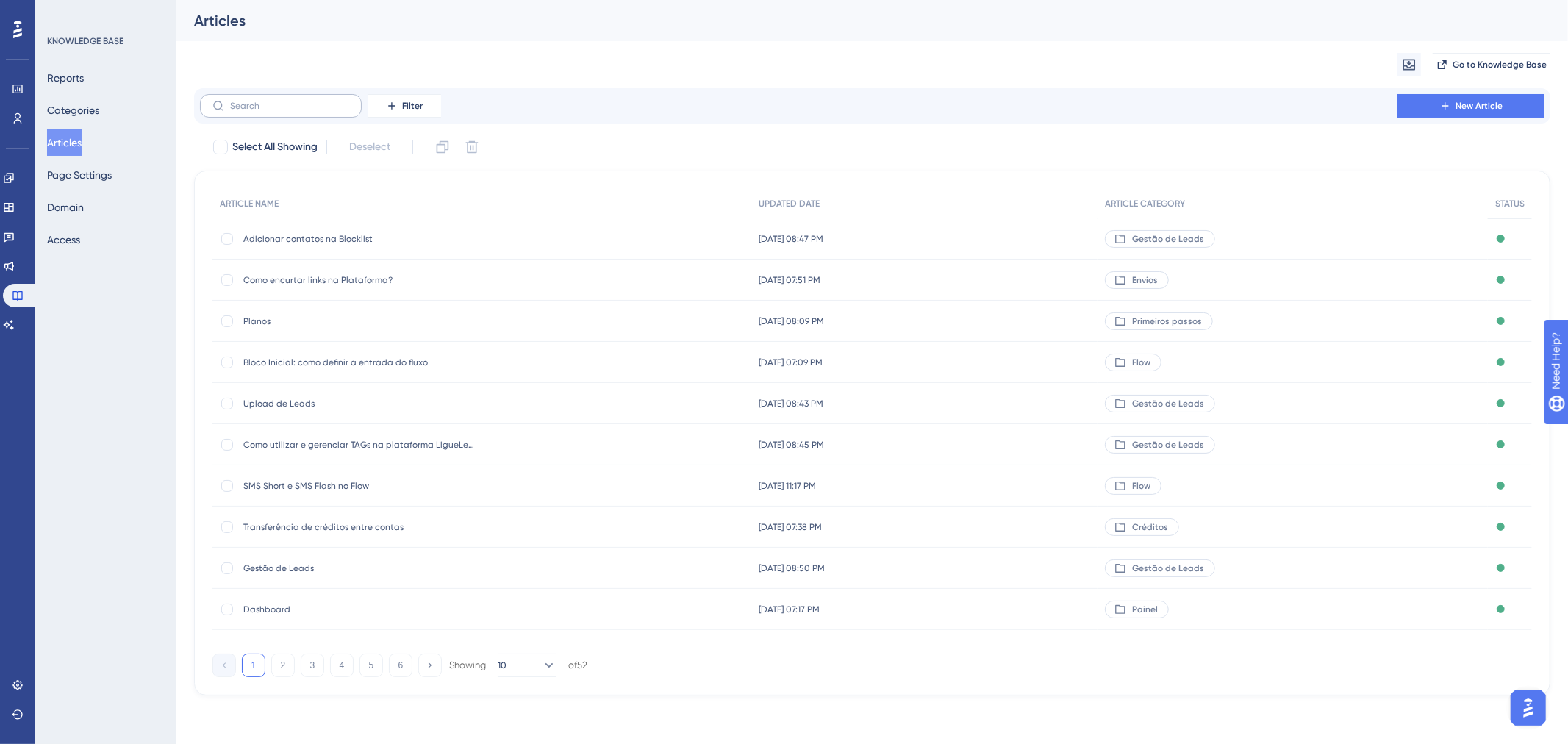
click at [298, 111] on label at bounding box center [281, 106] width 162 height 24
click at [298, 111] on input "text" at bounding box center [289, 105] width 119 height 10
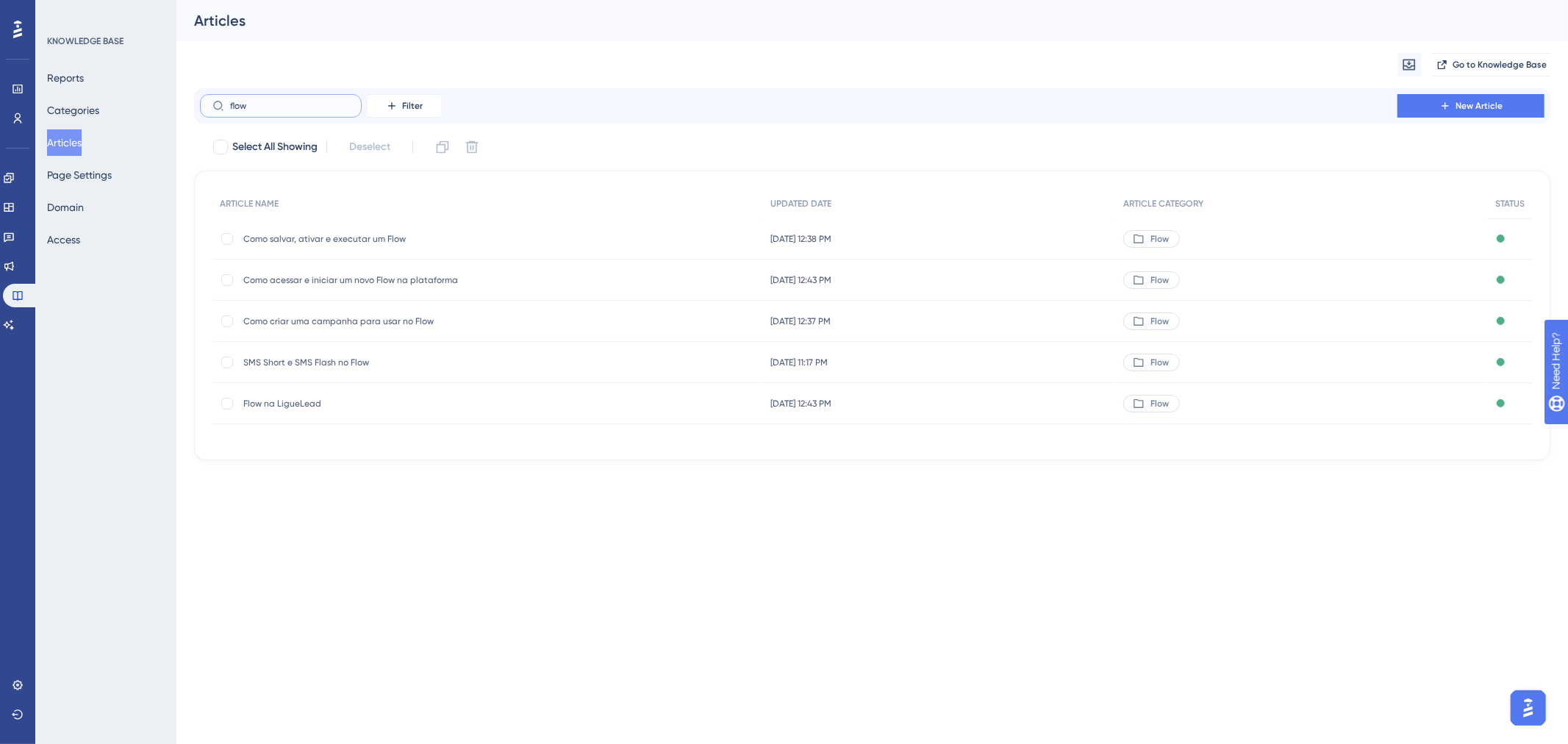
type input "flow"
click at [296, 405] on span "Flow na LigueLead" at bounding box center [361, 403] width 236 height 12
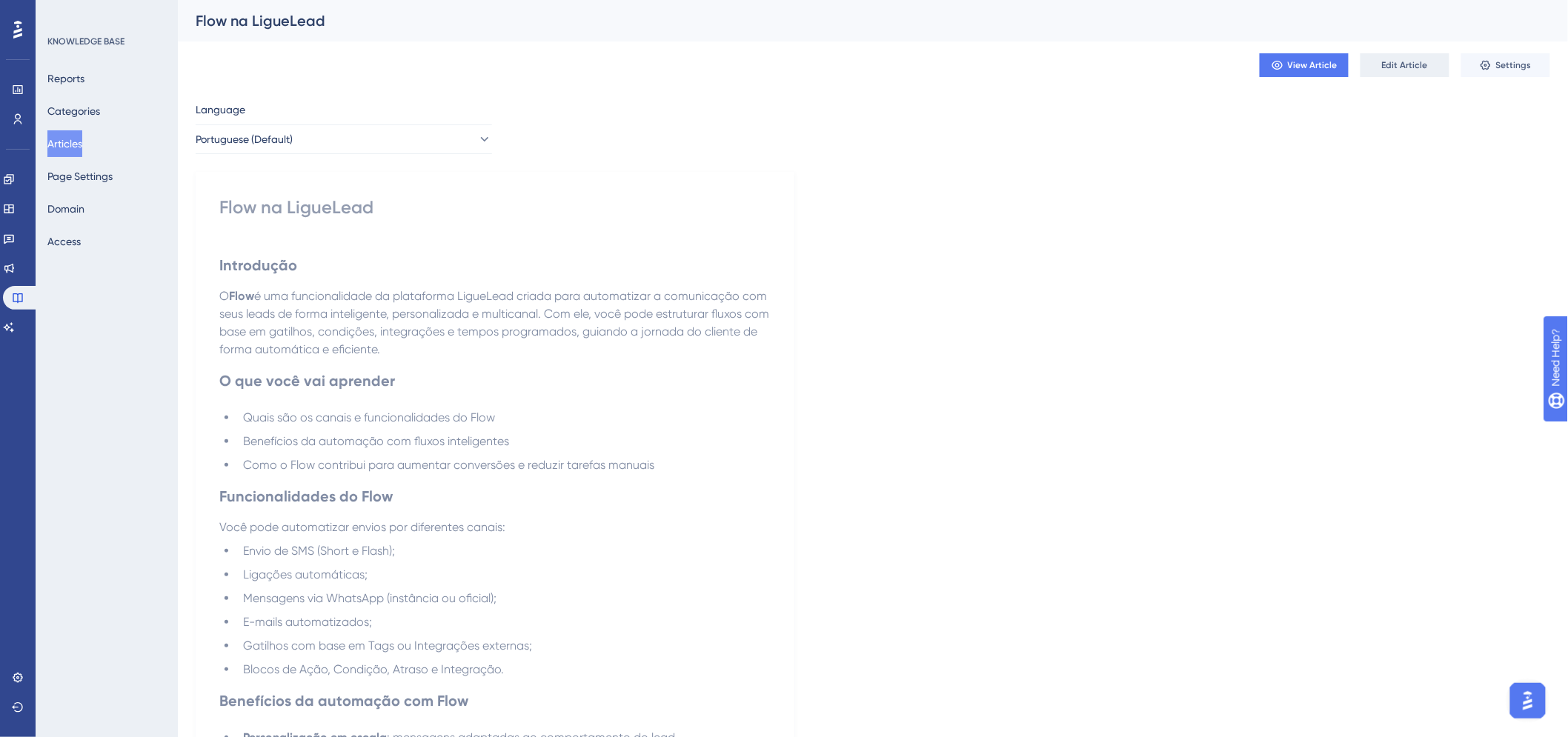
click at [1424, 55] on button "Edit Article" at bounding box center [1405, 65] width 89 height 24
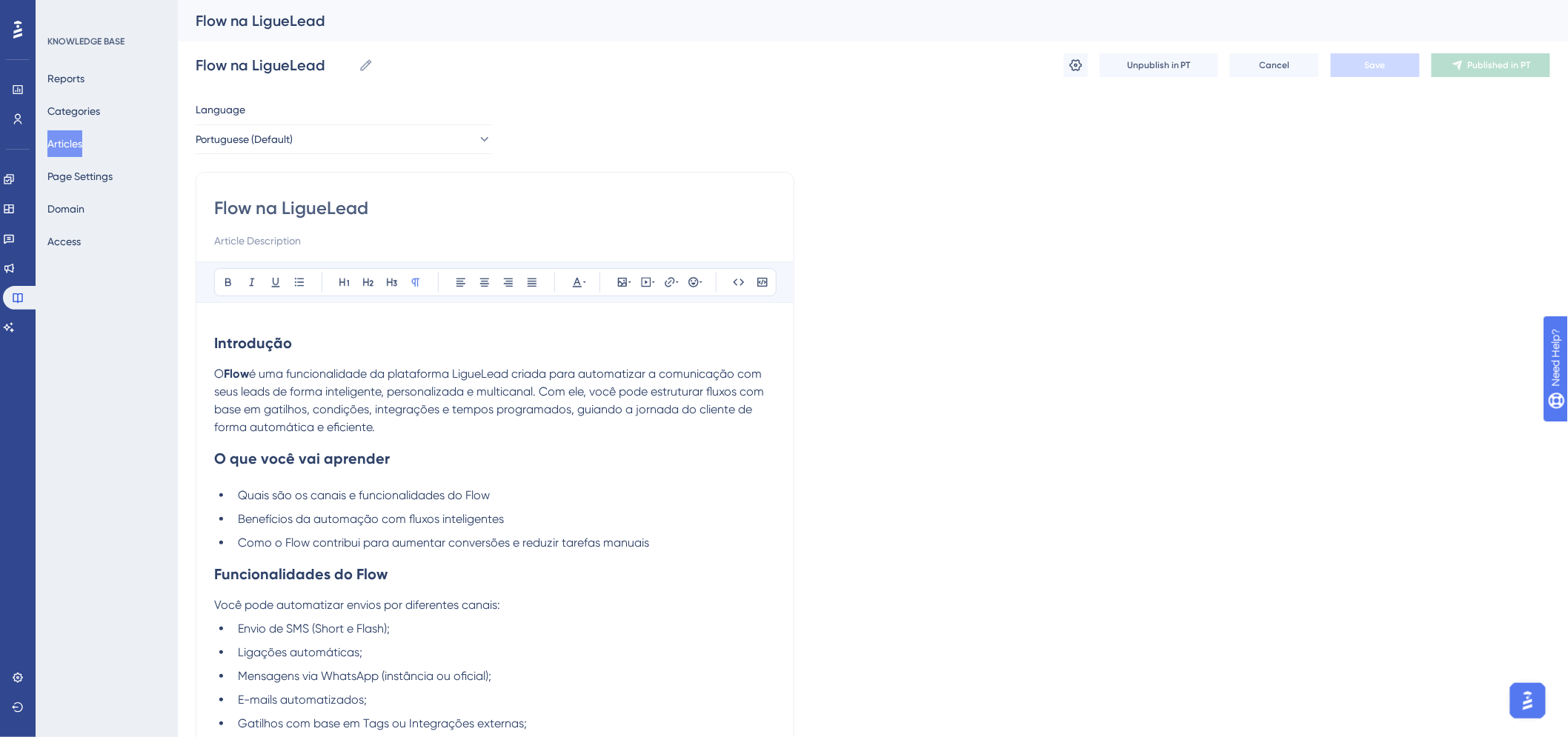
click at [404, 442] on h2 "O que você vai aprender" at bounding box center [495, 459] width 562 height 45
click at [736, 543] on li "Como o Flow contribui para aumentar conversões e reduzir tarefas manuais" at bounding box center [504, 543] width 544 height 18
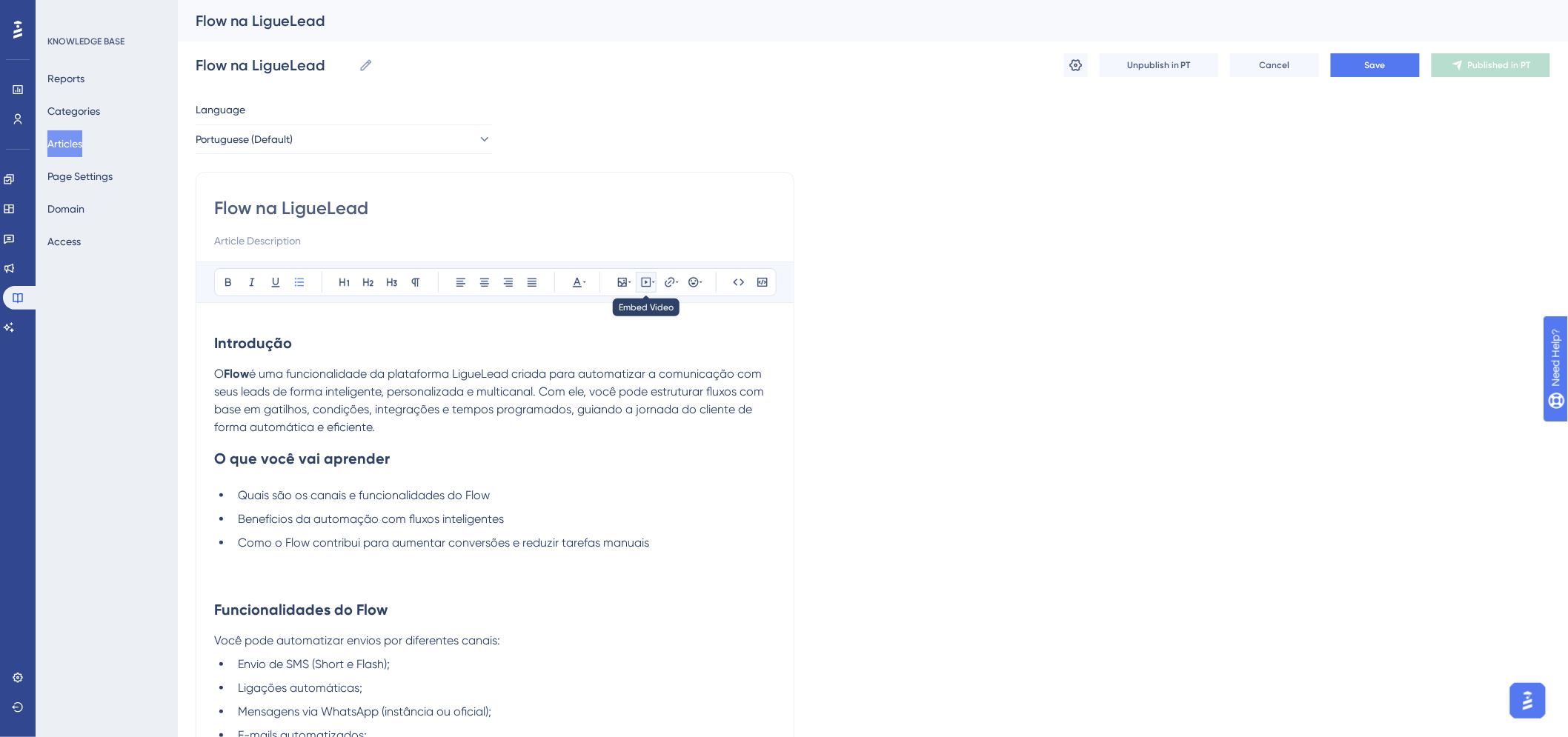
click at [642, 280] on icon at bounding box center [646, 283] width 10 height 10
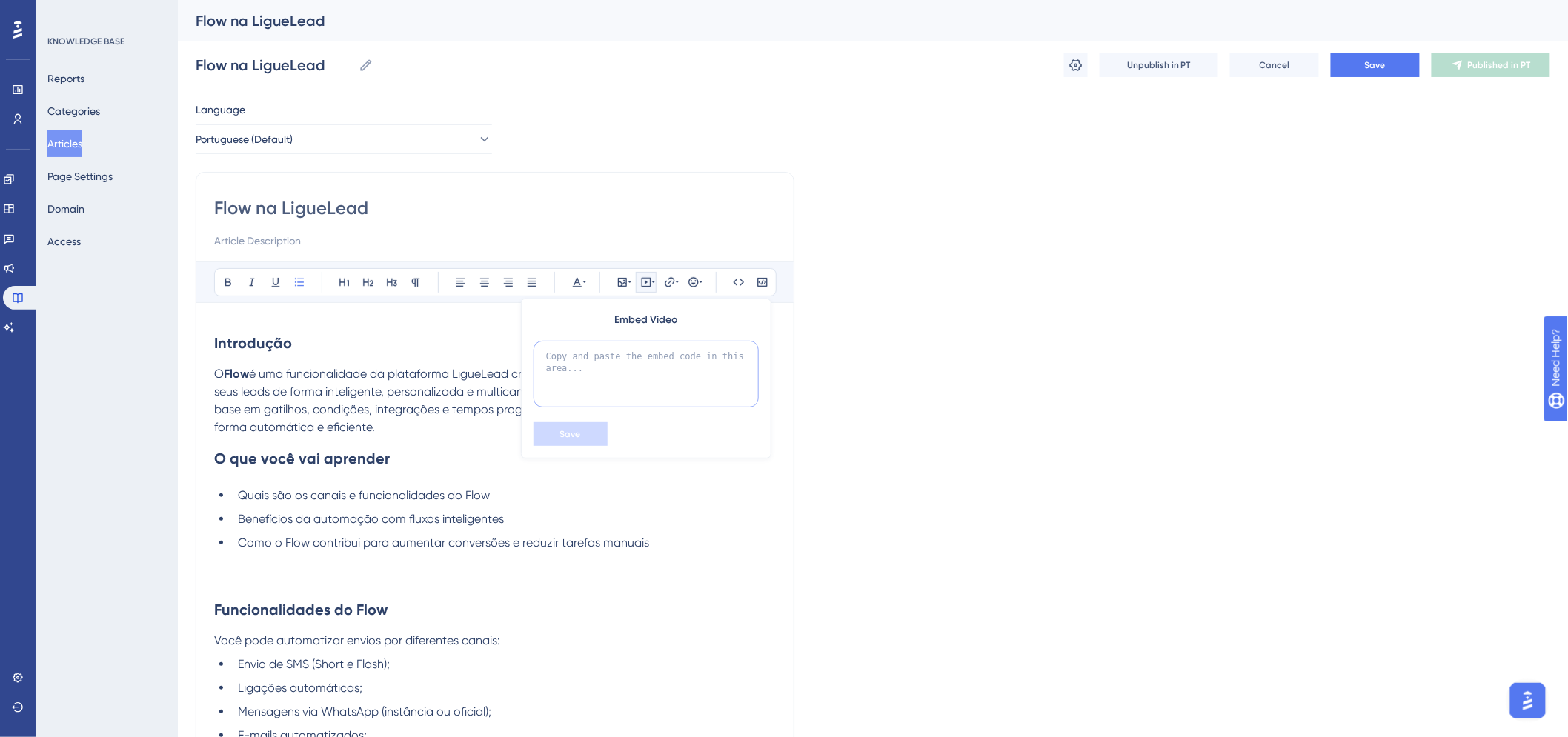
click at [594, 374] on textarea at bounding box center [646, 374] width 226 height 67
paste textarea "<iframe width="560" height="315" src="[URL][DOMAIN_NAME]" title="YouTube video …"
type textarea "<iframe width="560" height="315" src="[URL][DOMAIN_NAME]" title="YouTube video …"
click at [584, 430] on button "Save" at bounding box center [570, 434] width 74 height 24
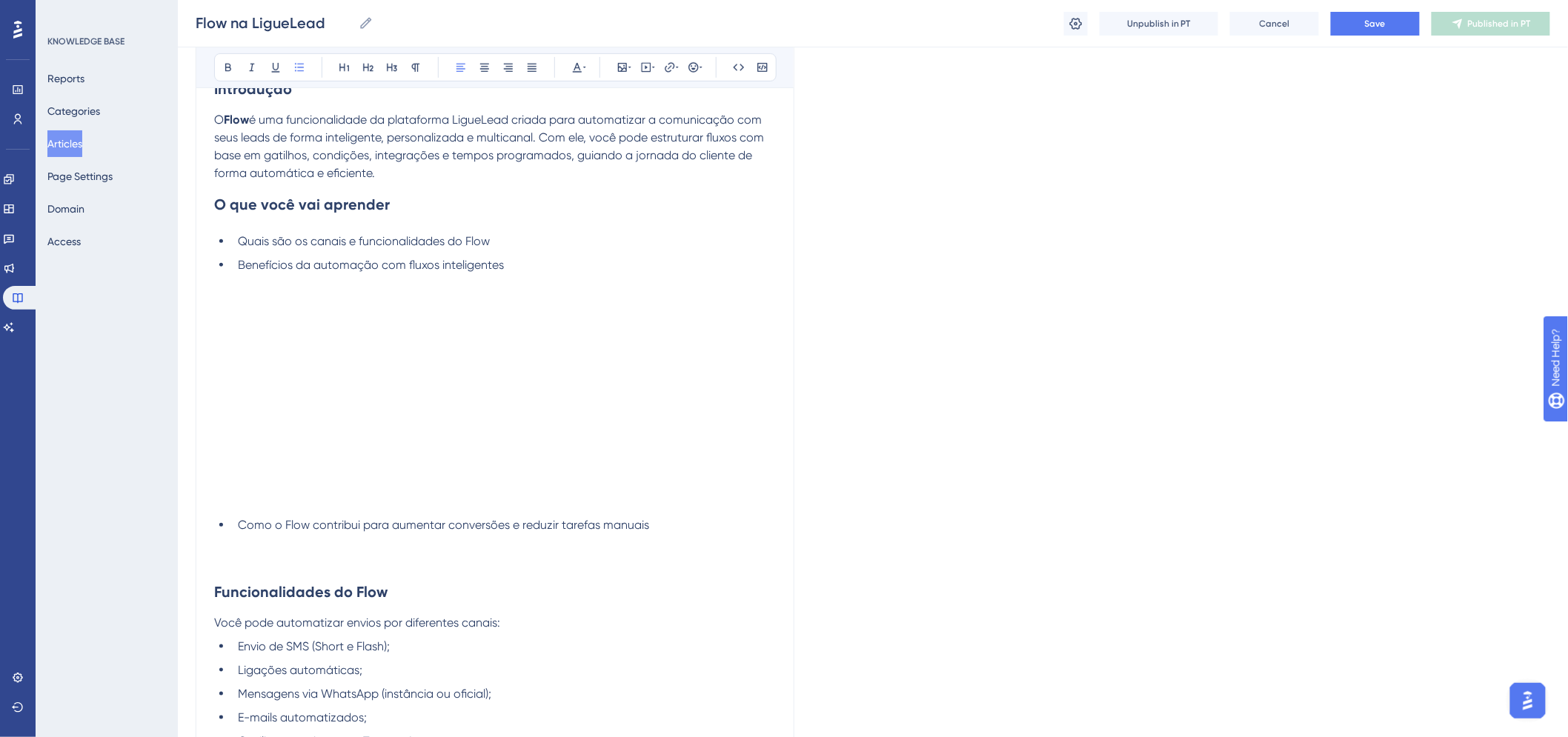
scroll to position [247, 0]
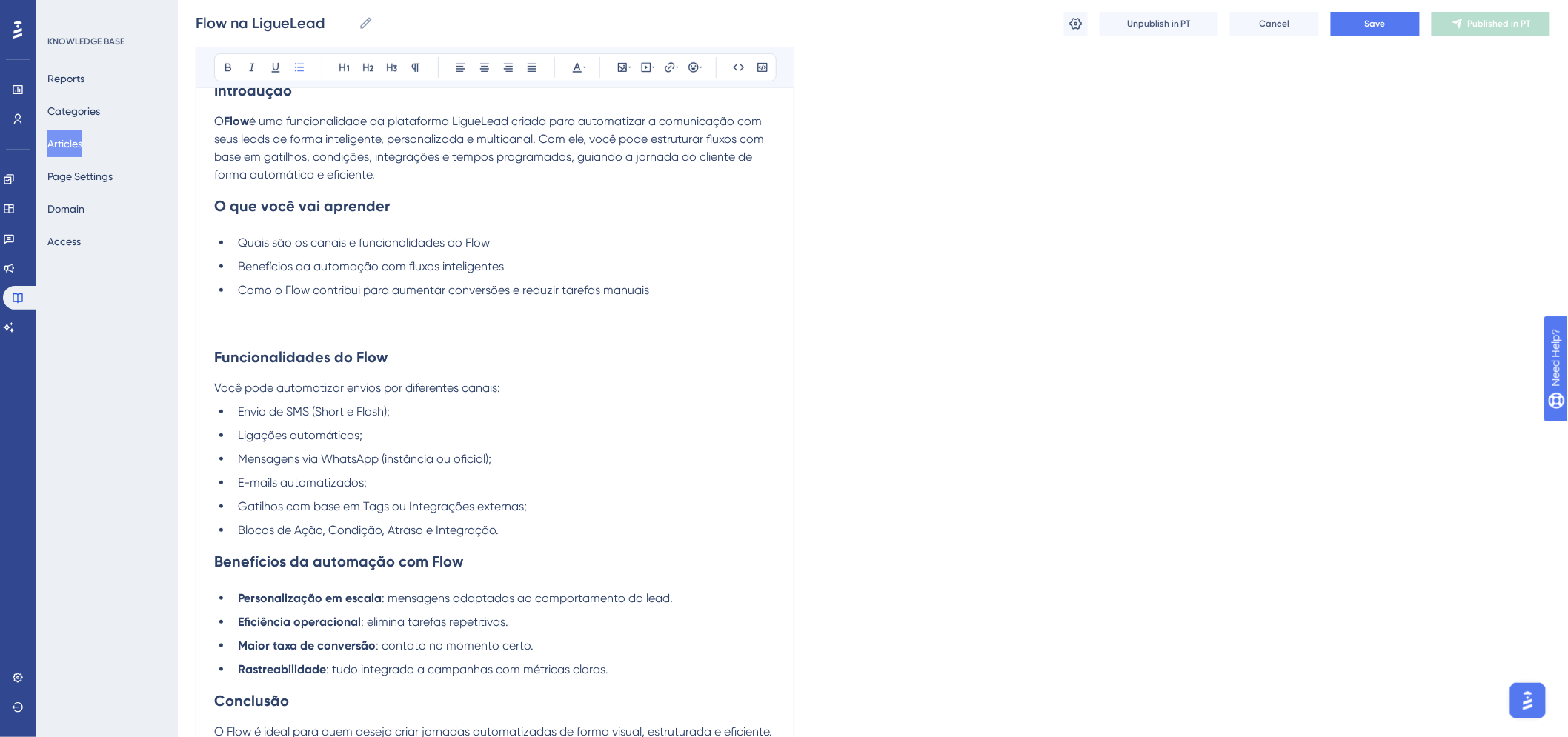
click at [225, 343] on h2 "Funcionalidades do Flow" at bounding box center [495, 357] width 562 height 45
click at [222, 330] on ul "Quais são os canais e funcionalidades do Flow Benefícios da automação com fluxo…" at bounding box center [495, 284] width 562 height 100
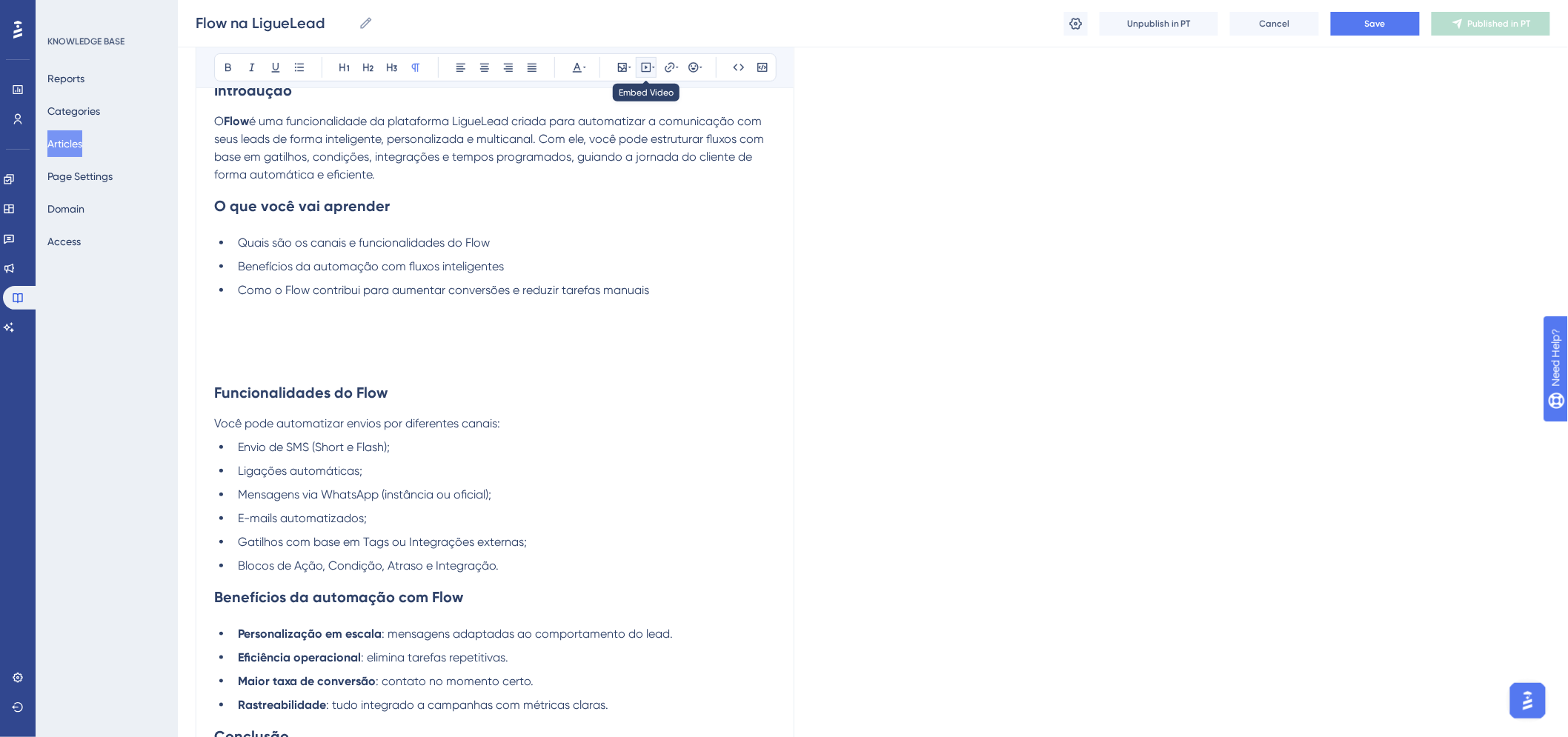
click at [642, 68] on icon at bounding box center [646, 68] width 10 height 10
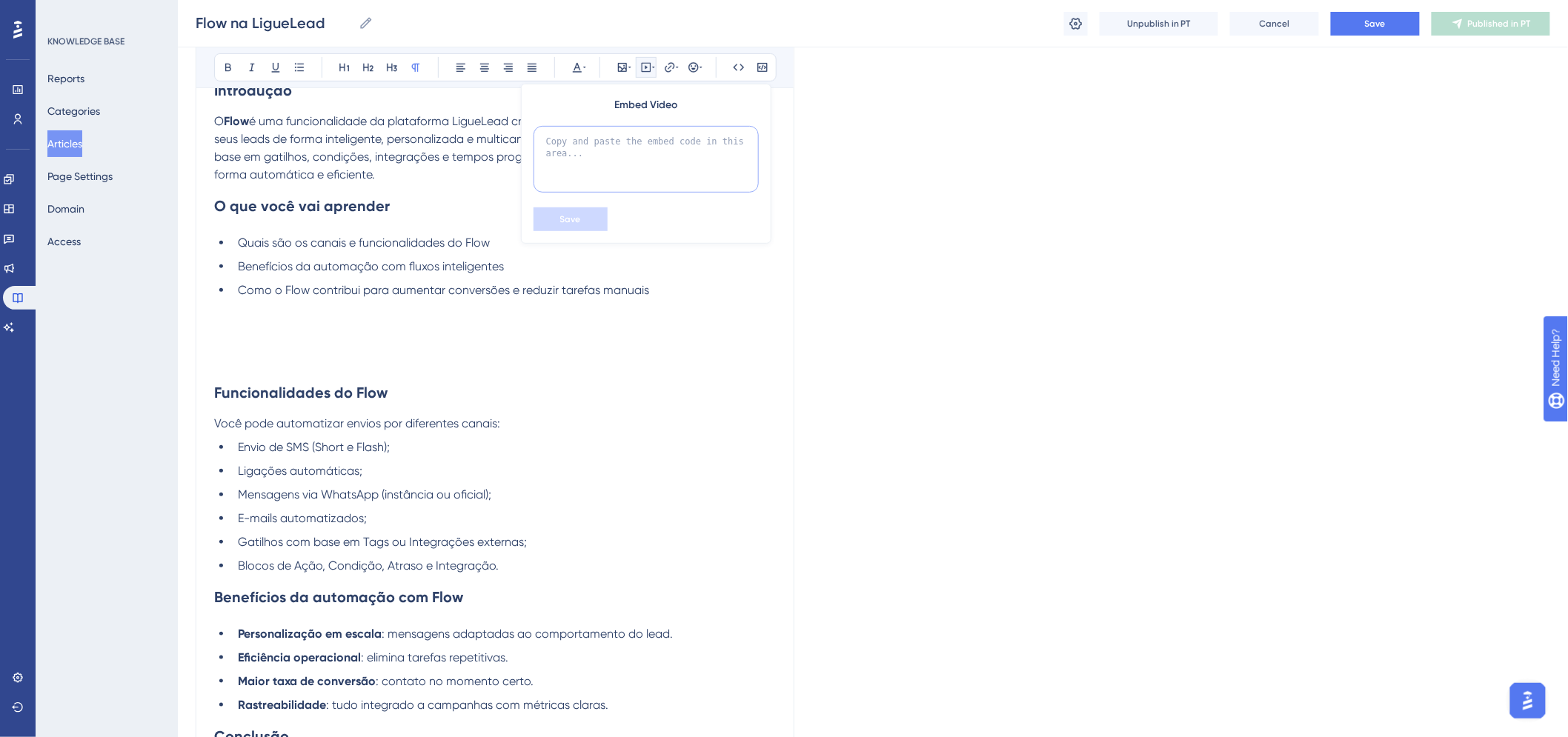
click at [605, 159] on textarea at bounding box center [646, 159] width 226 height 67
paste textarea "<iframe width="560" height="315" src="[URL][DOMAIN_NAME]" title="YouTube video …"
type textarea "<iframe width="560" height="315" src="[URL][DOMAIN_NAME]" title="YouTube video …"
click at [594, 218] on button "Save" at bounding box center [570, 219] width 74 height 24
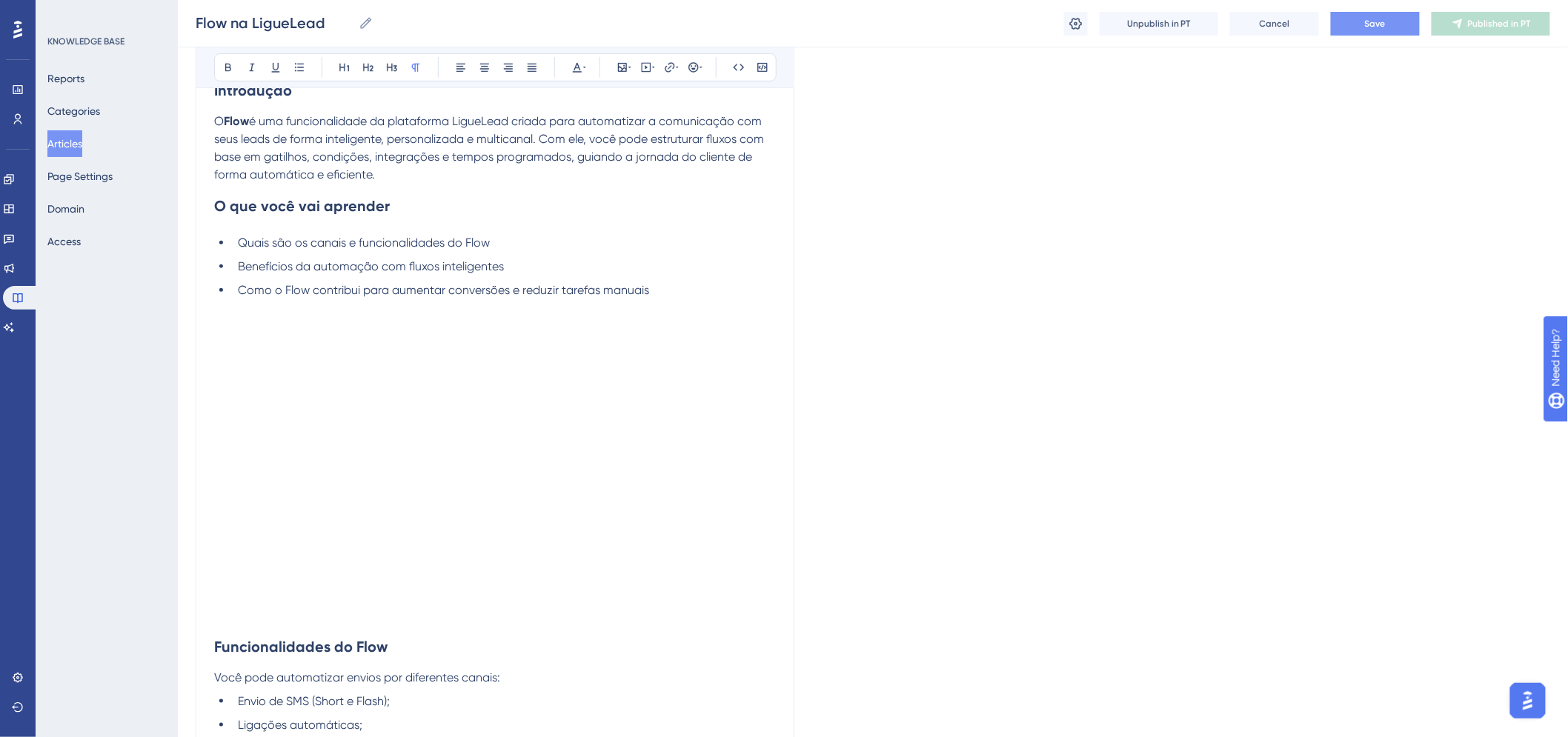
click at [1331, 25] on button "Save" at bounding box center [1376, 24] width 89 height 24
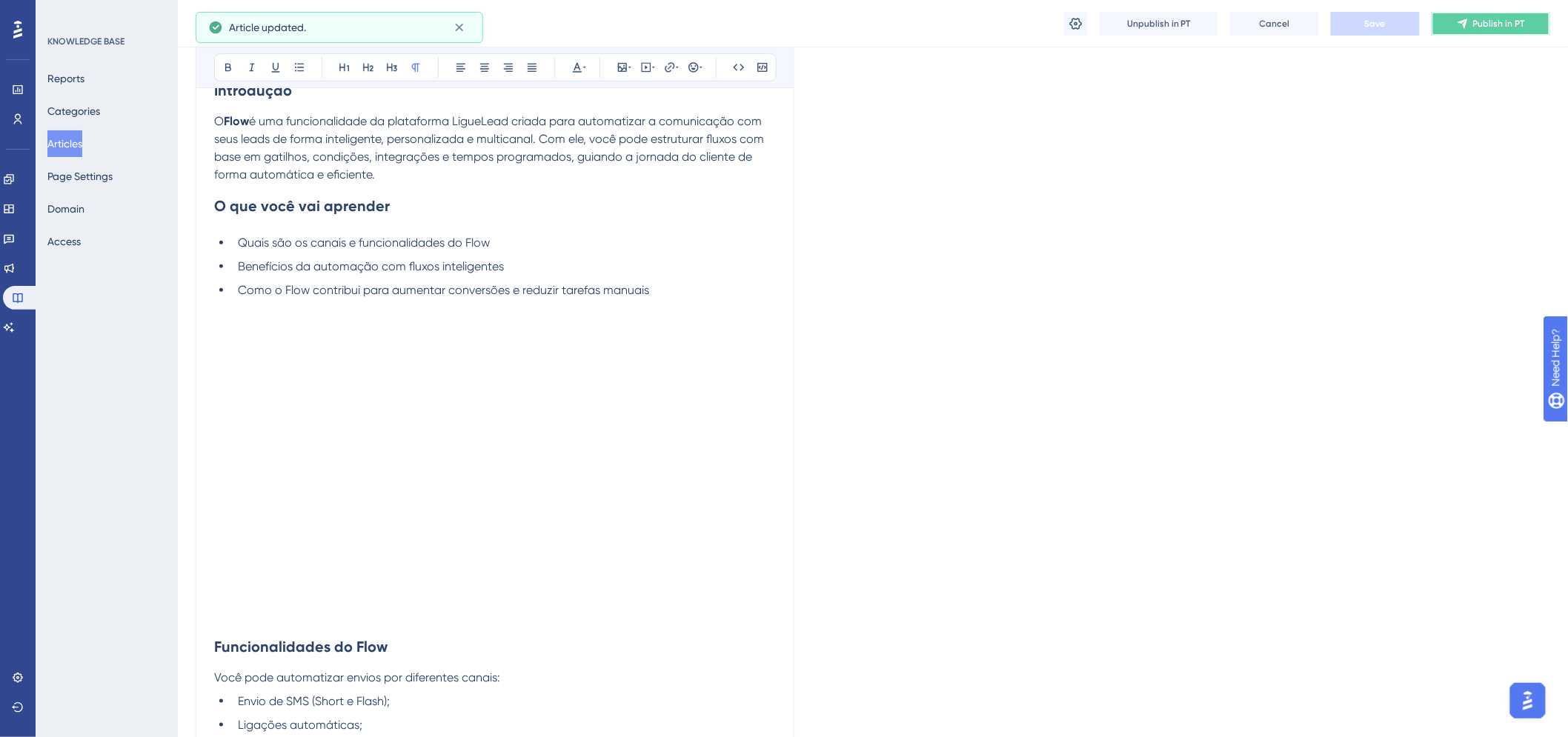
click at [1480, 25] on span "Publish in PT" at bounding box center [1499, 23] width 52 height 12
